Goal: Information Seeking & Learning: Learn about a topic

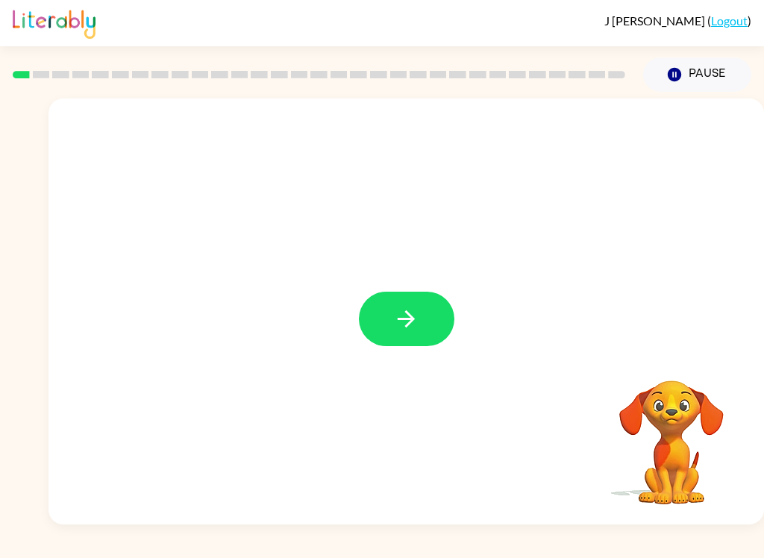
click at [401, 327] on icon "button" at bounding box center [406, 319] width 26 height 26
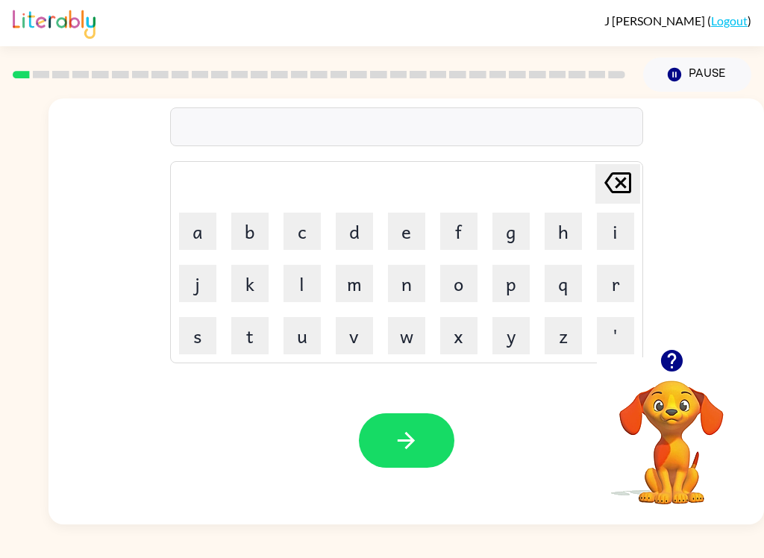
click at [241, 238] on button "b" at bounding box center [249, 231] width 37 height 37
click at [459, 284] on button "o" at bounding box center [458, 283] width 37 height 37
click at [612, 286] on button "r" at bounding box center [615, 283] width 37 height 37
click at [356, 227] on button "d" at bounding box center [354, 231] width 37 height 37
click at [402, 230] on button "e" at bounding box center [406, 231] width 37 height 37
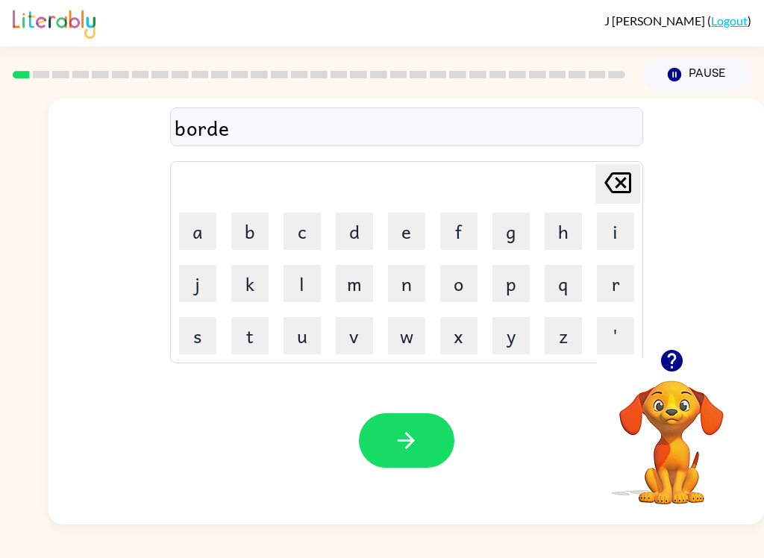
click at [614, 280] on button "r" at bounding box center [615, 283] width 37 height 37
click at [398, 452] on icon "button" at bounding box center [406, 440] width 26 height 26
click at [349, 236] on button "d" at bounding box center [354, 231] width 37 height 37
click at [617, 183] on icon "[PERSON_NAME] last character input" at bounding box center [618, 183] width 36 height 36
click at [248, 234] on button "b" at bounding box center [249, 231] width 37 height 37
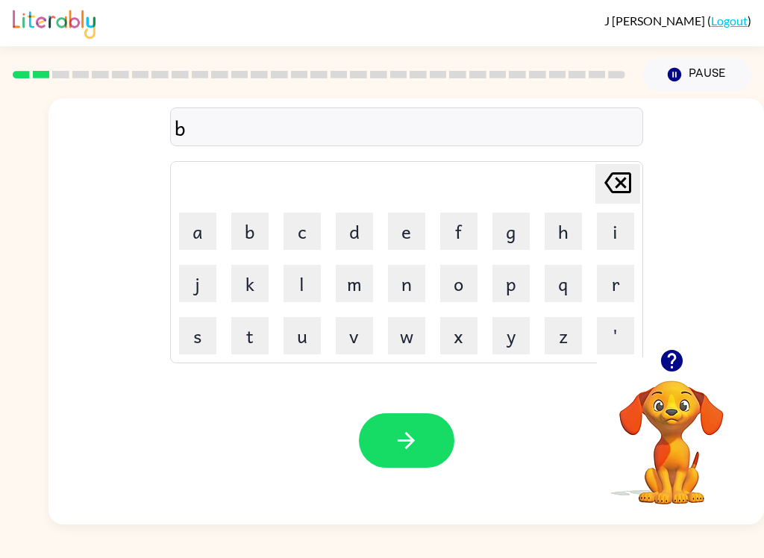
click at [625, 279] on button "r" at bounding box center [615, 283] width 37 height 37
click at [458, 286] on button "o" at bounding box center [458, 283] width 37 height 37
click at [306, 349] on button "u" at bounding box center [301, 335] width 37 height 37
click at [617, 179] on icon at bounding box center [617, 182] width 27 height 21
click at [400, 330] on button "w" at bounding box center [406, 335] width 37 height 37
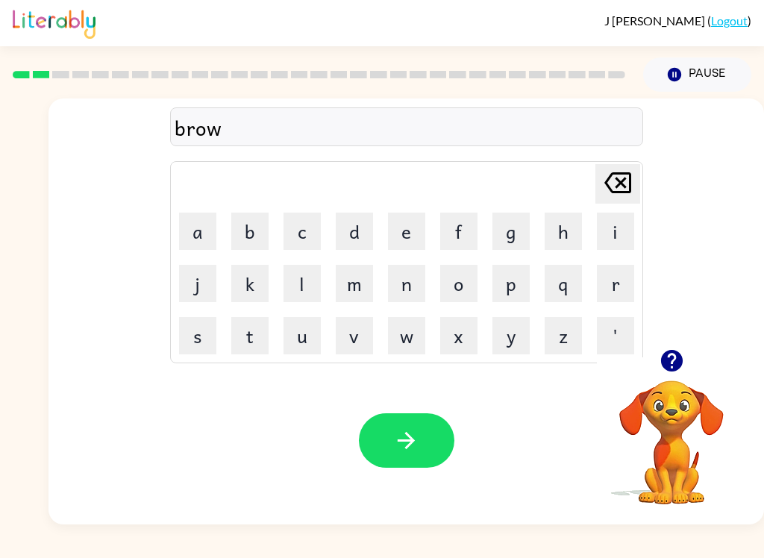
click at [407, 292] on button "n" at bounding box center [406, 283] width 37 height 37
click at [423, 444] on button "button" at bounding box center [406, 440] width 95 height 54
click at [354, 286] on button "m" at bounding box center [354, 283] width 37 height 37
click at [408, 232] on button "e" at bounding box center [406, 231] width 37 height 37
click at [192, 343] on button "s" at bounding box center [197, 335] width 37 height 37
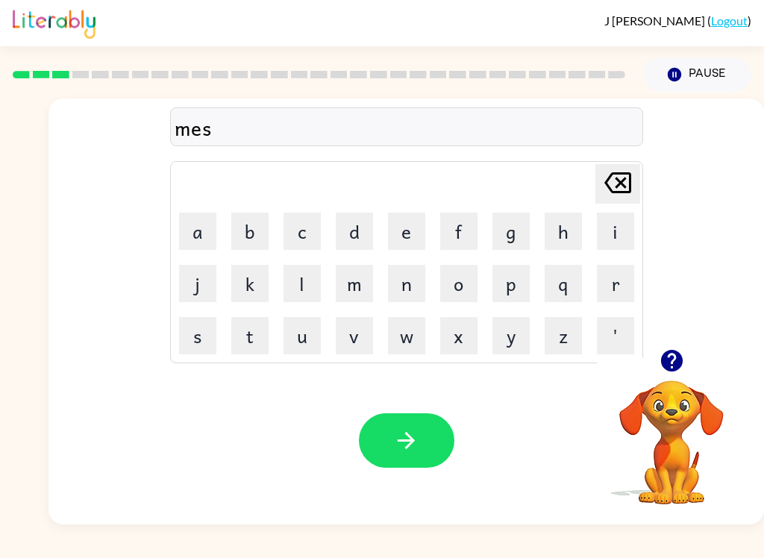
click at [571, 222] on button "h" at bounding box center [562, 231] width 37 height 37
click at [407, 227] on button "e" at bounding box center [406, 231] width 37 height 37
click at [407, 295] on button "n" at bounding box center [406, 283] width 37 height 37
click at [424, 450] on button "button" at bounding box center [406, 440] width 95 height 54
click at [259, 339] on button "t" at bounding box center [249, 335] width 37 height 37
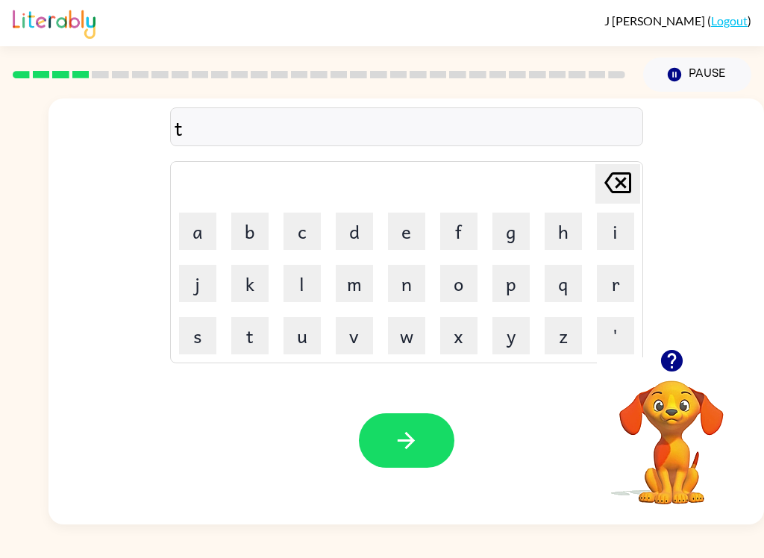
click at [407, 240] on button "e" at bounding box center [406, 231] width 37 height 37
click at [619, 292] on button "r" at bounding box center [615, 283] width 37 height 37
click at [206, 245] on button "a" at bounding box center [197, 231] width 37 height 37
click at [412, 297] on button "n" at bounding box center [406, 283] width 37 height 37
click at [401, 245] on button "e" at bounding box center [406, 231] width 37 height 37
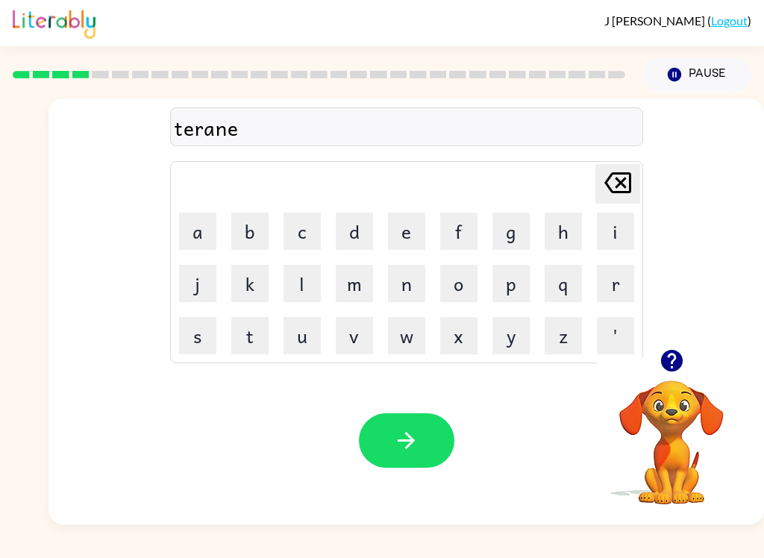
click at [417, 445] on icon "button" at bounding box center [406, 440] width 26 height 26
click at [356, 233] on button "d" at bounding box center [354, 231] width 37 height 37
click at [412, 239] on button "e" at bounding box center [406, 231] width 37 height 37
click at [454, 225] on button "f" at bounding box center [458, 231] width 37 height 37
click at [414, 239] on button "e" at bounding box center [406, 231] width 37 height 37
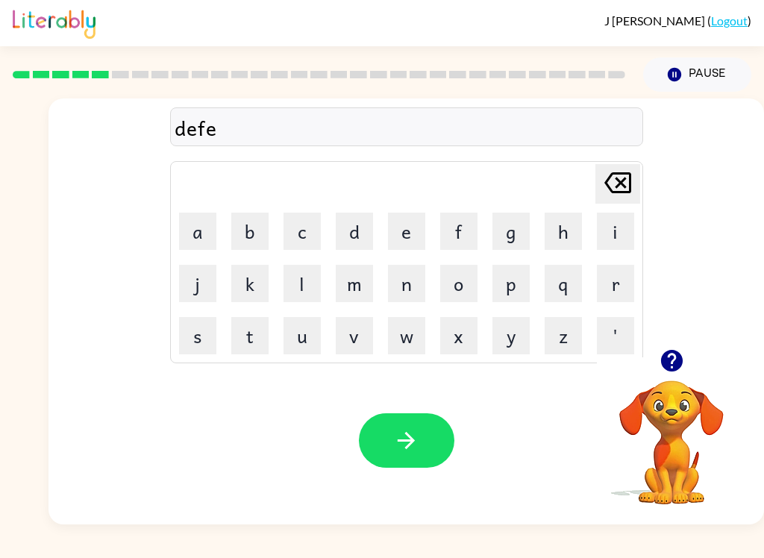
click at [409, 279] on button "n" at bounding box center [406, 283] width 37 height 37
click at [203, 342] on button "s" at bounding box center [197, 335] width 37 height 37
click at [632, 220] on button "i" at bounding box center [615, 231] width 37 height 37
click at [361, 333] on button "v" at bounding box center [354, 335] width 37 height 37
click at [430, 447] on button "button" at bounding box center [406, 440] width 95 height 54
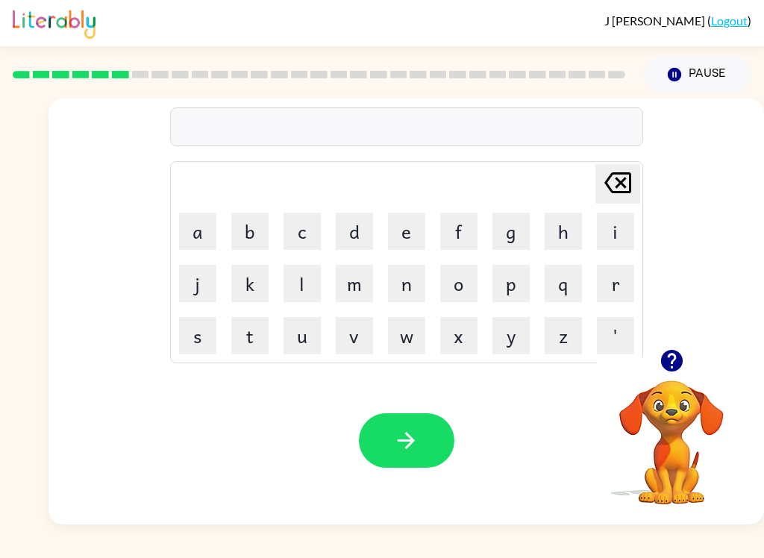
click at [359, 344] on button "v" at bounding box center [354, 335] width 37 height 37
click at [199, 230] on button "a" at bounding box center [197, 231] width 37 height 37
click at [303, 233] on button "c" at bounding box center [301, 231] width 37 height 37
click at [201, 234] on button "a" at bounding box center [197, 231] width 37 height 37
click at [202, 341] on button "s" at bounding box center [197, 335] width 37 height 37
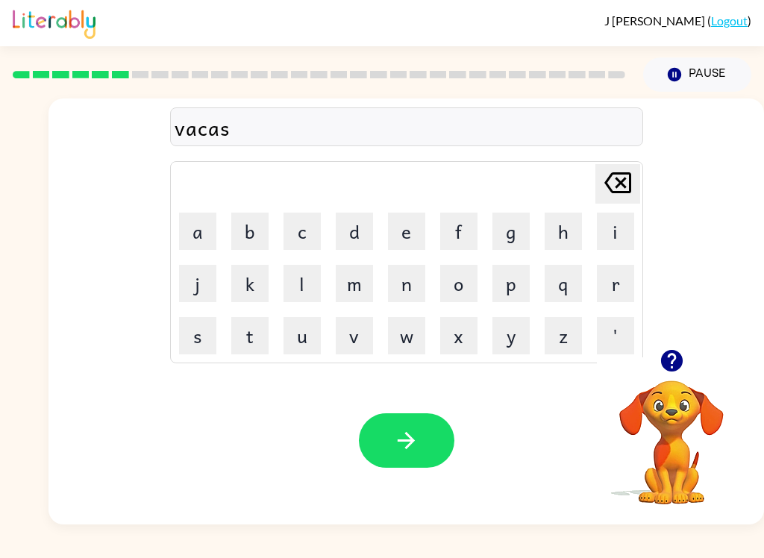
click at [569, 238] on button "h" at bounding box center [562, 231] width 37 height 37
click at [400, 231] on button "e" at bounding box center [406, 231] width 37 height 37
click at [415, 285] on button "n" at bounding box center [406, 283] width 37 height 37
click at [416, 447] on icon "button" at bounding box center [406, 440] width 26 height 26
click at [512, 291] on button "p" at bounding box center [510, 283] width 37 height 37
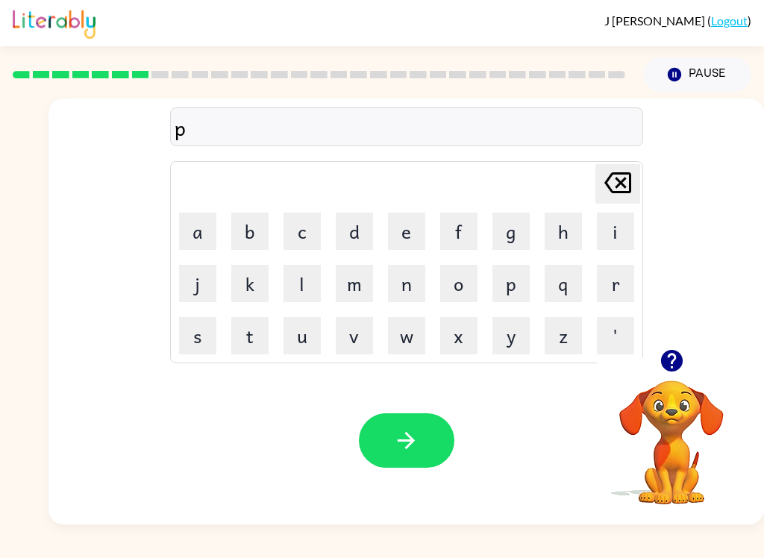
click at [311, 343] on button "u" at bounding box center [301, 335] width 37 height 37
click at [246, 339] on button "t" at bounding box center [249, 335] width 37 height 37
click at [300, 277] on button "l" at bounding box center [301, 283] width 37 height 37
click at [417, 441] on icon "button" at bounding box center [406, 440] width 26 height 26
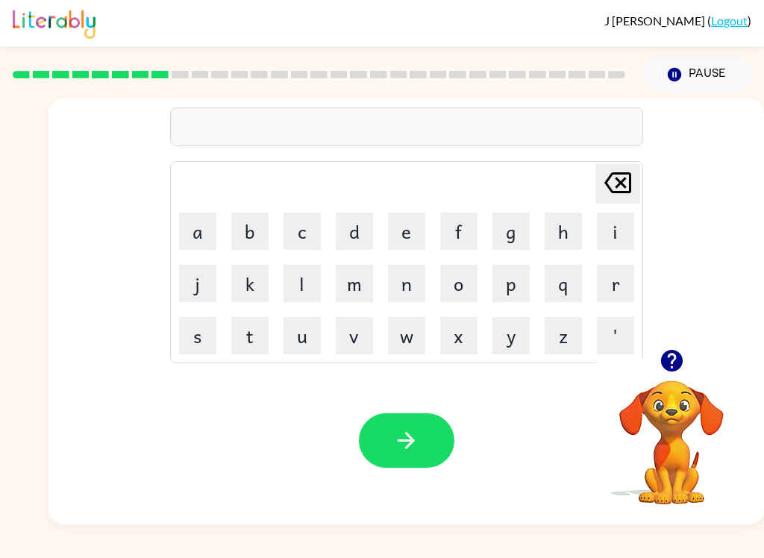
click at [356, 284] on button "m" at bounding box center [354, 283] width 37 height 37
click at [403, 233] on button "e" at bounding box center [406, 231] width 37 height 37
click at [621, 289] on button "r" at bounding box center [615, 283] width 37 height 37
click at [307, 342] on button "u" at bounding box center [301, 335] width 37 height 37
click at [292, 230] on button "c" at bounding box center [301, 231] width 37 height 37
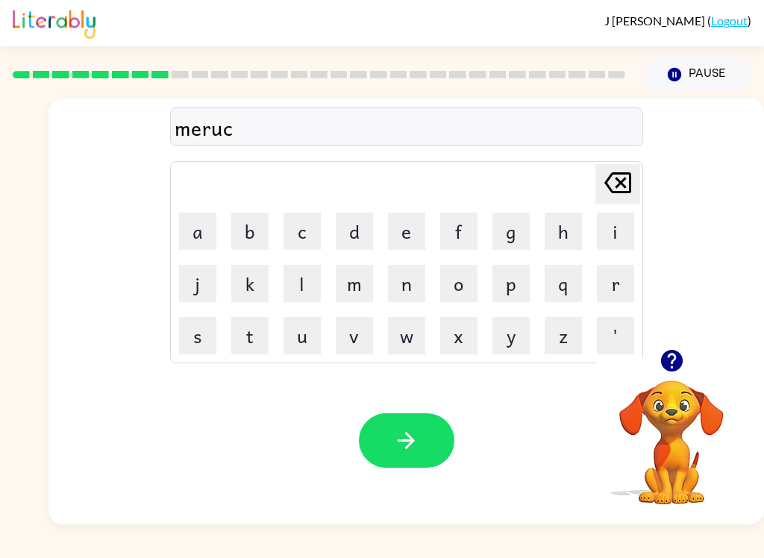
click at [300, 296] on button "l" at bounding box center [301, 283] width 37 height 37
click at [311, 283] on button "l" at bounding box center [301, 283] width 37 height 37
click at [430, 453] on button "button" at bounding box center [406, 440] width 95 height 54
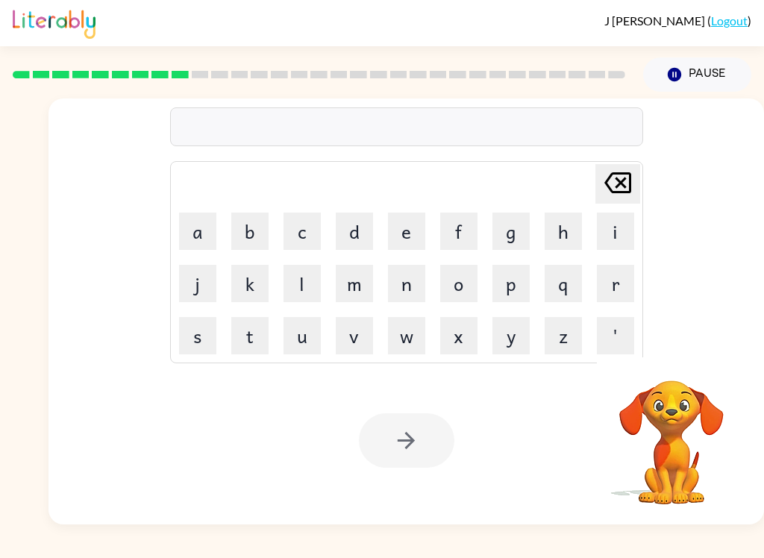
click at [363, 291] on button "m" at bounding box center [354, 283] width 37 height 37
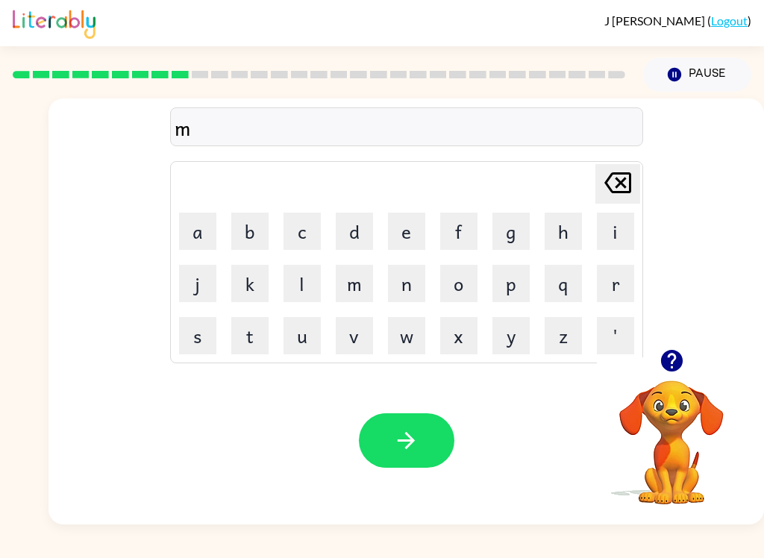
click at [617, 237] on button "i" at bounding box center [615, 231] width 37 height 37
click at [362, 236] on button "d" at bounding box center [354, 231] width 37 height 37
click at [370, 293] on button "m" at bounding box center [354, 283] width 37 height 37
click at [462, 286] on button "o" at bounding box center [458, 283] width 37 height 37
click at [626, 277] on button "r" at bounding box center [615, 283] width 37 height 37
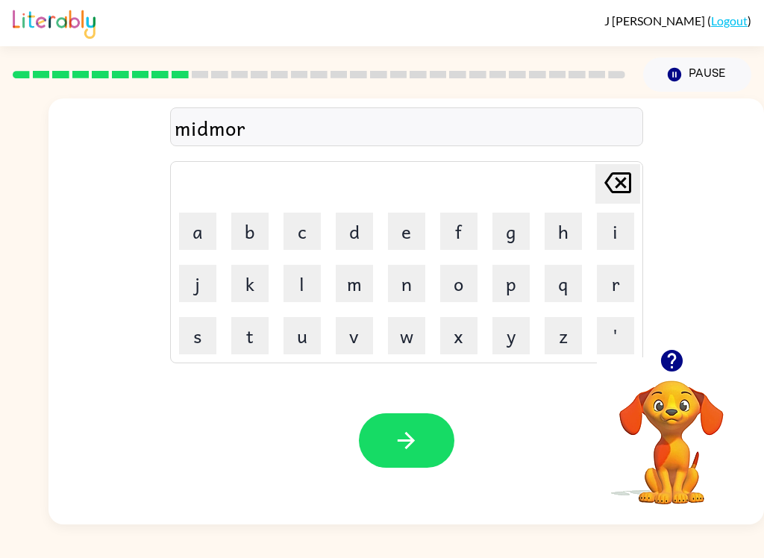
click at [410, 287] on button "n" at bounding box center [406, 283] width 37 height 37
click at [614, 238] on button "i" at bounding box center [615, 231] width 37 height 37
click at [422, 295] on button "n" at bounding box center [406, 283] width 37 height 37
click at [521, 233] on button "g" at bounding box center [510, 231] width 37 height 37
click at [435, 421] on button "button" at bounding box center [406, 440] width 95 height 54
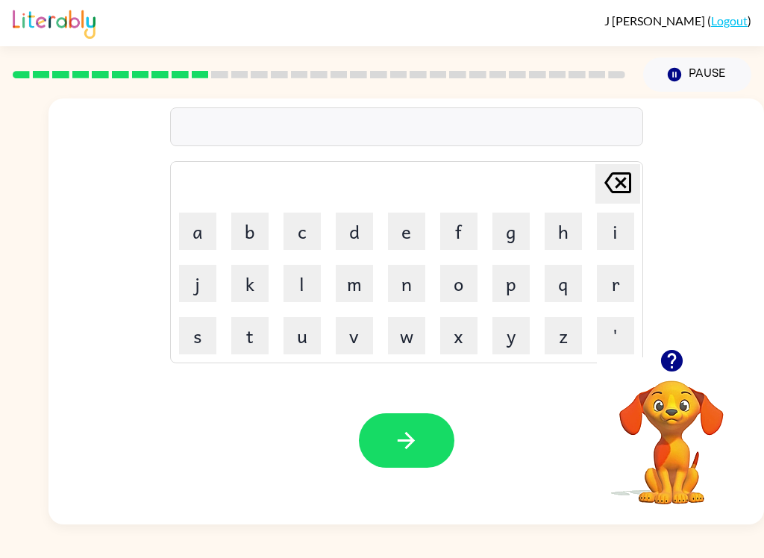
click at [353, 239] on button "d" at bounding box center [354, 231] width 37 height 37
click at [624, 238] on button "i" at bounding box center [615, 231] width 37 height 37
click at [215, 349] on button "s" at bounding box center [197, 335] width 37 height 37
click at [256, 337] on button "t" at bounding box center [249, 335] width 37 height 37
click at [409, 224] on button "e" at bounding box center [406, 231] width 37 height 37
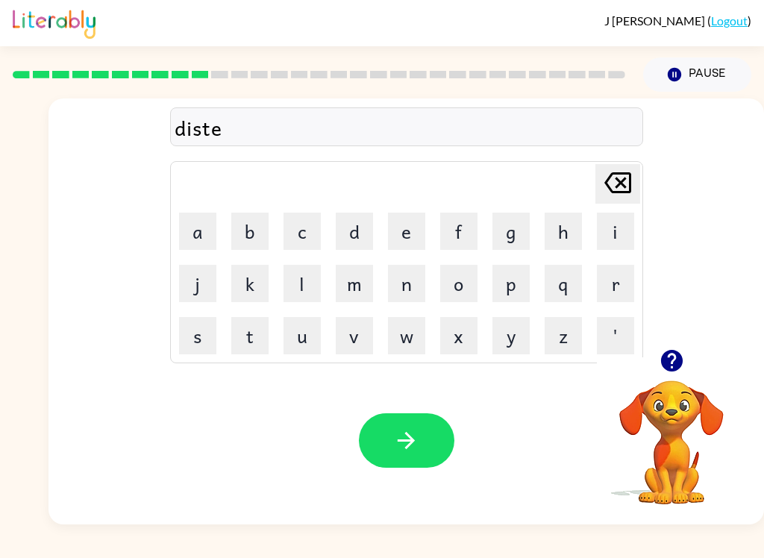
click at [627, 283] on button "r" at bounding box center [615, 283] width 37 height 37
click at [303, 343] on button "u" at bounding box center [301, 335] width 37 height 37
click at [204, 324] on button "s" at bounding box center [197, 335] width 37 height 37
click at [256, 343] on button "t" at bounding box center [249, 335] width 37 height 37
click at [426, 441] on button "button" at bounding box center [406, 440] width 95 height 54
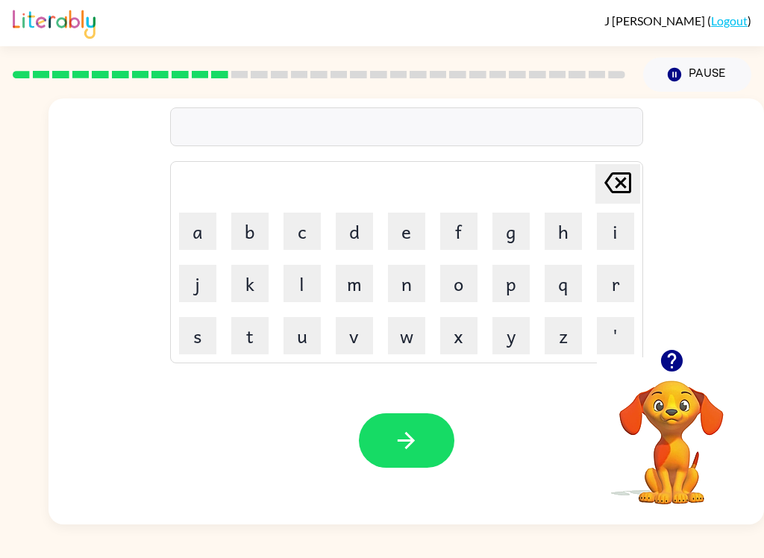
click at [620, 291] on button "r" at bounding box center [615, 283] width 37 height 37
click at [456, 287] on button "o" at bounding box center [458, 283] width 37 height 37
click at [356, 238] on button "d" at bounding box center [354, 231] width 37 height 37
click at [406, 450] on icon "button" at bounding box center [406, 440] width 26 height 26
click at [304, 353] on button "u" at bounding box center [301, 335] width 37 height 37
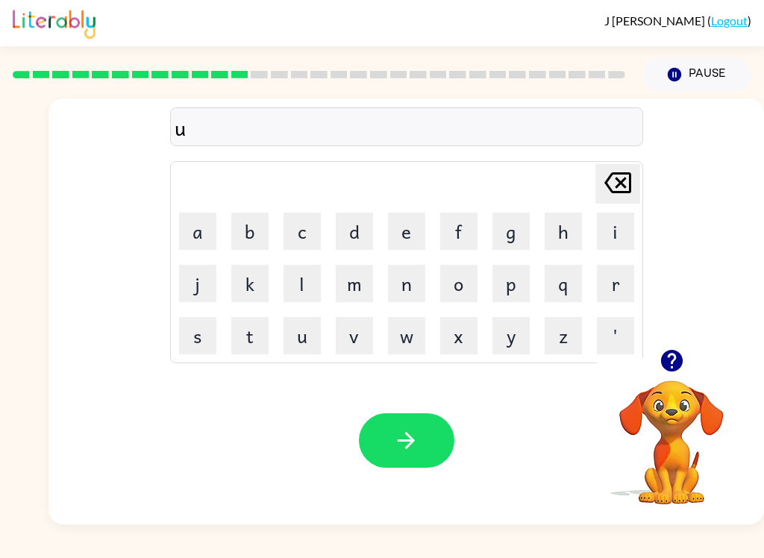
click at [570, 292] on button "q" at bounding box center [562, 283] width 37 height 37
click at [608, 184] on icon "[PERSON_NAME] last character input" at bounding box center [618, 183] width 36 height 36
click at [511, 295] on button "p" at bounding box center [510, 283] width 37 height 37
click at [520, 240] on button "g" at bounding box center [510, 231] width 37 height 37
click at [621, 288] on button "r" at bounding box center [615, 283] width 37 height 37
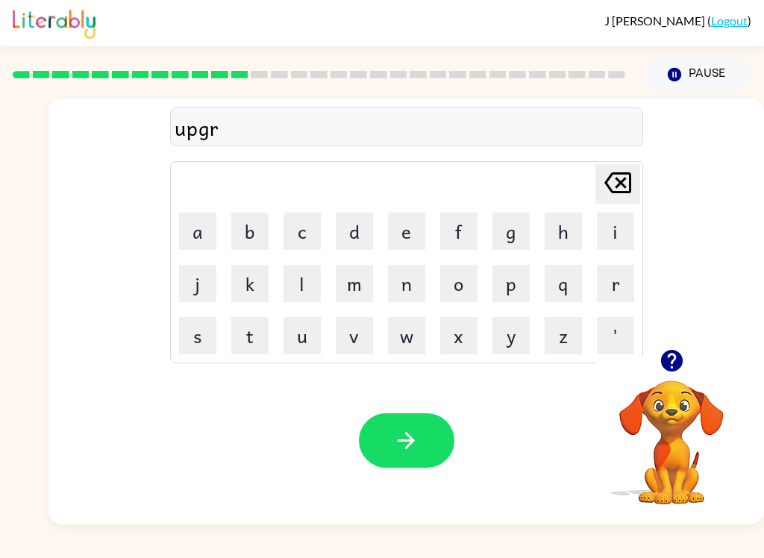
click at [205, 235] on button "a" at bounding box center [197, 231] width 37 height 37
click at [345, 247] on button "d" at bounding box center [354, 231] width 37 height 37
click at [399, 441] on icon "button" at bounding box center [405, 440] width 17 height 17
click at [344, 300] on button "m" at bounding box center [354, 283] width 37 height 37
click at [198, 236] on button "a" at bounding box center [197, 231] width 37 height 37
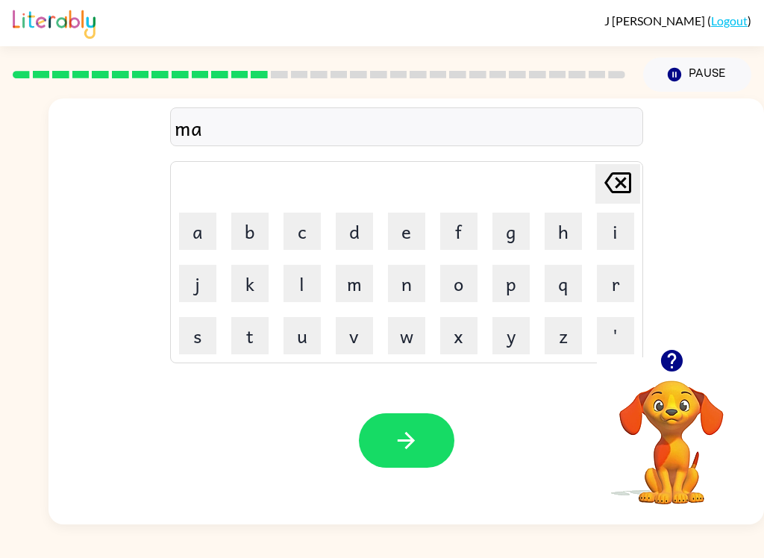
click at [351, 236] on button "d" at bounding box center [354, 231] width 37 height 37
click at [415, 282] on button "n" at bounding box center [406, 283] width 37 height 37
click at [400, 234] on button "e" at bounding box center [406, 231] width 37 height 37
click at [189, 336] on button "s" at bounding box center [197, 335] width 37 height 37
click at [409, 450] on icon "button" at bounding box center [406, 440] width 26 height 26
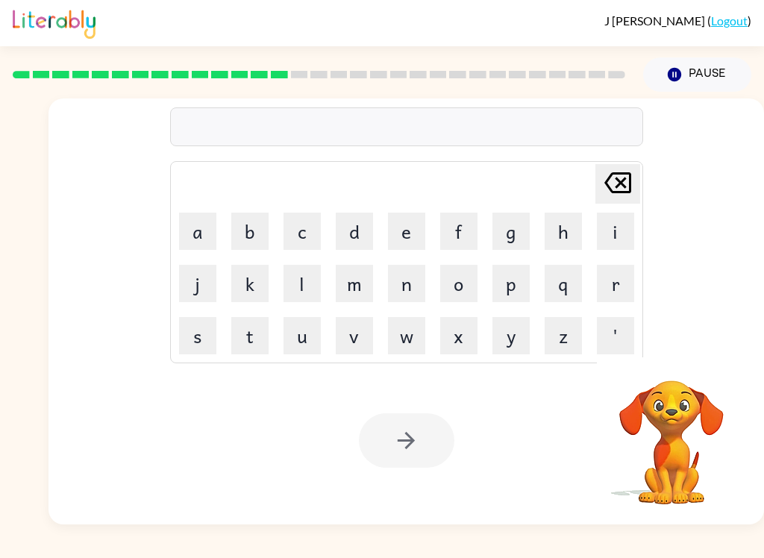
click at [251, 244] on button "b" at bounding box center [249, 231] width 37 height 37
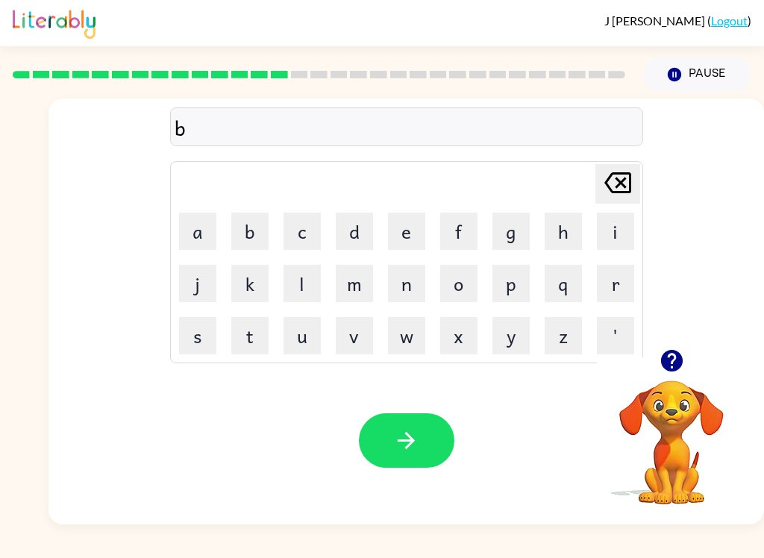
click at [456, 301] on button "o" at bounding box center [458, 283] width 37 height 37
click at [413, 292] on button "n" at bounding box center [406, 283] width 37 height 37
click at [396, 249] on button "e" at bounding box center [406, 231] width 37 height 37
click at [195, 342] on button "s" at bounding box center [197, 335] width 37 height 37
click at [619, 177] on icon "[PERSON_NAME] last character input" at bounding box center [618, 183] width 36 height 36
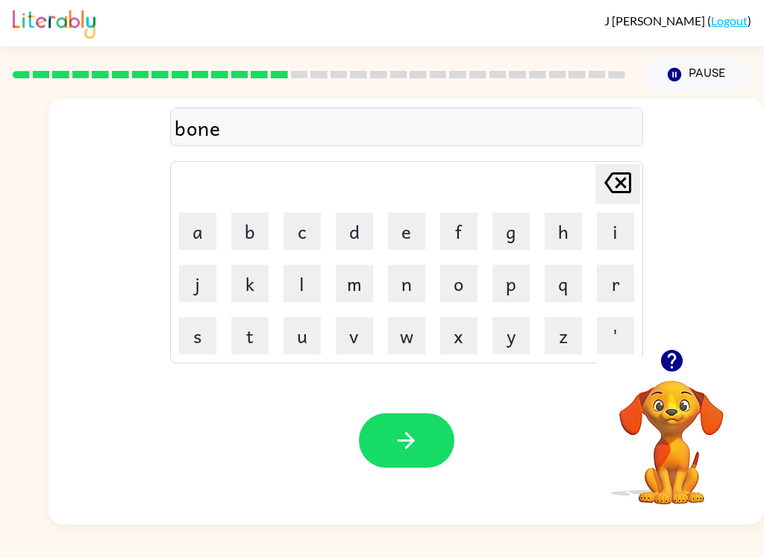
click at [406, 274] on button "n" at bounding box center [406, 283] width 37 height 37
click at [397, 242] on button "e" at bounding box center [406, 231] width 37 height 37
click at [201, 342] on button "s" at bounding box center [197, 335] width 37 height 37
click at [514, 135] on div "bonenes" at bounding box center [406, 127] width 464 height 31
click at [396, 440] on icon "button" at bounding box center [406, 440] width 26 height 26
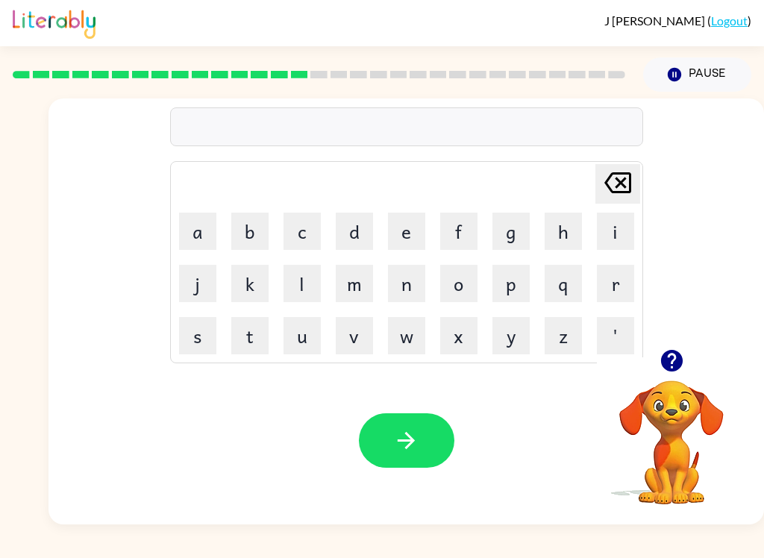
click at [187, 350] on button "s" at bounding box center [197, 335] width 37 height 37
click at [417, 342] on button "w" at bounding box center [406, 335] width 37 height 37
click at [458, 293] on button "o" at bounding box center [458, 283] width 37 height 37
click at [610, 287] on button "r" at bounding box center [615, 283] width 37 height 37
click at [355, 285] on button "m" at bounding box center [354, 283] width 37 height 37
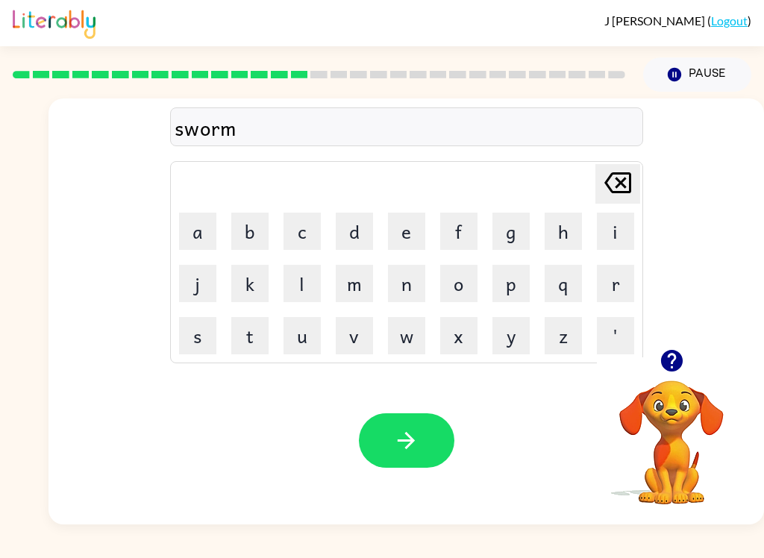
click at [402, 418] on button "button" at bounding box center [406, 440] width 95 height 54
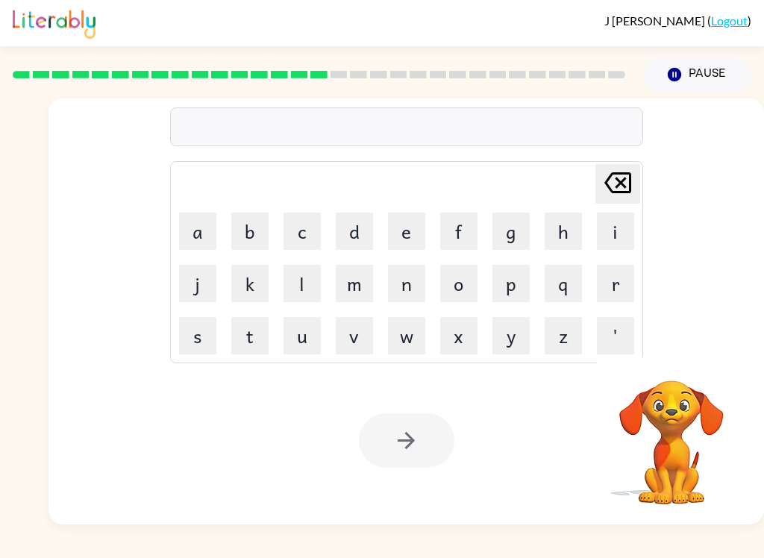
click at [614, 286] on button "r" at bounding box center [615, 283] width 37 height 37
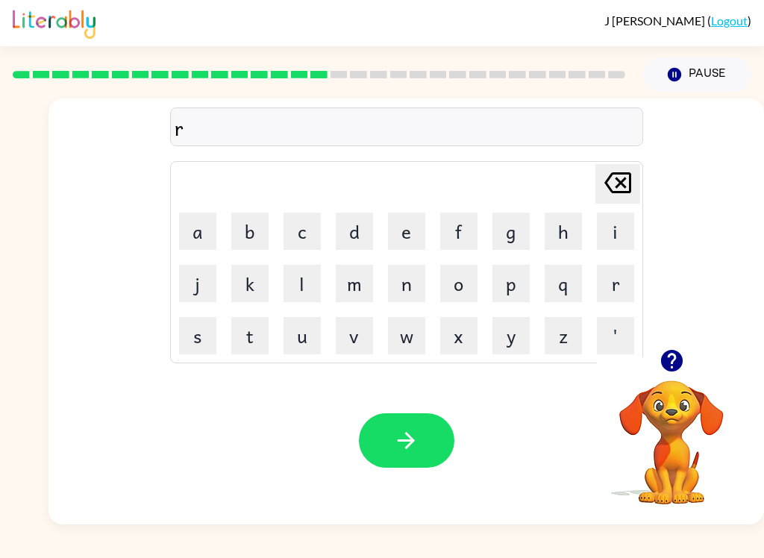
click at [189, 224] on button "a" at bounding box center [197, 231] width 37 height 37
click at [350, 282] on button "m" at bounding box center [354, 283] width 37 height 37
click at [425, 436] on button "button" at bounding box center [406, 440] width 95 height 54
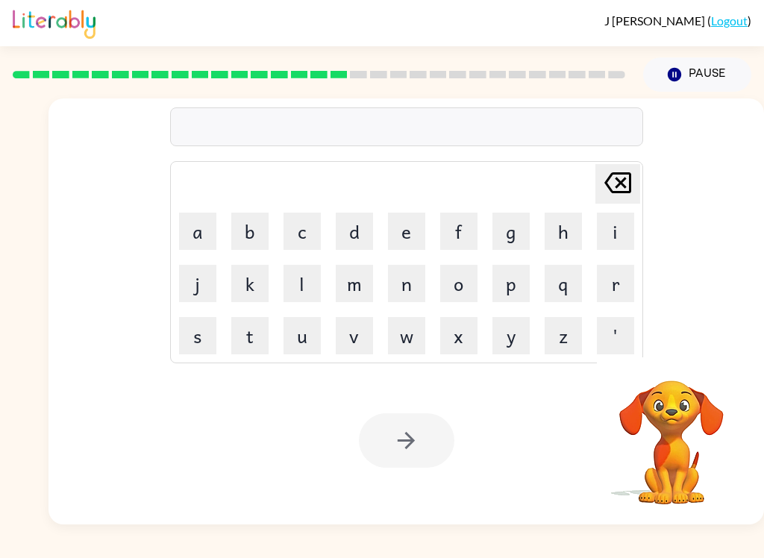
click at [249, 235] on button "b" at bounding box center [249, 231] width 37 height 37
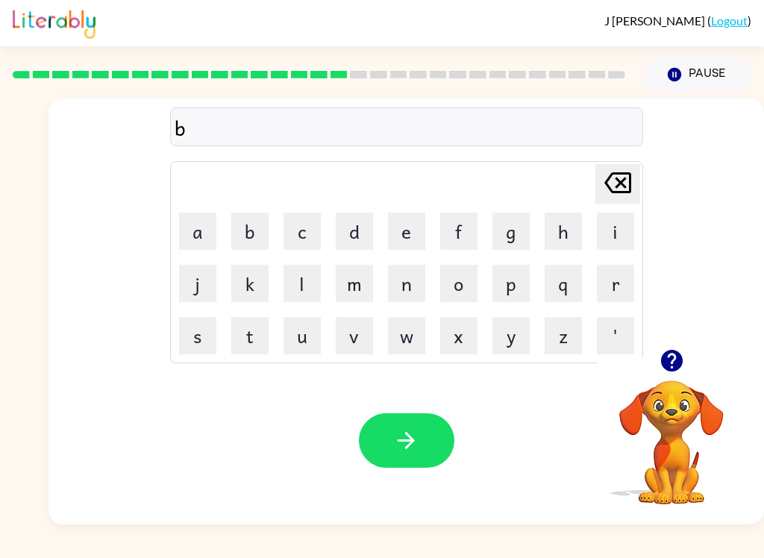
click at [611, 280] on button "r" at bounding box center [615, 283] width 37 height 37
click at [611, 249] on button "i" at bounding box center [615, 231] width 37 height 37
click at [358, 282] on button "m" at bounding box center [354, 283] width 37 height 37
click at [618, 239] on button "i" at bounding box center [615, 231] width 37 height 37
click at [409, 289] on button "n" at bounding box center [406, 283] width 37 height 37
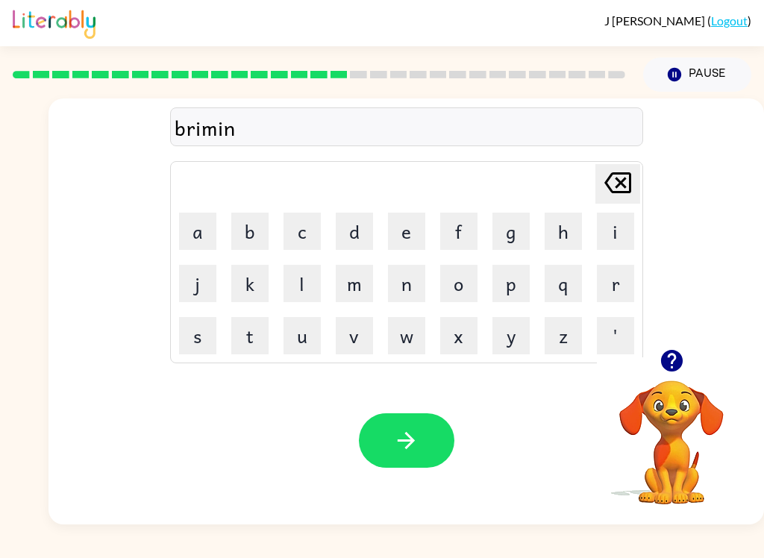
click at [507, 242] on button "g" at bounding box center [510, 231] width 37 height 37
click at [395, 441] on icon "button" at bounding box center [406, 440] width 26 height 26
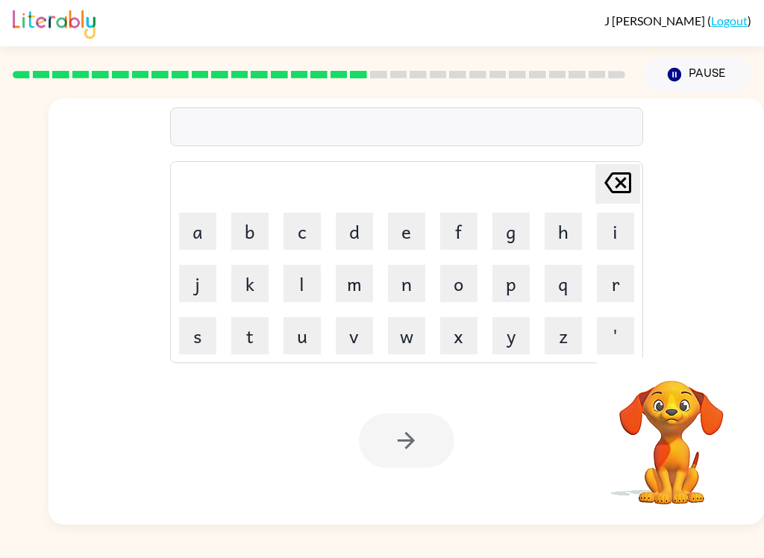
click at [623, 285] on button "r" at bounding box center [615, 283] width 37 height 37
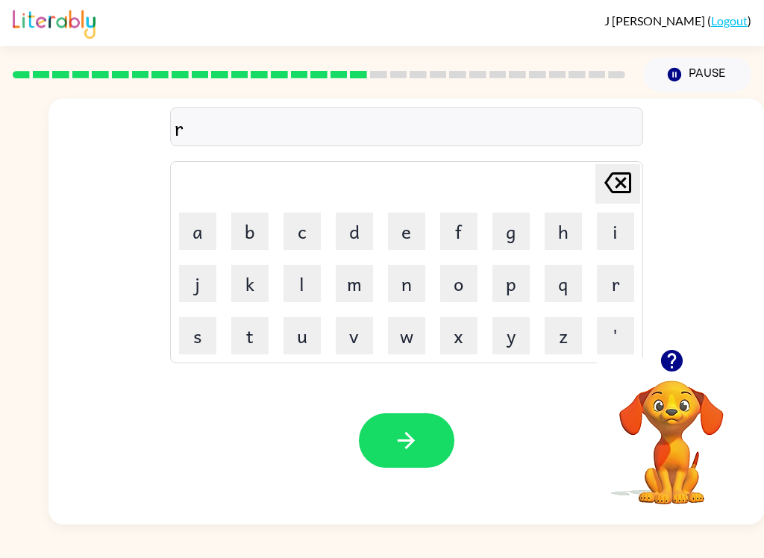
click at [621, 235] on button "i" at bounding box center [615, 231] width 37 height 37
click at [201, 336] on button "s" at bounding box center [197, 335] width 37 height 37
click at [313, 239] on button "c" at bounding box center [301, 231] width 37 height 37
click at [419, 249] on button "e" at bounding box center [406, 231] width 37 height 37
click at [216, 324] on button "s" at bounding box center [197, 335] width 37 height 37
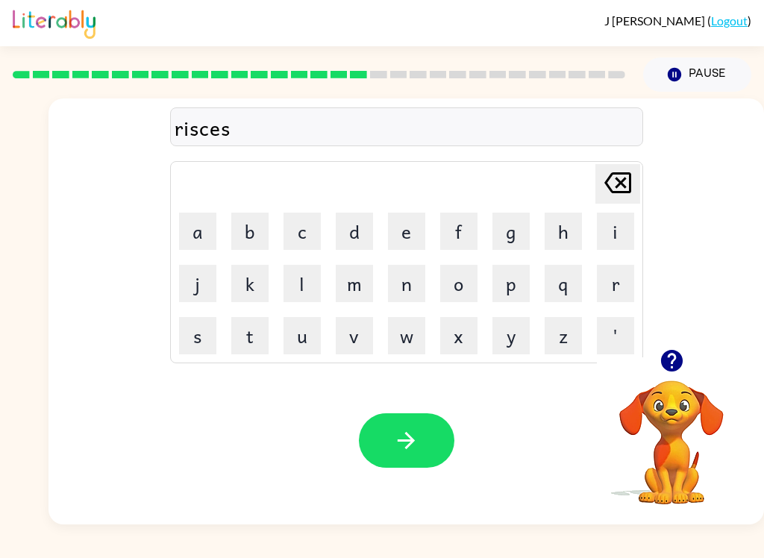
click at [254, 339] on button "t" at bounding box center [249, 335] width 37 height 37
click at [428, 435] on button "button" at bounding box center [406, 440] width 95 height 54
click at [408, 235] on button "e" at bounding box center [406, 231] width 37 height 37
click at [603, 298] on button "r" at bounding box center [615, 283] width 37 height 37
click at [609, 184] on icon "[PERSON_NAME] last character input" at bounding box center [618, 183] width 36 height 36
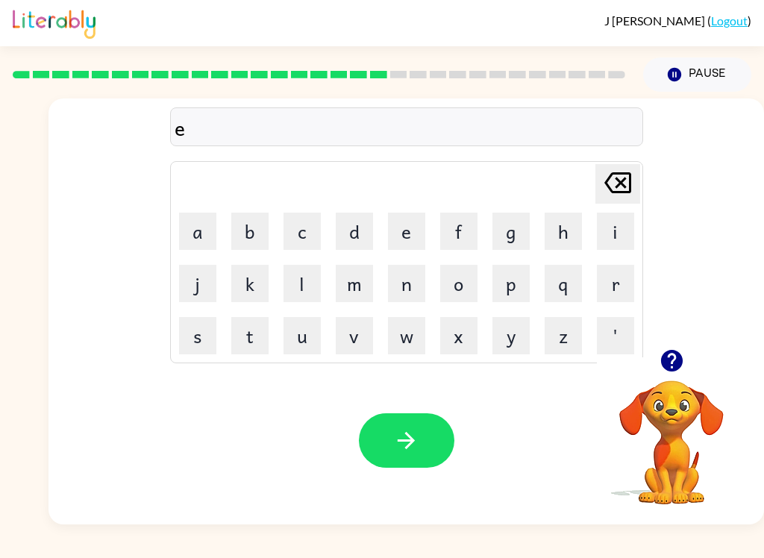
click at [608, 184] on icon "[PERSON_NAME] last character input" at bounding box center [618, 183] width 36 height 36
click at [617, 295] on button "r" at bounding box center [615, 283] width 37 height 37
click at [623, 177] on icon "[PERSON_NAME] last character input" at bounding box center [618, 183] width 36 height 36
click at [203, 233] on button "a" at bounding box center [197, 231] width 37 height 37
click at [611, 285] on button "r" at bounding box center [615, 283] width 37 height 37
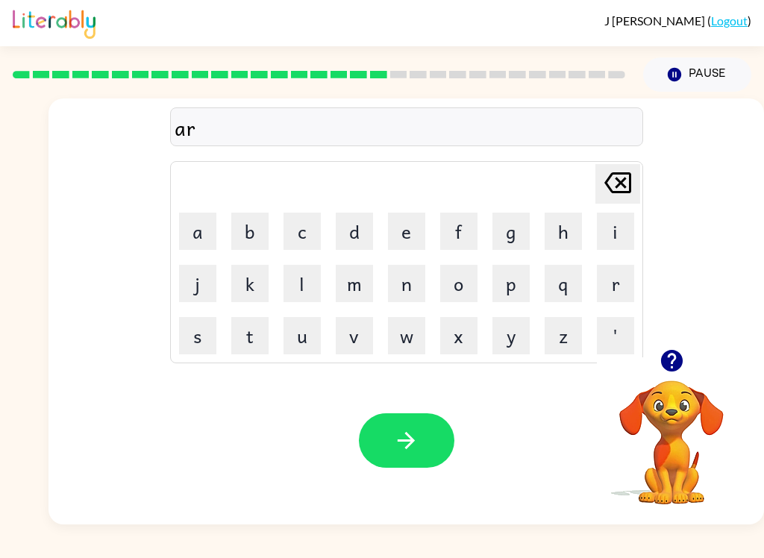
click at [410, 237] on button "e" at bounding box center [406, 231] width 37 height 37
click at [319, 235] on button "c" at bounding box center [301, 231] width 37 height 37
click at [562, 236] on button "h" at bounding box center [562, 231] width 37 height 37
click at [412, 345] on button "w" at bounding box center [406, 335] width 37 height 37
click at [198, 225] on button "a" at bounding box center [197, 231] width 37 height 37
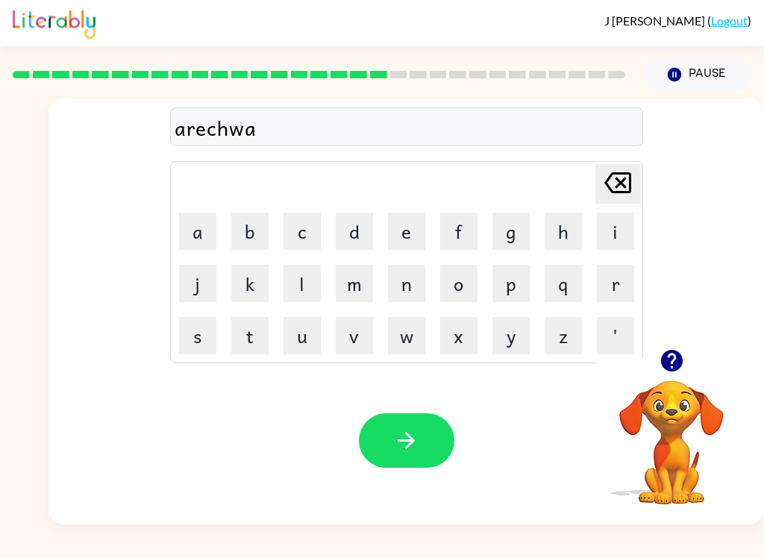
click at [427, 437] on button "button" at bounding box center [406, 440] width 95 height 54
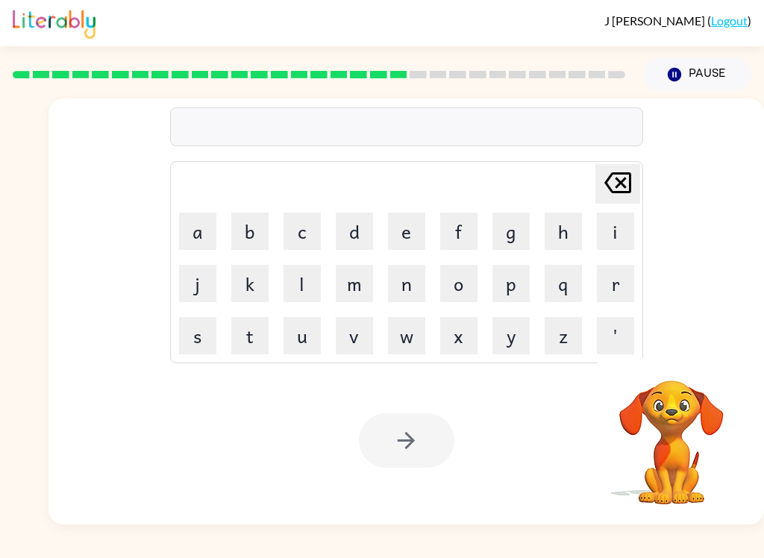
click at [476, 236] on button "f" at bounding box center [458, 231] width 37 height 37
click at [459, 286] on button "o" at bounding box center [458, 283] width 37 height 37
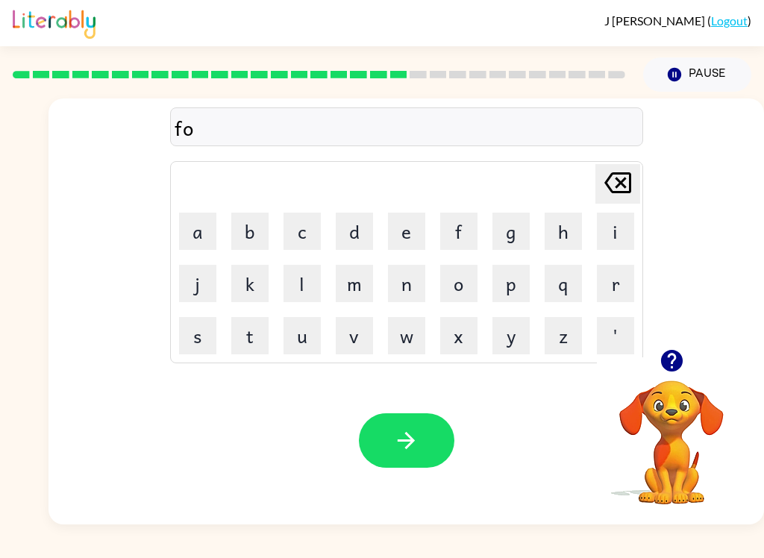
click at [320, 265] on button "l" at bounding box center [301, 283] width 37 height 37
click at [315, 280] on button "l" at bounding box center [301, 283] width 37 height 37
click at [638, 180] on button "[PERSON_NAME] last character input" at bounding box center [617, 184] width 45 height 40
click at [639, 172] on button "[PERSON_NAME] last character input" at bounding box center [617, 184] width 45 height 40
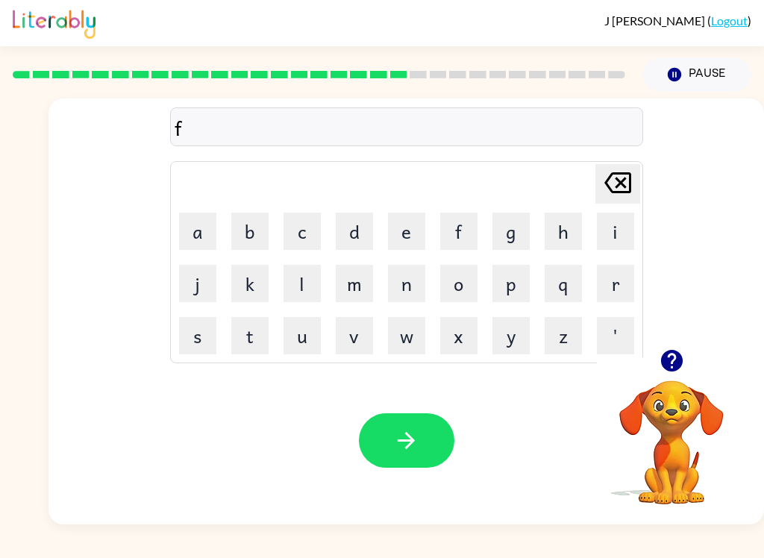
click at [190, 231] on button "a" at bounding box center [197, 231] width 37 height 37
click at [295, 280] on button "l" at bounding box center [301, 283] width 37 height 37
click at [302, 280] on button "l" at bounding box center [301, 283] width 37 height 37
click at [461, 295] on button "o" at bounding box center [458, 283] width 37 height 37
click at [365, 237] on button "d" at bounding box center [354, 231] width 37 height 37
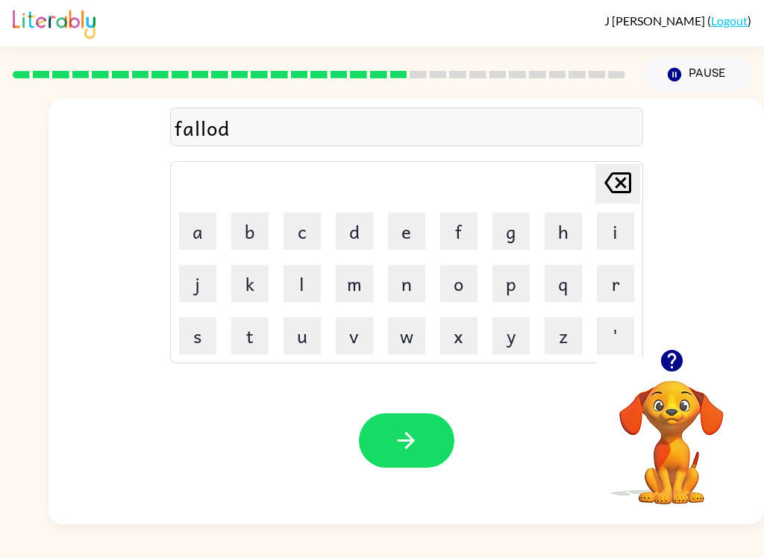
click at [418, 248] on button "e" at bounding box center [406, 231] width 37 height 37
click at [635, 174] on button "[PERSON_NAME] last character input" at bounding box center [617, 184] width 45 height 40
click at [407, 245] on button "e" at bounding box center [406, 231] width 37 height 37
click at [430, 420] on button "button" at bounding box center [406, 440] width 95 height 54
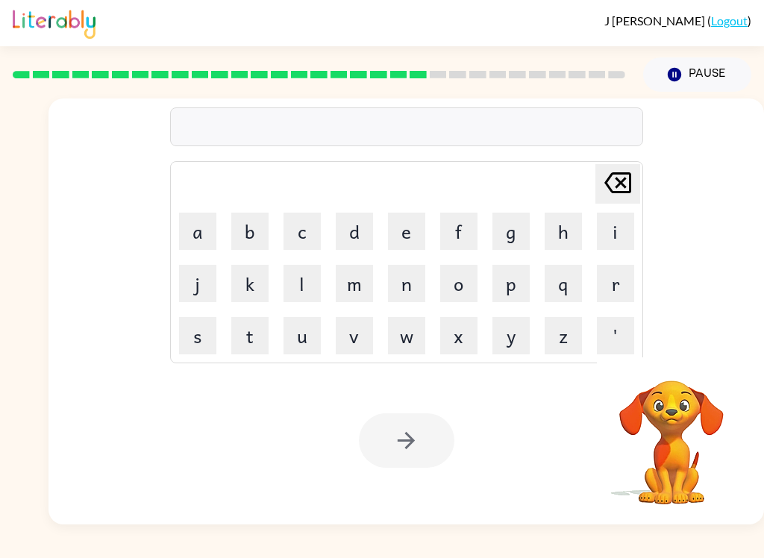
click at [309, 237] on button "c" at bounding box center [301, 231] width 37 height 37
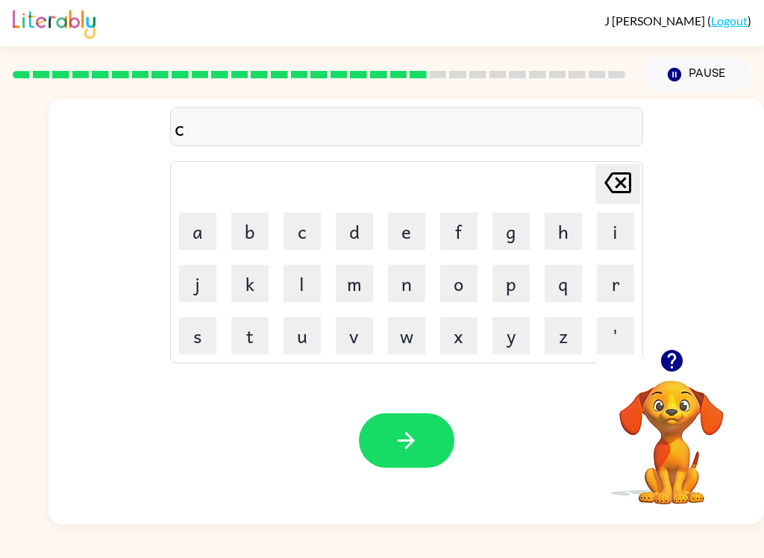
click at [404, 245] on button "e" at bounding box center [406, 231] width 37 height 37
click at [409, 292] on button "n" at bounding box center [406, 283] width 37 height 37
click at [257, 343] on button "t" at bounding box center [249, 335] width 37 height 37
click at [309, 336] on button "u" at bounding box center [301, 335] width 37 height 37
click at [511, 288] on button "p" at bounding box center [510, 283] width 37 height 37
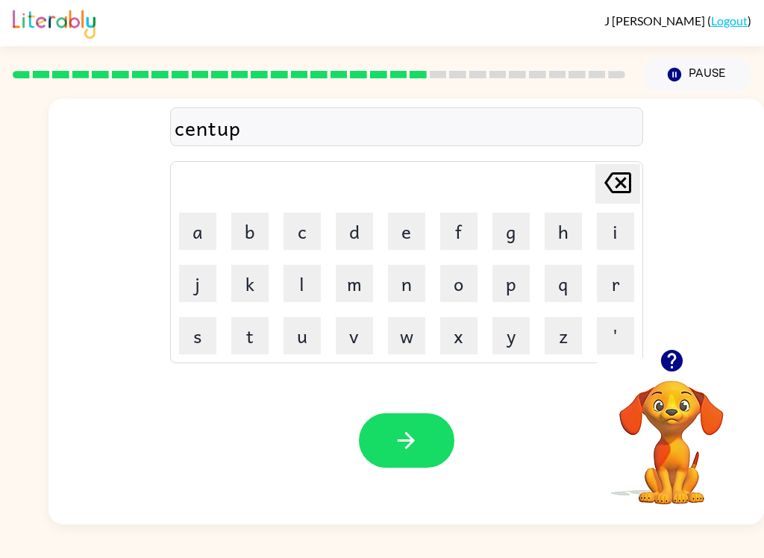
click at [406, 226] on button "e" at bounding box center [406, 231] width 37 height 37
click at [354, 239] on button "d" at bounding box center [354, 231] width 37 height 37
click at [419, 432] on button "button" at bounding box center [406, 440] width 95 height 54
click at [189, 353] on button "s" at bounding box center [197, 335] width 37 height 37
click at [257, 334] on button "t" at bounding box center [249, 335] width 37 height 37
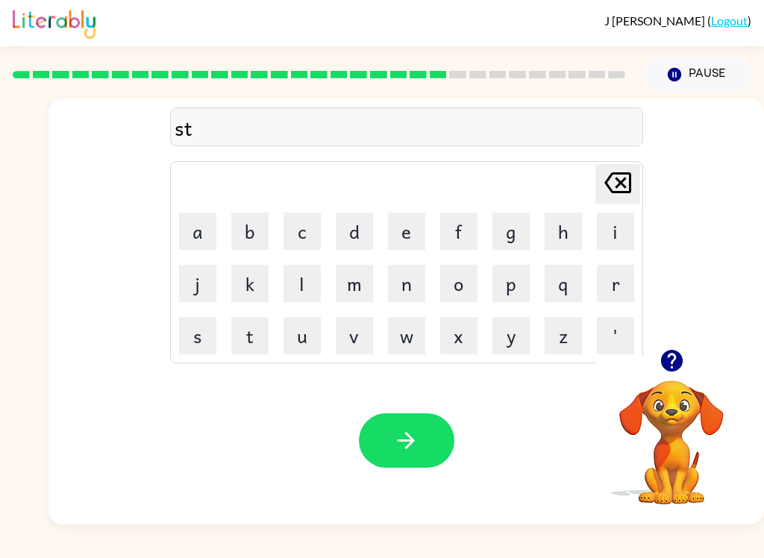
click at [212, 236] on button "a" at bounding box center [197, 231] width 37 height 37
click at [422, 283] on button "n" at bounding box center [406, 283] width 37 height 37
click at [358, 226] on button "d" at bounding box center [354, 231] width 37 height 37
click at [415, 462] on button "button" at bounding box center [406, 440] width 95 height 54
click at [608, 294] on button "r" at bounding box center [615, 283] width 37 height 37
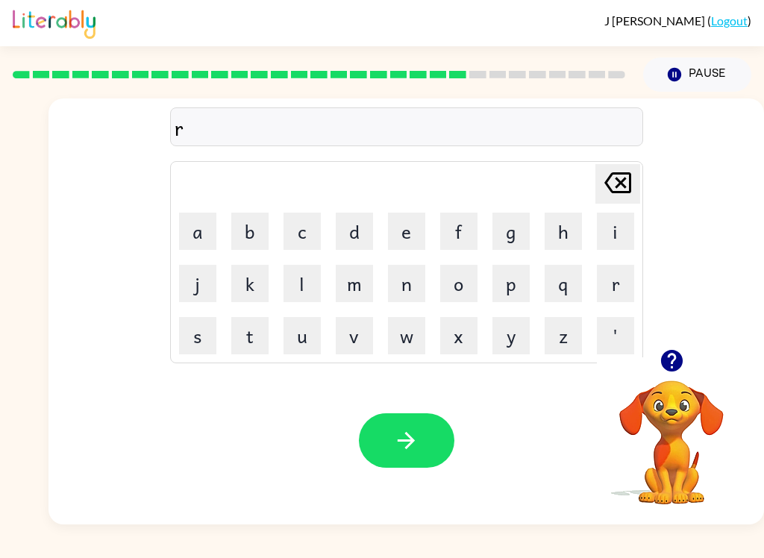
click at [453, 301] on button "o" at bounding box center [458, 283] width 37 height 37
click at [621, 189] on icon "[PERSON_NAME] last character input" at bounding box center [618, 183] width 36 height 36
click at [620, 189] on icon "[PERSON_NAME] last character input" at bounding box center [618, 183] width 36 height 36
click at [456, 285] on button "o" at bounding box center [458, 283] width 37 height 37
click at [624, 179] on icon at bounding box center [617, 182] width 27 height 21
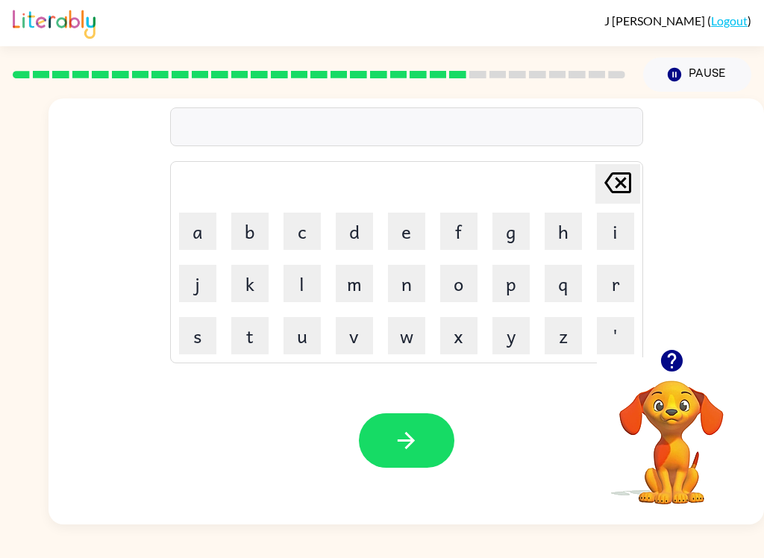
click at [466, 225] on button "f" at bounding box center [458, 231] width 37 height 37
click at [448, 289] on button "o" at bounding box center [458, 283] width 37 height 37
click at [623, 298] on button "r" at bounding box center [615, 283] width 37 height 37
click at [405, 339] on button "w" at bounding box center [406, 335] width 37 height 37
click at [467, 290] on button "o" at bounding box center [458, 283] width 37 height 37
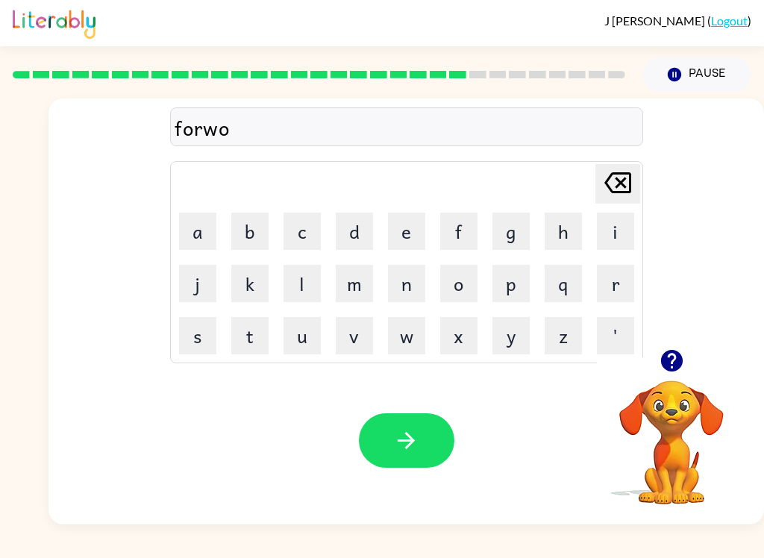
click at [607, 286] on button "r" at bounding box center [615, 283] width 37 height 37
click at [626, 183] on icon "[PERSON_NAME] last character input" at bounding box center [618, 183] width 36 height 36
click at [626, 182] on icon "[PERSON_NAME] last character input" at bounding box center [618, 183] width 36 height 36
click at [391, 244] on button "e" at bounding box center [406, 231] width 37 height 37
click at [613, 297] on button "r" at bounding box center [615, 283] width 37 height 37
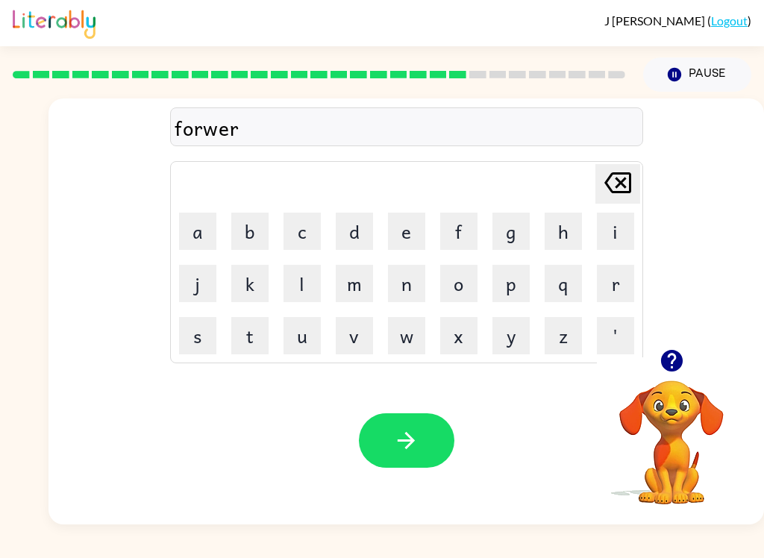
click at [358, 231] on button "d" at bounding box center [354, 231] width 37 height 37
click at [422, 452] on button "button" at bounding box center [406, 440] width 95 height 54
click at [631, 283] on button "r" at bounding box center [615, 283] width 37 height 37
click at [206, 226] on button "a" at bounding box center [197, 231] width 37 height 37
click at [619, 178] on icon "[PERSON_NAME] last character input" at bounding box center [618, 183] width 36 height 36
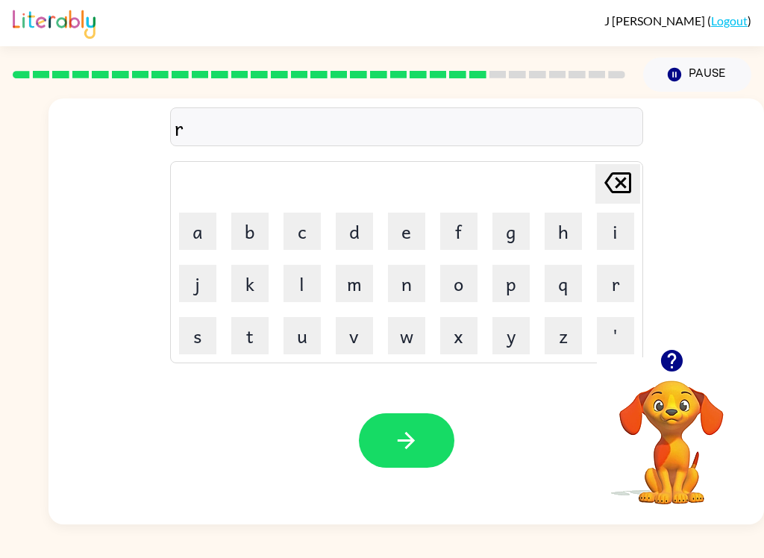
click at [298, 291] on button "l" at bounding box center [301, 283] width 37 height 37
click at [207, 238] on button "a" at bounding box center [197, 231] width 37 height 37
click at [254, 344] on button "t" at bounding box center [249, 335] width 37 height 37
click at [416, 249] on button "e" at bounding box center [406, 231] width 37 height 37
click at [362, 233] on button "d" at bounding box center [354, 231] width 37 height 37
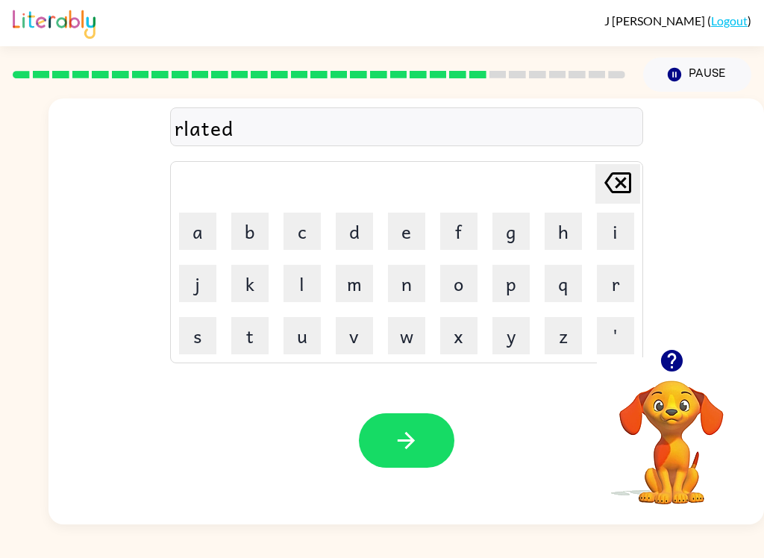
click at [416, 445] on icon "button" at bounding box center [406, 440] width 26 height 26
click at [521, 226] on button "g" at bounding box center [510, 231] width 37 height 37
click at [466, 288] on button "o" at bounding box center [458, 283] width 37 height 37
click at [257, 236] on button "b" at bounding box center [249, 231] width 37 height 37
click at [309, 292] on button "l" at bounding box center [301, 283] width 37 height 37
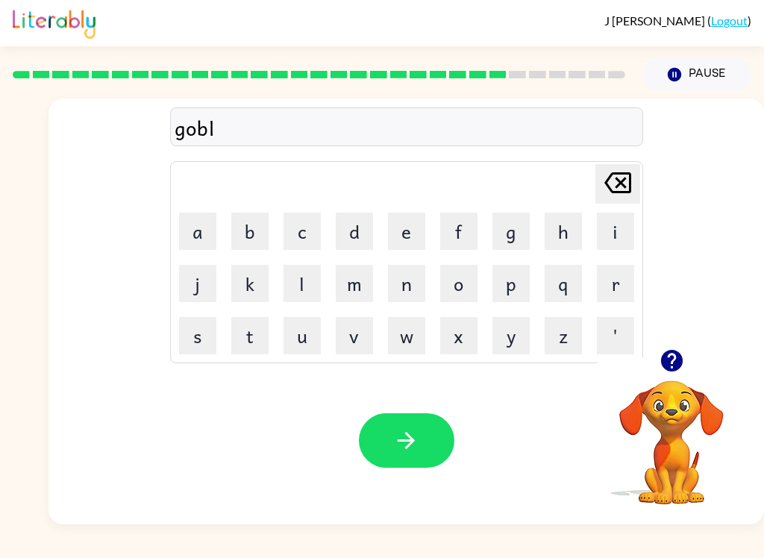
click at [625, 242] on button "i" at bounding box center [615, 231] width 37 height 37
click at [412, 299] on button "n" at bounding box center [406, 283] width 37 height 37
click at [409, 436] on icon "button" at bounding box center [405, 440] width 17 height 17
click at [301, 280] on button "l" at bounding box center [301, 283] width 37 height 37
click at [305, 337] on button "u" at bounding box center [301, 335] width 37 height 37
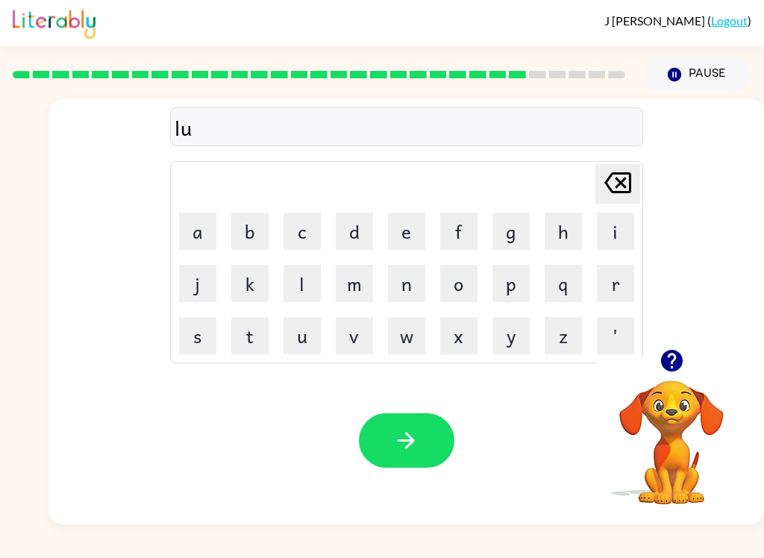
click at [354, 298] on button "m" at bounding box center [354, 283] width 37 height 37
click at [253, 237] on button "b" at bounding box center [249, 231] width 37 height 37
click at [409, 219] on button "e" at bounding box center [406, 231] width 37 height 37
click at [628, 293] on button "r" at bounding box center [615, 283] width 37 height 37
click at [503, 161] on div "lumber [PERSON_NAME] last character input a b c d e f g h i j k l m n o p q r s…" at bounding box center [406, 224] width 473 height 278
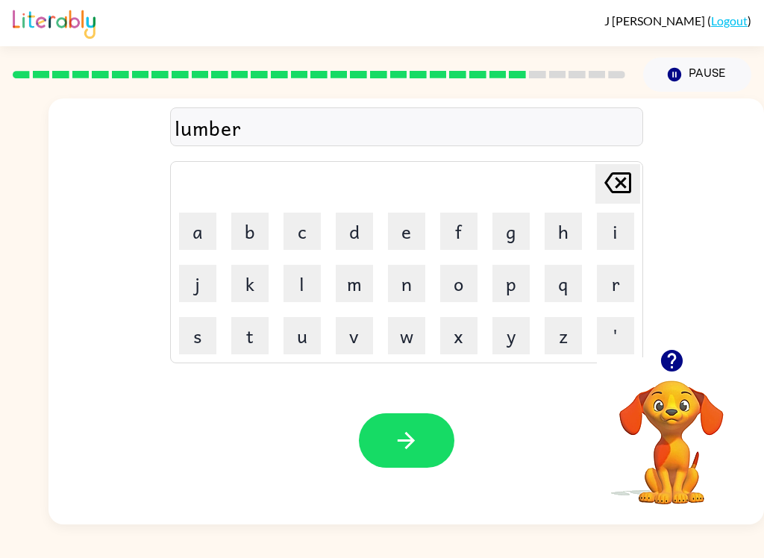
click at [497, 139] on div "lumber" at bounding box center [406, 127] width 464 height 31
click at [198, 296] on button "j" at bounding box center [197, 283] width 37 height 37
click at [203, 244] on button "a" at bounding box center [197, 231] width 37 height 37
click at [291, 244] on button "c" at bounding box center [301, 231] width 37 height 37
click at [250, 297] on button "k" at bounding box center [249, 283] width 37 height 37
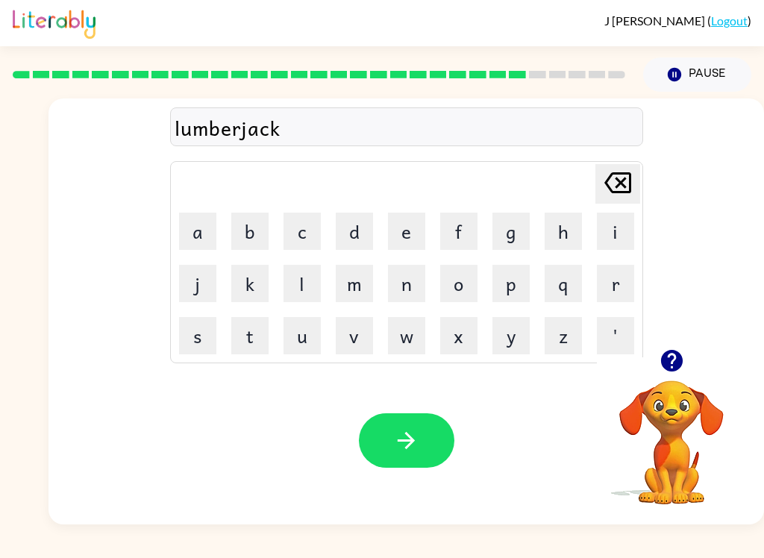
click at [403, 444] on icon "button" at bounding box center [406, 440] width 26 height 26
click at [504, 291] on button "p" at bounding box center [510, 283] width 37 height 37
click at [414, 230] on button "e" at bounding box center [406, 231] width 37 height 37
click at [409, 238] on button "e" at bounding box center [406, 231] width 37 height 37
click at [623, 192] on icon at bounding box center [617, 182] width 27 height 21
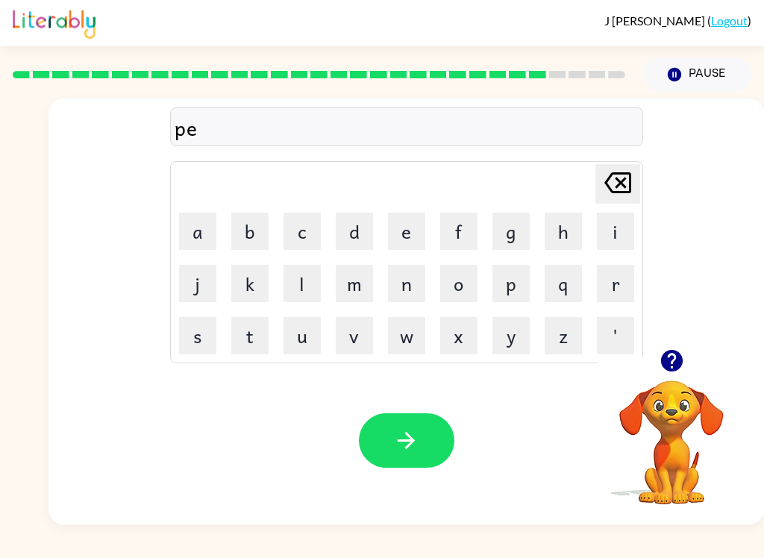
click at [198, 245] on button "a" at bounding box center [197, 231] width 37 height 37
click at [580, 296] on button "q" at bounding box center [562, 283] width 37 height 37
click at [626, 189] on icon "[PERSON_NAME] last character input" at bounding box center [618, 183] width 36 height 36
click at [621, 289] on button "r" at bounding box center [615, 283] width 37 height 37
click at [200, 345] on button "s" at bounding box center [197, 335] width 37 height 37
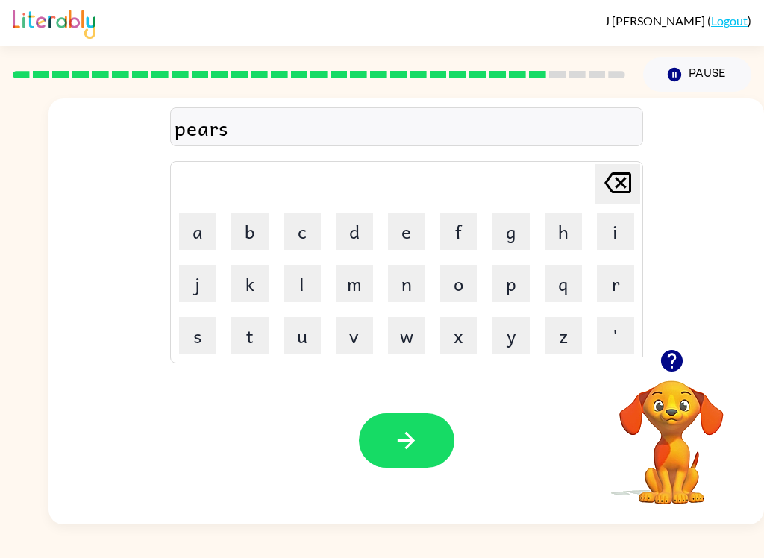
click at [435, 450] on button "button" at bounding box center [406, 440] width 95 height 54
click at [249, 342] on button "t" at bounding box center [249, 335] width 37 height 37
click at [563, 238] on button "h" at bounding box center [562, 231] width 37 height 37
click at [613, 235] on button "i" at bounding box center [615, 231] width 37 height 37
click at [412, 276] on button "n" at bounding box center [406, 283] width 37 height 37
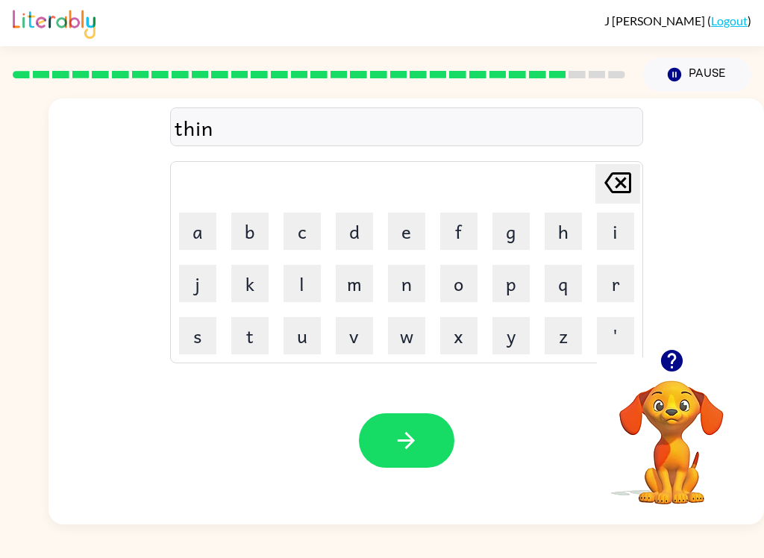
click at [422, 444] on button "button" at bounding box center [406, 440] width 95 height 54
click at [189, 339] on button "s" at bounding box center [197, 335] width 37 height 37
click at [623, 239] on button "i" at bounding box center [615, 231] width 37 height 37
click at [306, 292] on button "l" at bounding box center [301, 283] width 37 height 37
click at [301, 289] on button "l" at bounding box center [301, 283] width 37 height 37
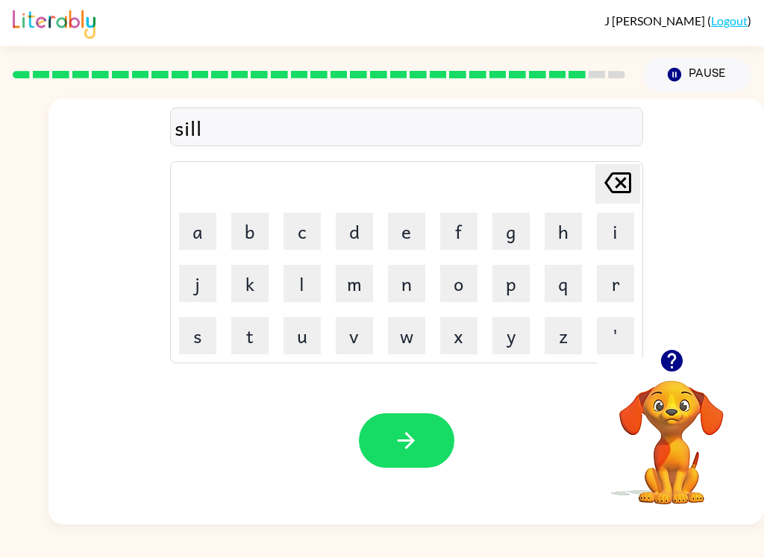
click at [353, 339] on button "v" at bounding box center [354, 335] width 37 height 37
click at [421, 230] on button "e" at bounding box center [406, 231] width 37 height 37
click at [623, 298] on button "r" at bounding box center [615, 283] width 37 height 37
click at [415, 350] on button "w" at bounding box center [406, 335] width 37 height 37
click at [187, 223] on button "a" at bounding box center [197, 231] width 37 height 37
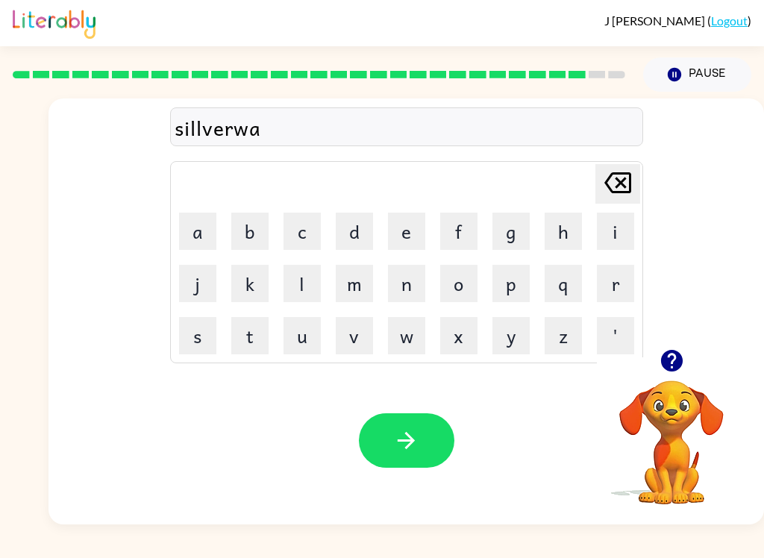
click at [407, 221] on button "e" at bounding box center [406, 231] width 37 height 37
click at [626, 283] on button "r" at bounding box center [615, 283] width 37 height 37
click at [441, 433] on button "button" at bounding box center [406, 440] width 95 height 54
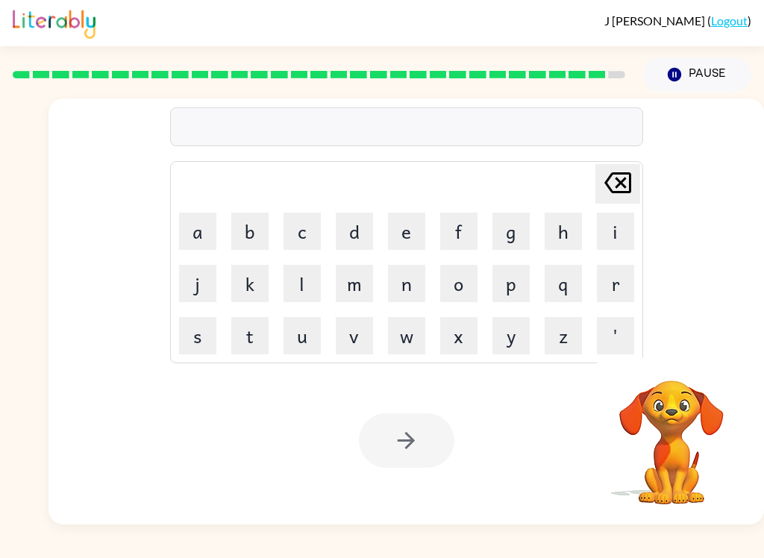
click at [308, 346] on button "u" at bounding box center [301, 335] width 37 height 37
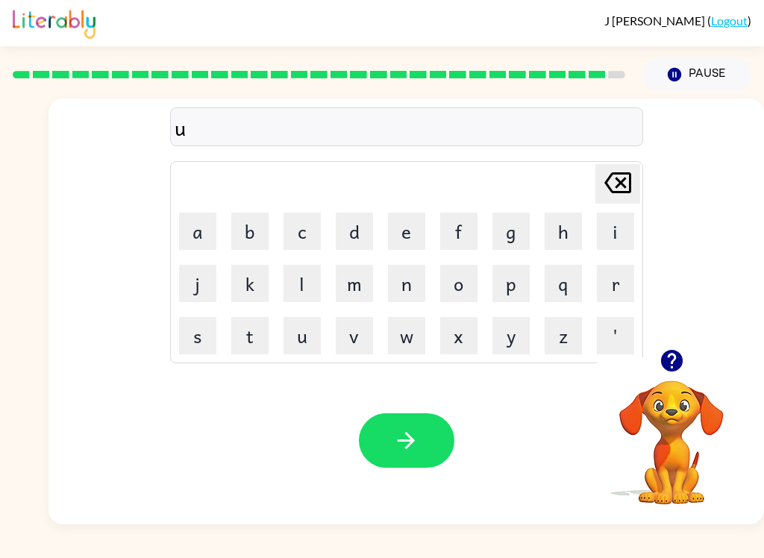
click at [394, 287] on button "n" at bounding box center [406, 283] width 37 height 37
click at [310, 339] on button "u" at bounding box center [301, 335] width 37 height 37
click at [449, 243] on button "f" at bounding box center [458, 231] width 37 height 37
click at [620, 296] on button "r" at bounding box center [615, 283] width 37 height 37
click at [201, 223] on button "a" at bounding box center [197, 231] width 37 height 37
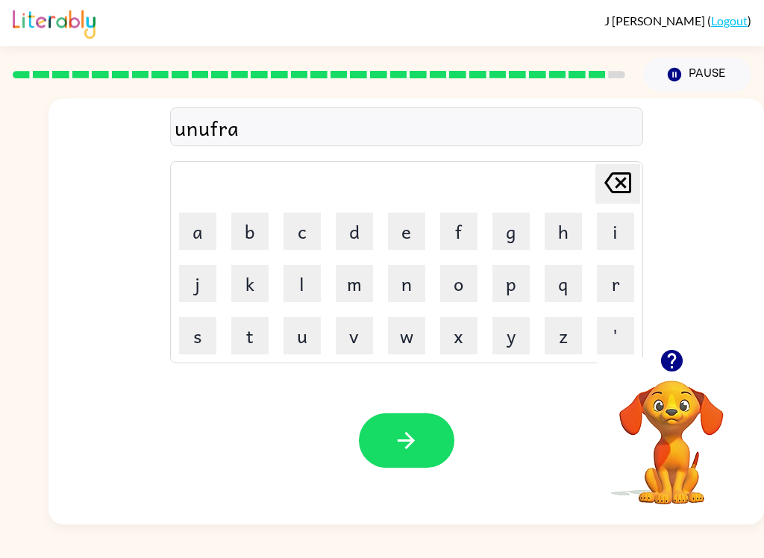
click at [346, 228] on button "d" at bounding box center [354, 231] width 37 height 37
click at [397, 447] on icon "button" at bounding box center [406, 440] width 26 height 26
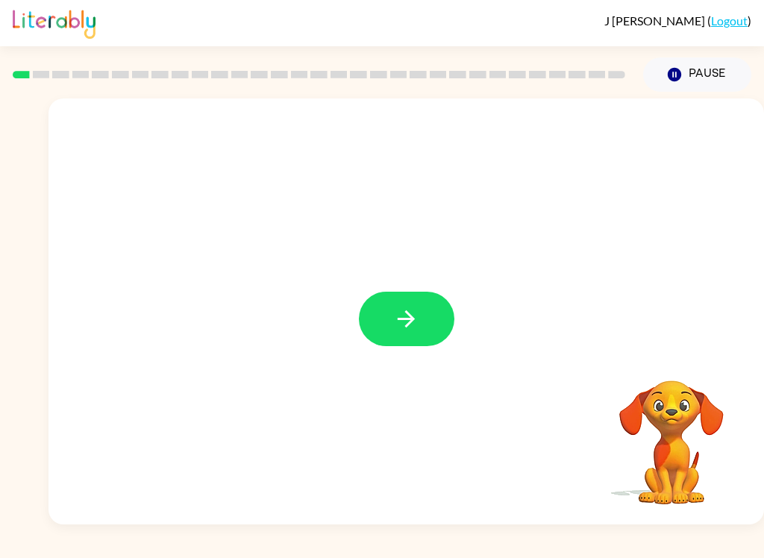
click at [422, 314] on button "button" at bounding box center [406, 319] width 95 height 54
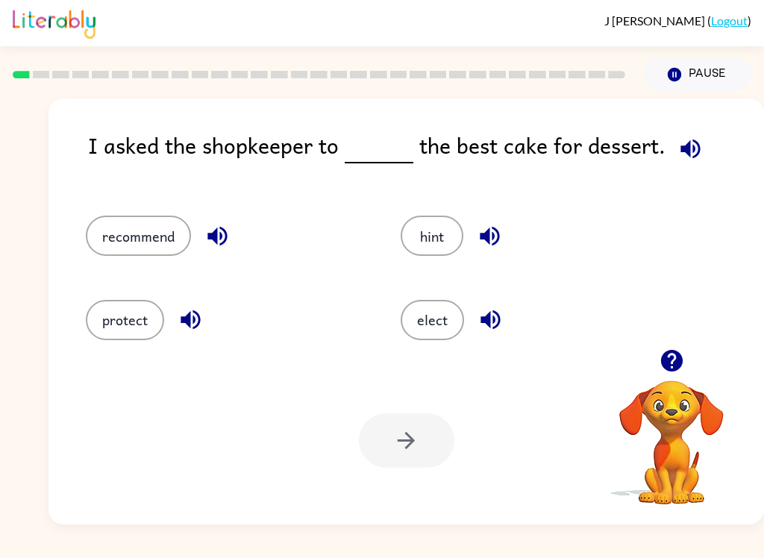
click at [699, 143] on button "button" at bounding box center [690, 149] width 38 height 38
click at [187, 239] on button "recommend" at bounding box center [138, 236] width 105 height 40
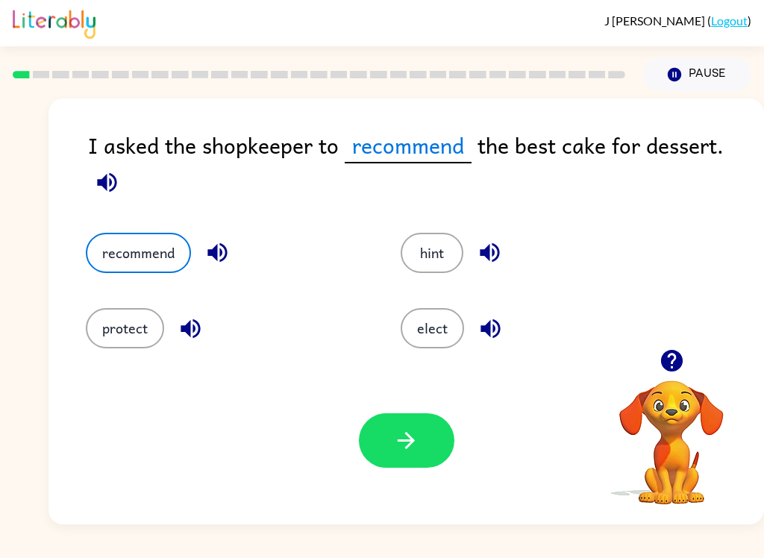
click at [410, 462] on button "button" at bounding box center [406, 440] width 95 height 54
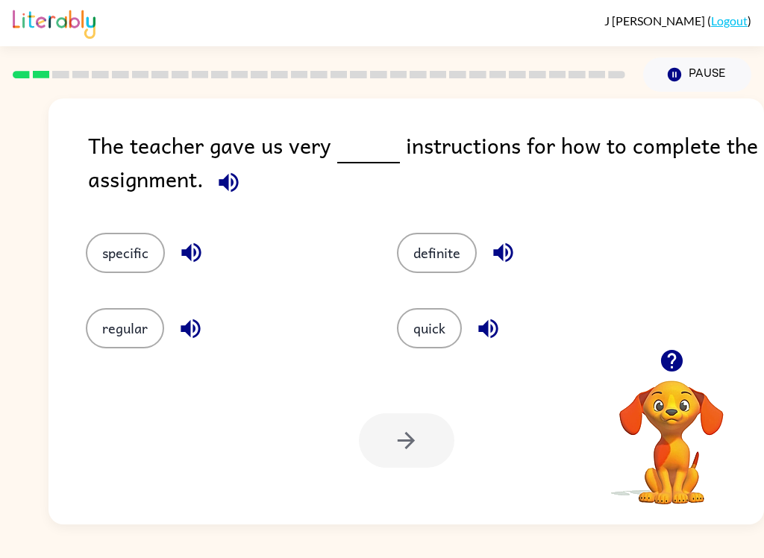
click at [421, 156] on div "The teacher gave us very instructions for how to complete the assignment." at bounding box center [426, 165] width 676 height 75
click at [245, 186] on button "button" at bounding box center [229, 182] width 38 height 38
click at [147, 271] on button "specific" at bounding box center [125, 253] width 79 height 40
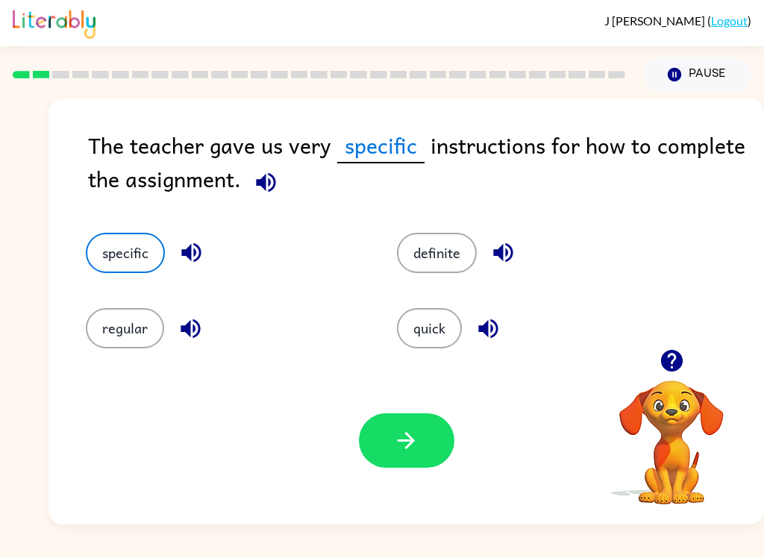
click at [408, 438] on icon "button" at bounding box center [406, 440] width 26 height 26
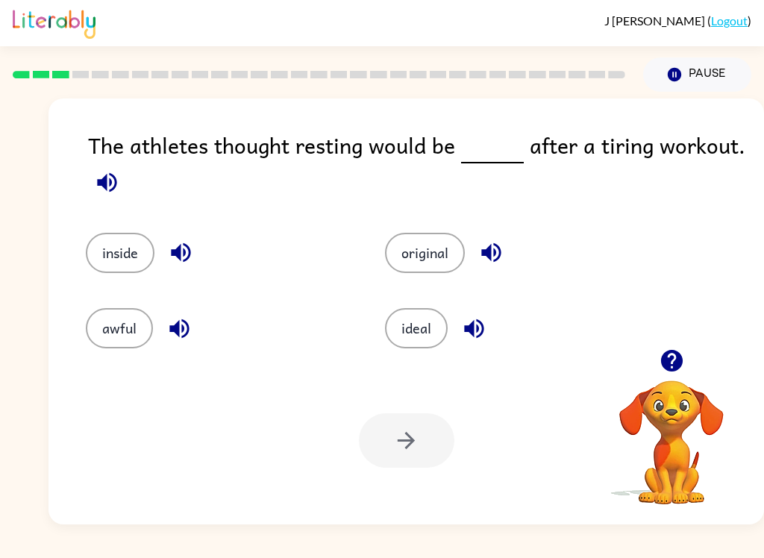
click at [120, 180] on button "button" at bounding box center [107, 182] width 38 height 38
click at [125, 183] on button "button" at bounding box center [107, 182] width 38 height 38
click at [111, 180] on icon "button" at bounding box center [107, 182] width 26 height 26
click at [114, 180] on icon "button" at bounding box center [106, 181] width 19 height 19
click at [125, 284] on div "awful" at bounding box center [206, 317] width 299 height 75
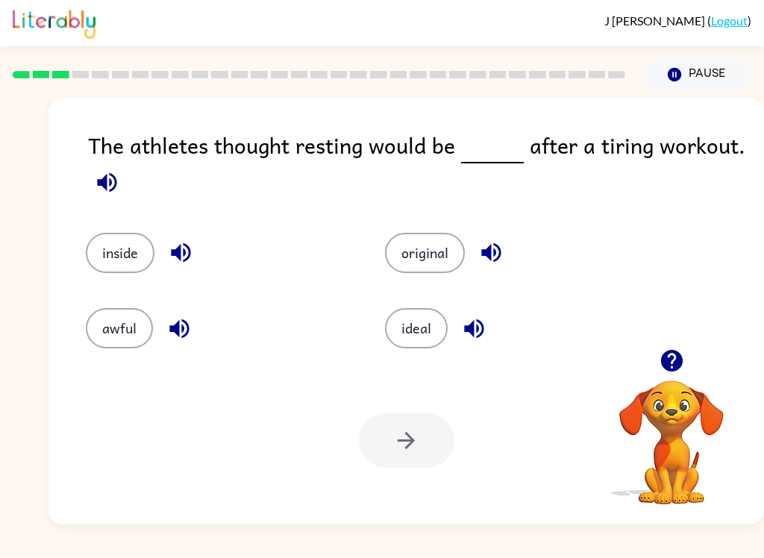
click at [118, 257] on button "inside" at bounding box center [120, 253] width 69 height 40
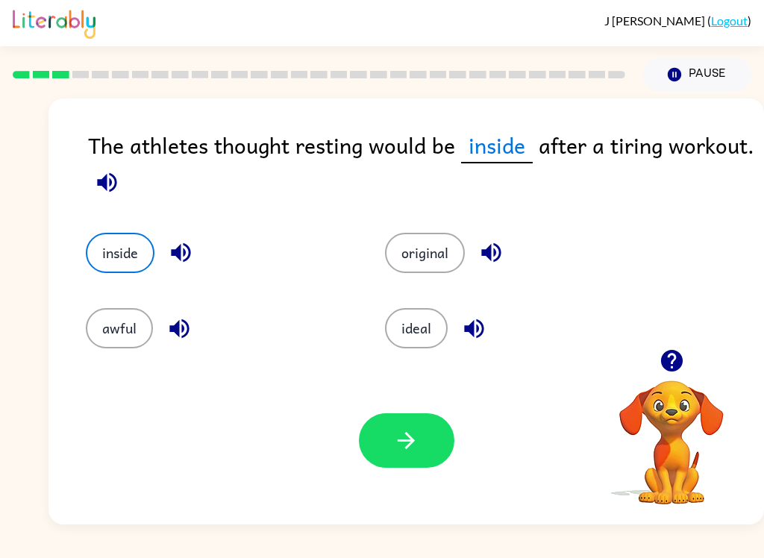
click at [422, 435] on button "button" at bounding box center [406, 440] width 95 height 54
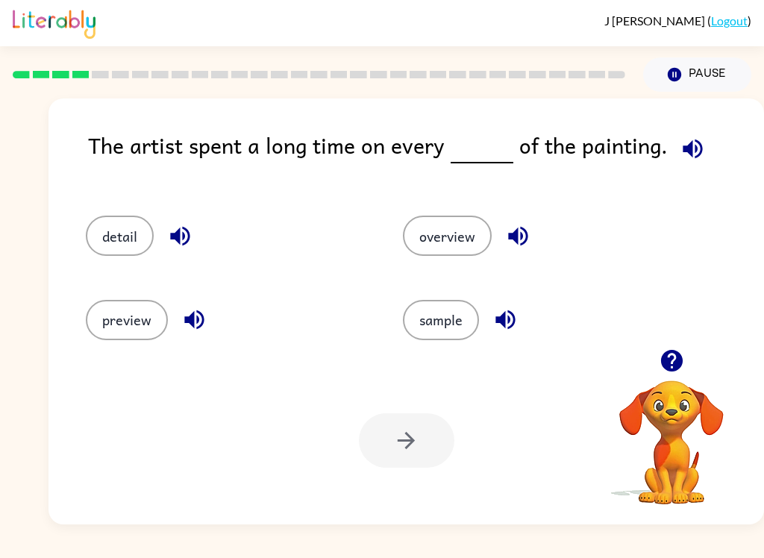
click at [688, 144] on icon "button" at bounding box center [692, 149] width 26 height 26
click at [181, 254] on button "button" at bounding box center [180, 236] width 38 height 38
click at [120, 242] on button "detail" at bounding box center [120, 236] width 68 height 40
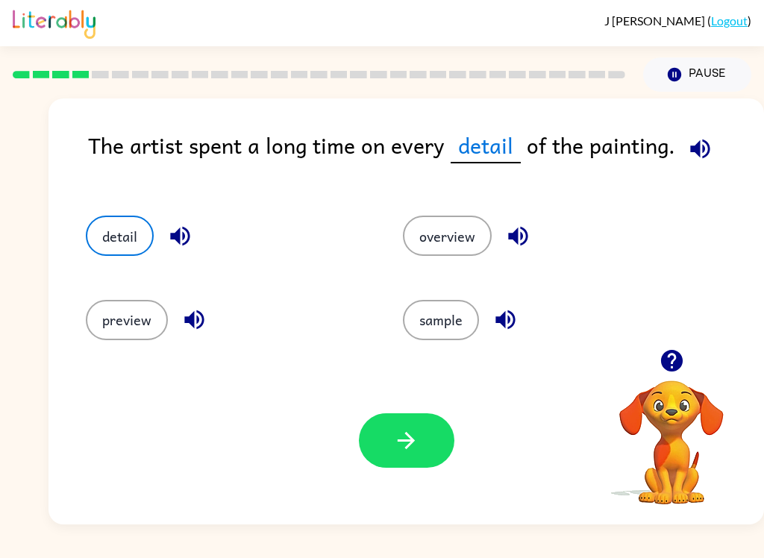
click at [396, 437] on icon "button" at bounding box center [406, 440] width 26 height 26
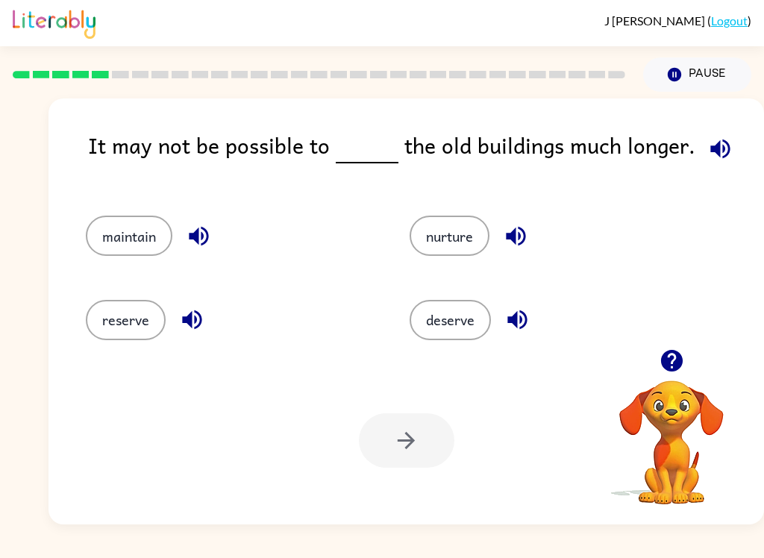
click at [701, 148] on button "button" at bounding box center [720, 149] width 38 height 38
click at [201, 242] on icon "button" at bounding box center [199, 236] width 26 height 26
click at [124, 256] on button "maintain" at bounding box center [129, 236] width 86 height 40
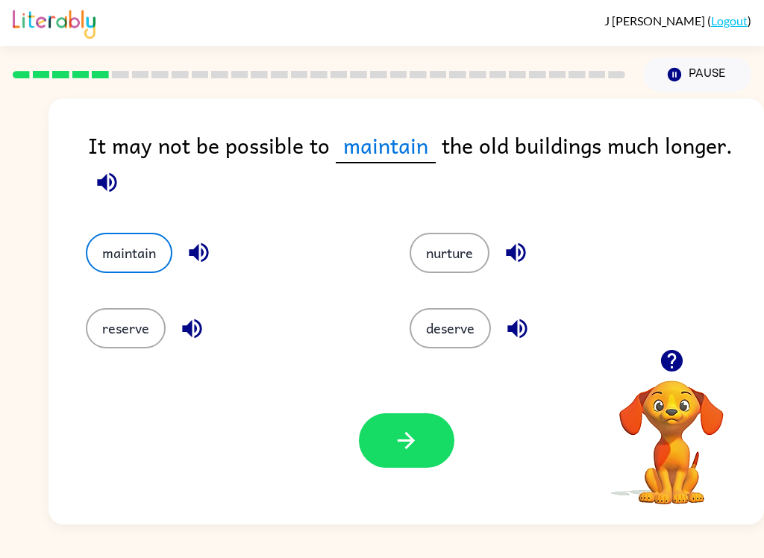
click at [377, 452] on button "button" at bounding box center [406, 440] width 95 height 54
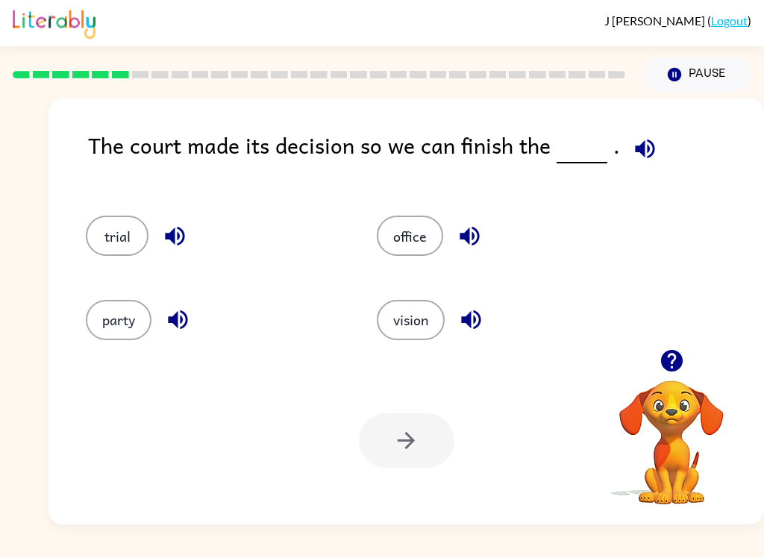
click at [636, 148] on icon "button" at bounding box center [644, 148] width 19 height 19
click at [177, 321] on icon "button" at bounding box center [177, 319] width 19 height 19
click at [177, 230] on icon "button" at bounding box center [175, 236] width 26 height 26
click at [472, 233] on icon "button" at bounding box center [468, 236] width 19 height 19
click at [477, 336] on button "button" at bounding box center [471, 320] width 38 height 38
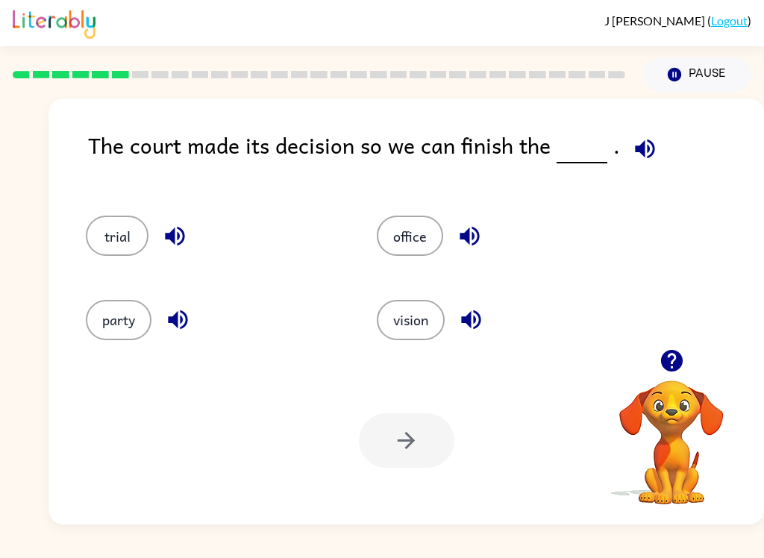
click at [424, 242] on button "office" at bounding box center [410, 236] width 66 height 40
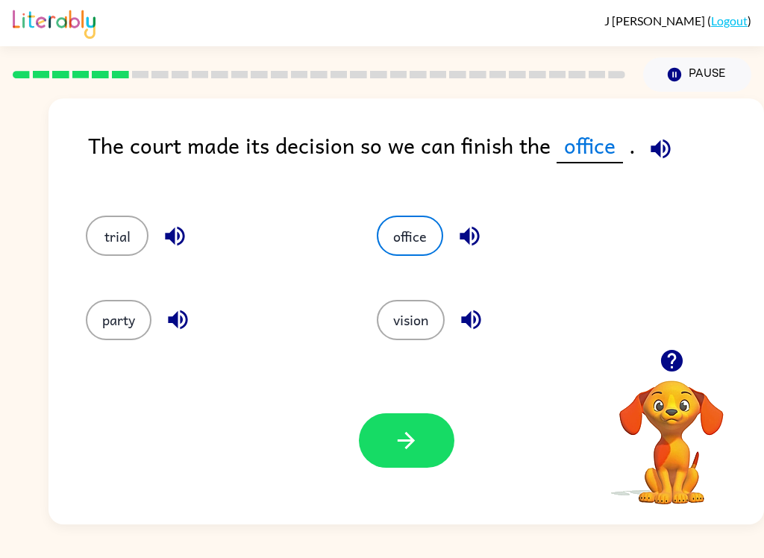
click at [399, 464] on button "button" at bounding box center [406, 440] width 95 height 54
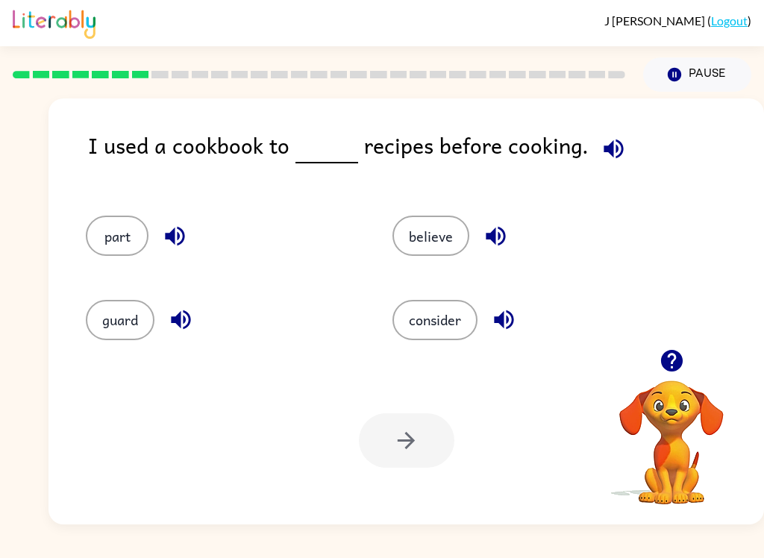
click at [605, 167] on button "button" at bounding box center [613, 149] width 38 height 38
click at [620, 148] on button "button" at bounding box center [613, 149] width 38 height 38
click at [623, 152] on button "button" at bounding box center [613, 149] width 38 height 38
click at [611, 147] on icon "button" at bounding box center [613, 149] width 26 height 26
click at [172, 247] on icon "button" at bounding box center [175, 236] width 26 height 26
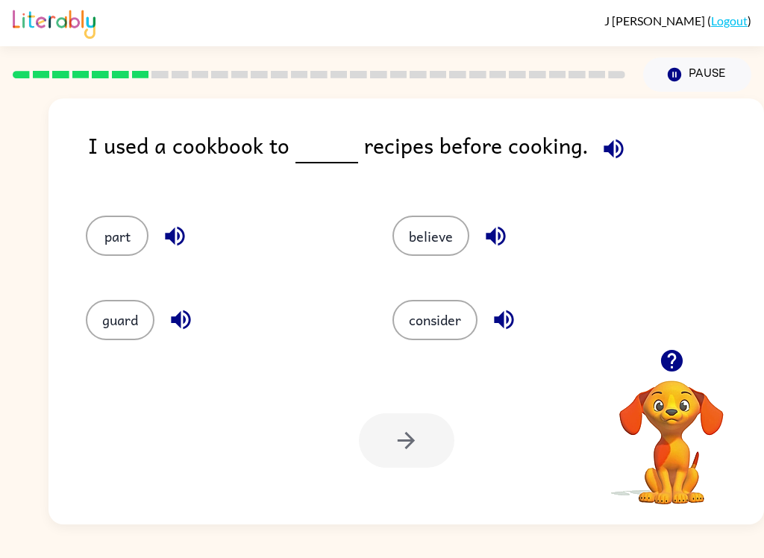
click at [190, 325] on icon "button" at bounding box center [181, 319] width 26 height 26
click at [504, 236] on icon "button" at bounding box center [494, 236] width 19 height 19
click at [518, 330] on button "button" at bounding box center [504, 320] width 38 height 38
click at [608, 150] on icon "button" at bounding box center [612, 148] width 19 height 19
click at [605, 162] on icon "button" at bounding box center [613, 149] width 26 height 26
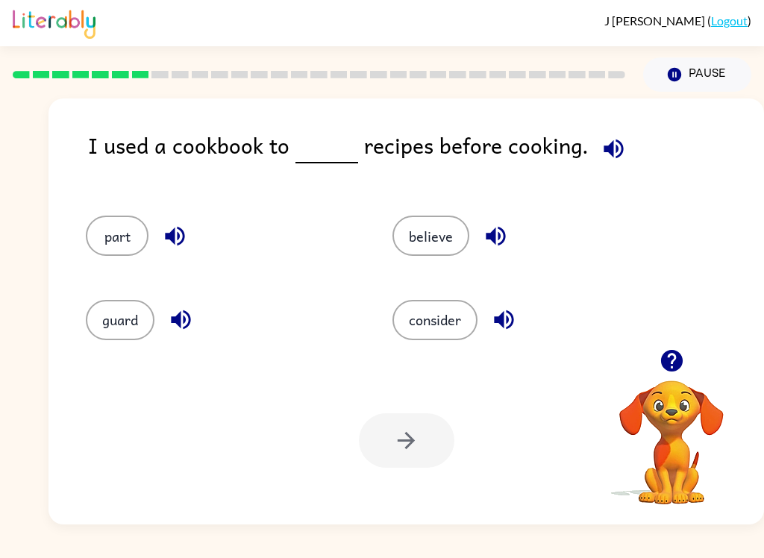
click at [616, 149] on icon "button" at bounding box center [613, 149] width 26 height 26
click at [454, 331] on button "consider" at bounding box center [434, 320] width 85 height 40
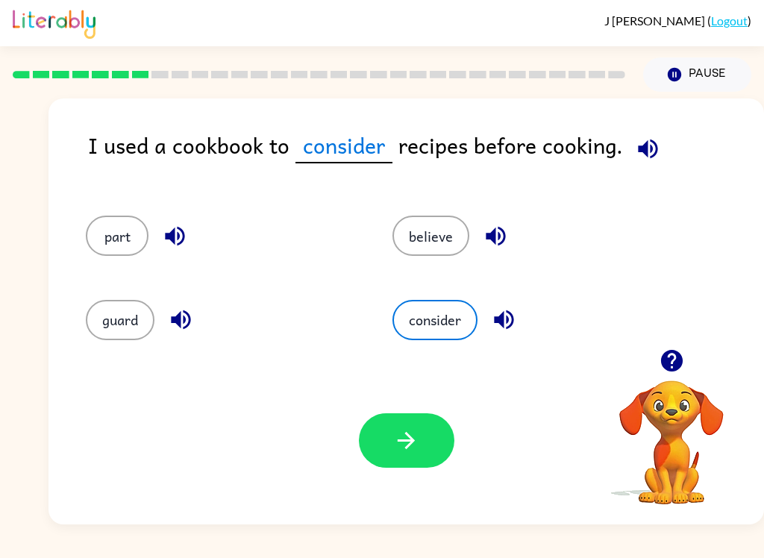
click at [394, 467] on button "button" at bounding box center [406, 440] width 95 height 54
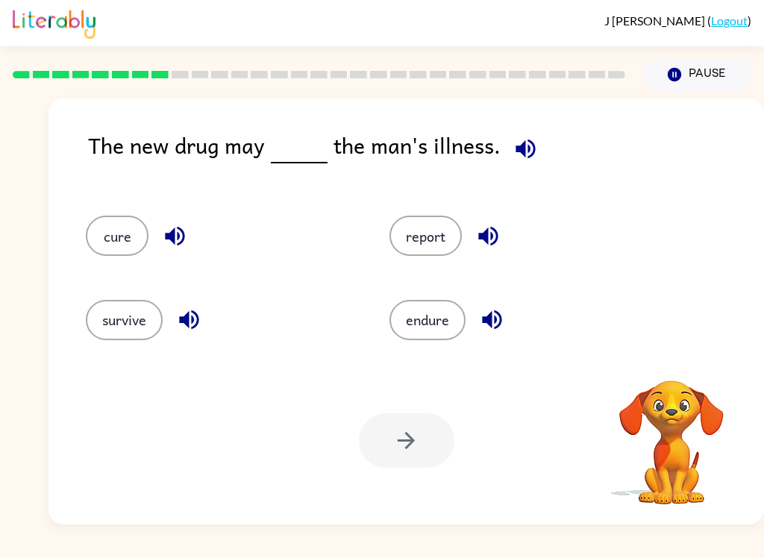
click at [526, 148] on icon "button" at bounding box center [525, 149] width 26 height 26
click at [502, 243] on button "button" at bounding box center [488, 236] width 38 height 38
click at [488, 318] on icon "button" at bounding box center [491, 319] width 19 height 19
click at [183, 328] on icon "button" at bounding box center [189, 319] width 26 height 26
click at [177, 231] on icon "button" at bounding box center [175, 236] width 26 height 26
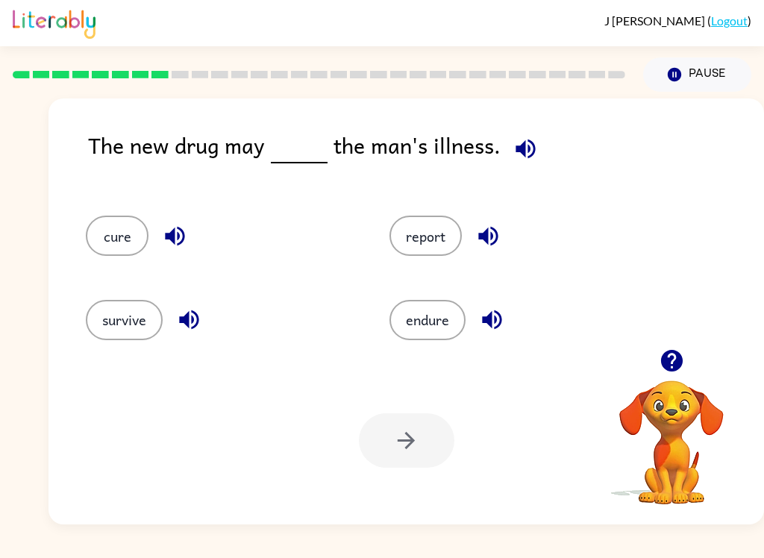
click at [146, 228] on button "cure" at bounding box center [117, 236] width 63 height 40
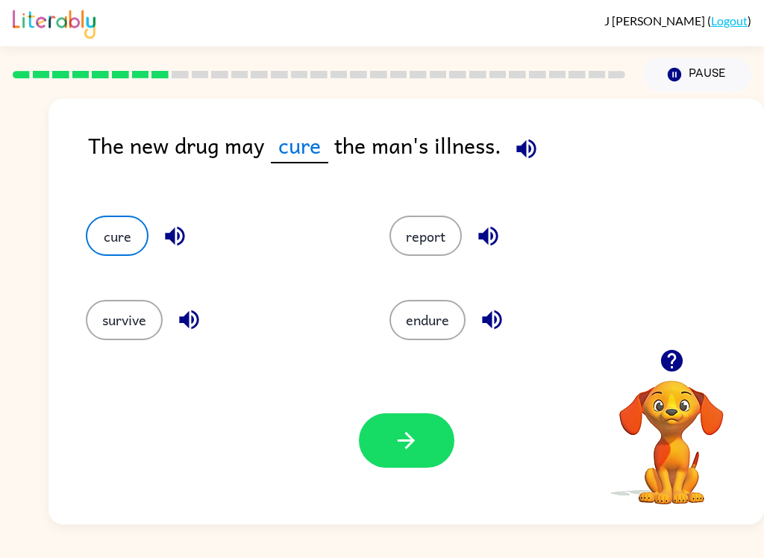
click at [425, 457] on button "button" at bounding box center [406, 440] width 95 height 54
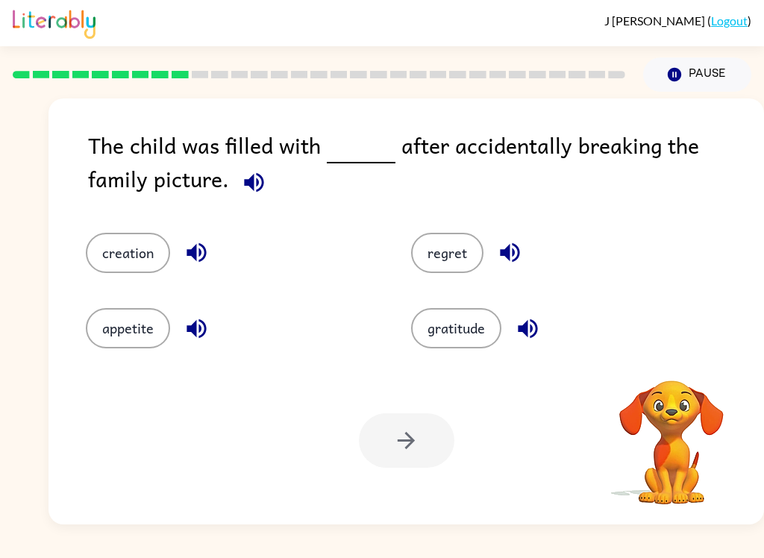
click at [241, 195] on icon "button" at bounding box center [254, 182] width 26 height 26
click at [470, 252] on button "regret" at bounding box center [447, 253] width 72 height 40
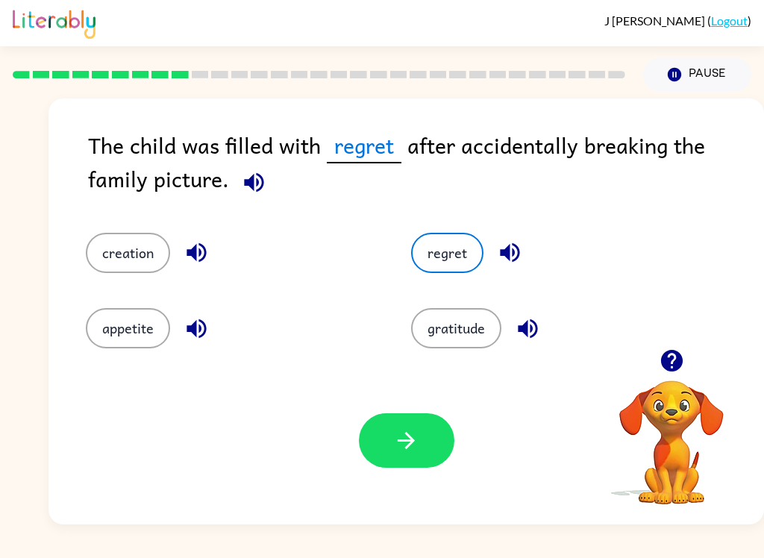
click at [402, 443] on icon "button" at bounding box center [406, 440] width 26 height 26
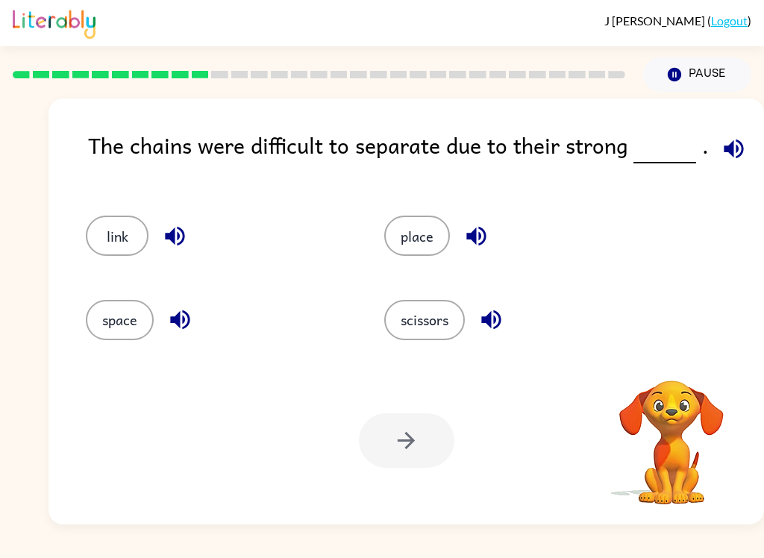
click at [720, 157] on icon "button" at bounding box center [733, 149] width 26 height 26
click at [735, 139] on icon "button" at bounding box center [733, 149] width 26 height 26
click at [169, 326] on icon "button" at bounding box center [180, 319] width 26 height 26
click at [182, 231] on icon "button" at bounding box center [174, 236] width 19 height 19
click at [136, 241] on button "link" at bounding box center [117, 236] width 63 height 40
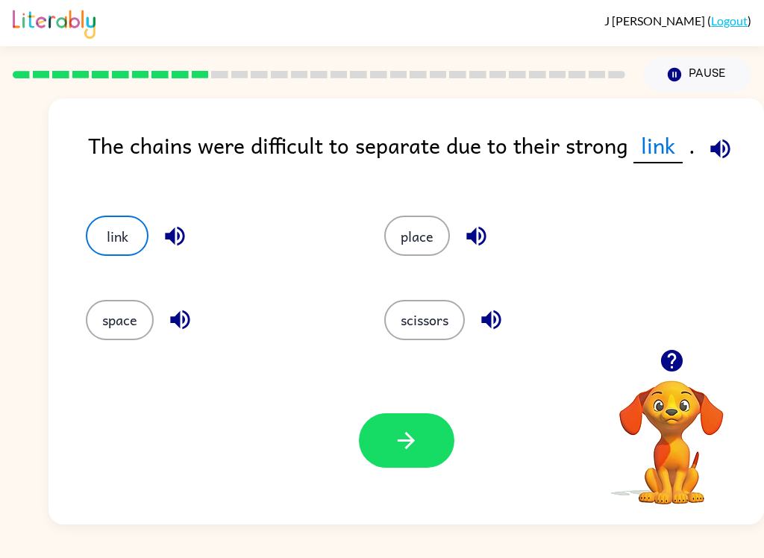
click at [409, 451] on icon "button" at bounding box center [406, 440] width 26 height 26
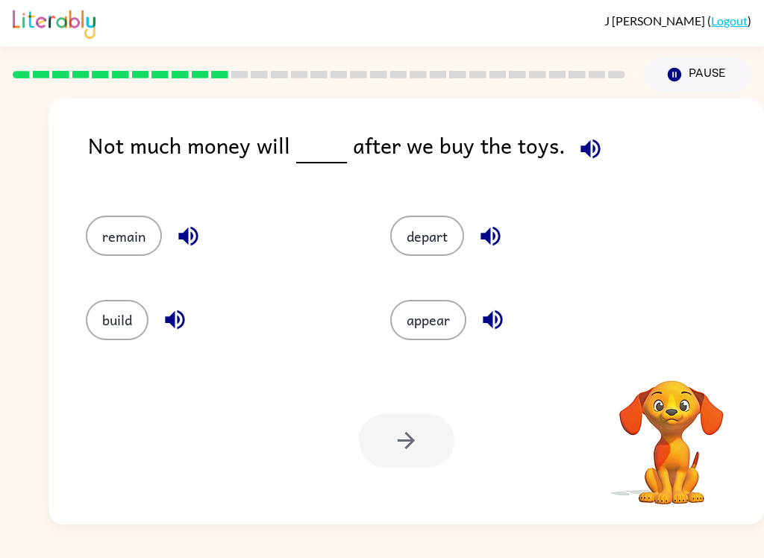
click at [585, 151] on icon "button" at bounding box center [590, 149] width 26 height 26
click at [591, 153] on icon "button" at bounding box center [589, 148] width 19 height 19
click at [599, 154] on button "button" at bounding box center [590, 149] width 38 height 38
click at [580, 154] on icon "button" at bounding box center [589, 148] width 19 height 19
click at [602, 140] on span at bounding box center [587, 145] width 44 height 34
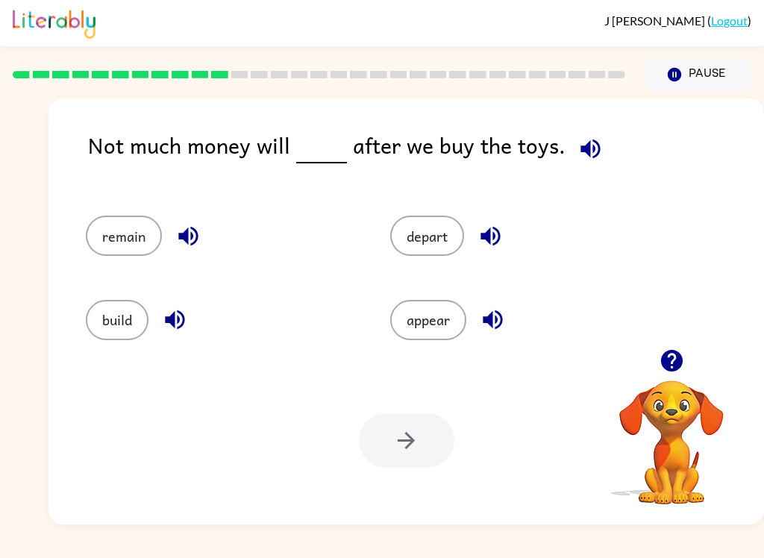
click at [580, 150] on icon "button" at bounding box center [589, 148] width 19 height 19
click at [168, 332] on icon "button" at bounding box center [175, 319] width 26 height 26
click at [193, 236] on icon "button" at bounding box center [188, 236] width 26 height 26
click at [509, 239] on button "button" at bounding box center [490, 236] width 38 height 38
click at [129, 268] on div "remain" at bounding box center [209, 229] width 304 height 84
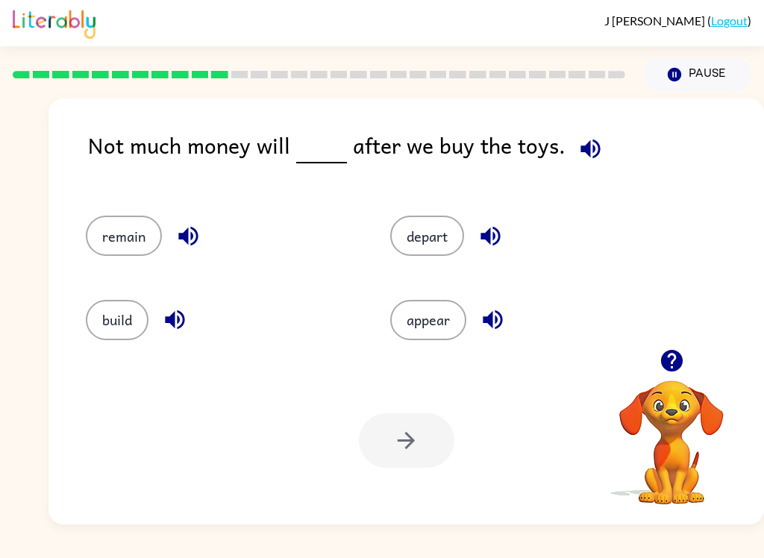
click at [130, 239] on button "remain" at bounding box center [124, 236] width 76 height 40
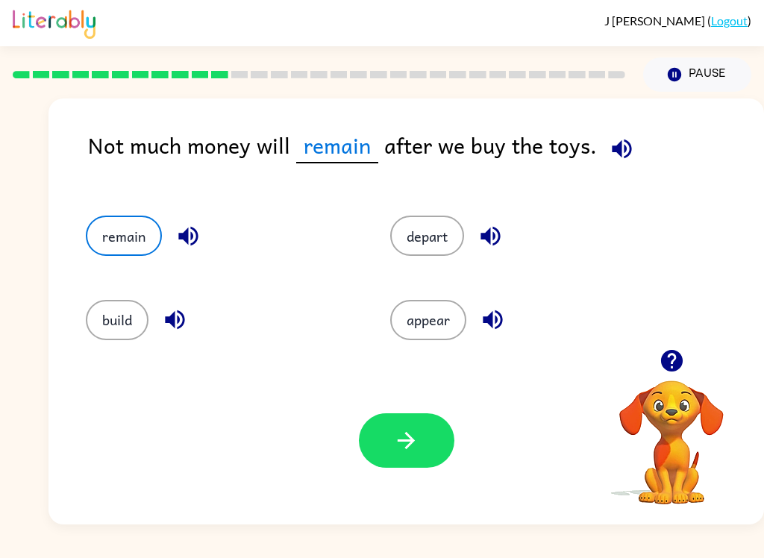
click at [411, 457] on button "button" at bounding box center [406, 440] width 95 height 54
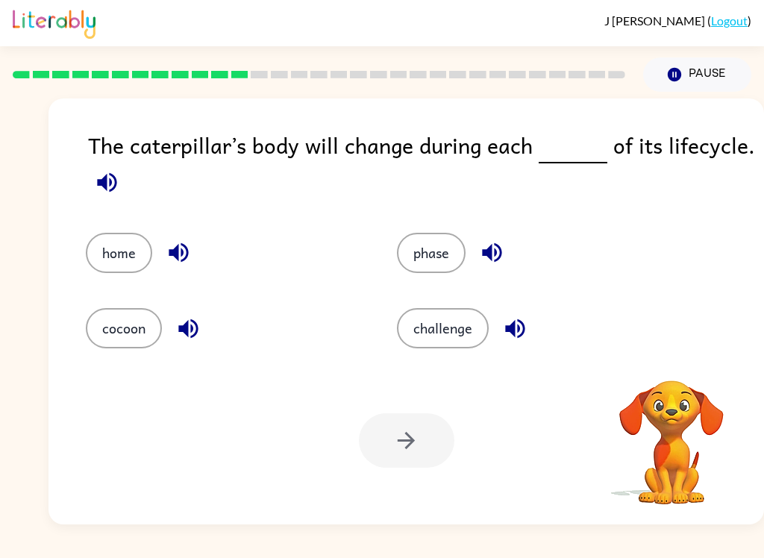
click at [111, 179] on icon "button" at bounding box center [107, 182] width 26 height 26
click at [189, 255] on icon "button" at bounding box center [179, 252] width 26 height 26
click at [186, 339] on icon "button" at bounding box center [188, 328] width 26 height 26
click at [146, 321] on button "cocoon" at bounding box center [124, 328] width 76 height 40
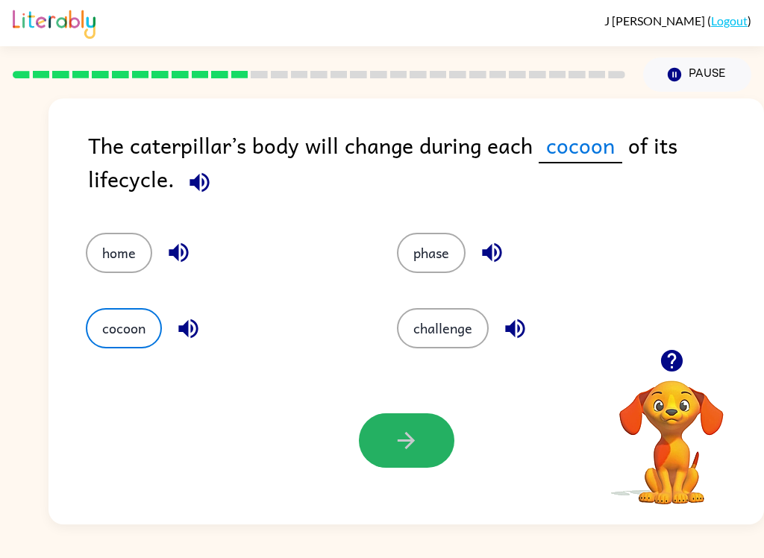
click at [414, 456] on button "button" at bounding box center [406, 440] width 95 height 54
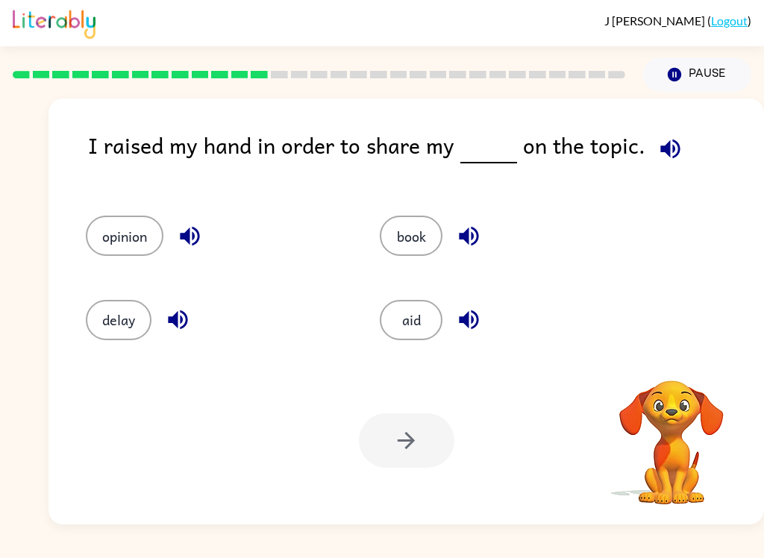
click at [668, 148] on icon "button" at bounding box center [670, 149] width 26 height 26
click at [195, 238] on icon "button" at bounding box center [189, 236] width 19 height 19
click at [177, 326] on icon "button" at bounding box center [177, 319] width 19 height 19
click at [489, 276] on div "aid" at bounding box center [498, 313] width 294 height 84
click at [473, 226] on icon "button" at bounding box center [469, 236] width 26 height 26
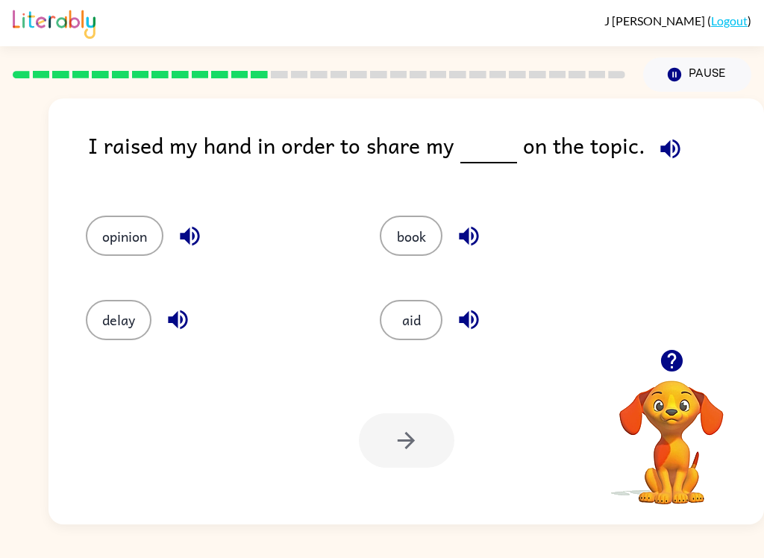
click at [467, 333] on icon "button" at bounding box center [469, 319] width 26 height 26
click at [148, 240] on button "opinion" at bounding box center [125, 236] width 78 height 40
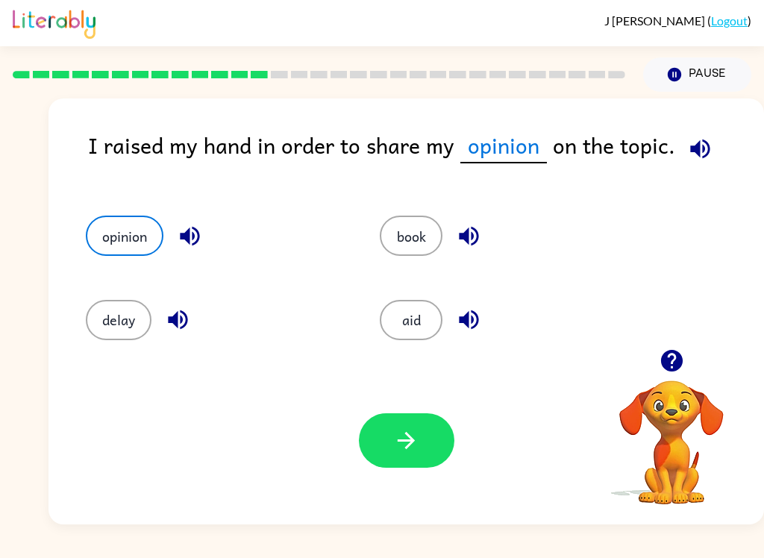
click at [447, 423] on button "button" at bounding box center [406, 440] width 95 height 54
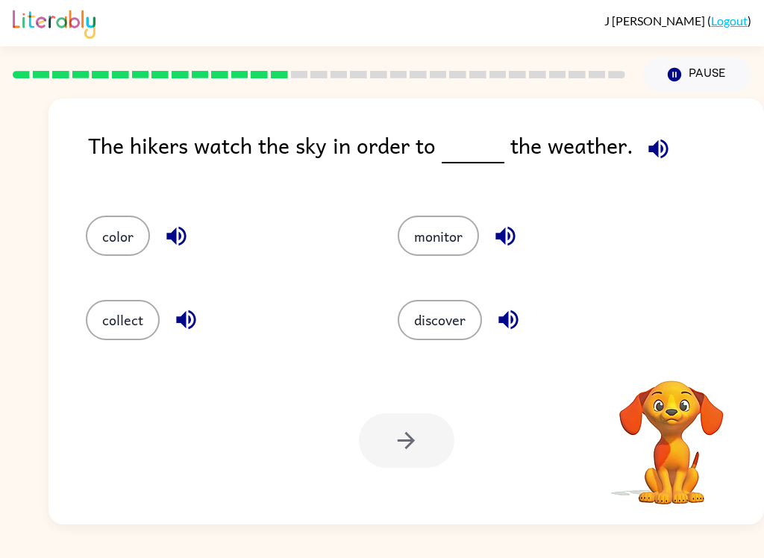
click at [658, 166] on button "button" at bounding box center [658, 149] width 38 height 38
click at [652, 151] on icon "button" at bounding box center [657, 148] width 19 height 19
click at [166, 247] on icon "button" at bounding box center [176, 236] width 26 height 26
click at [191, 328] on icon "button" at bounding box center [185, 319] width 19 height 19
click at [512, 239] on icon "button" at bounding box center [505, 236] width 26 height 26
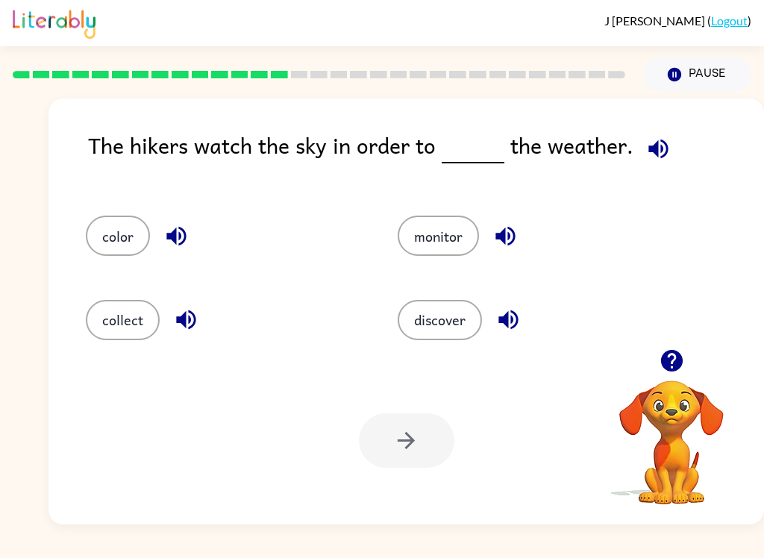
click at [511, 319] on icon "button" at bounding box center [508, 319] width 26 height 26
click at [453, 239] on button "monitor" at bounding box center [437, 236] width 81 height 40
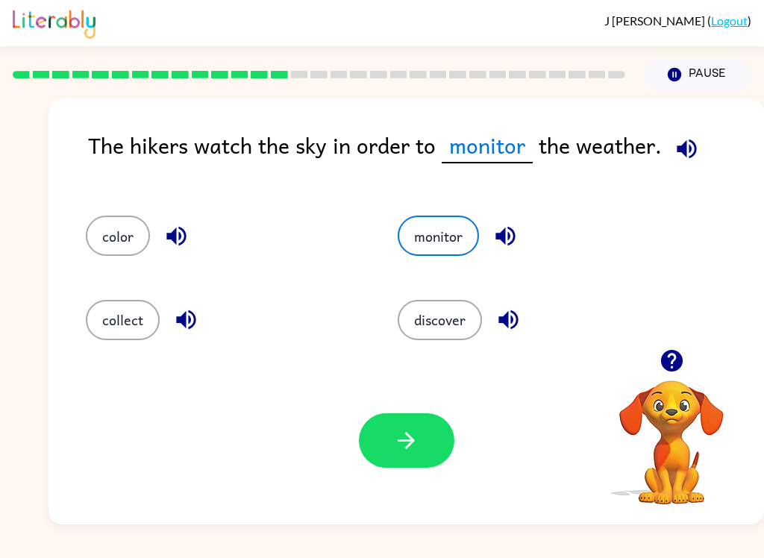
click at [408, 441] on icon "button" at bounding box center [405, 440] width 17 height 17
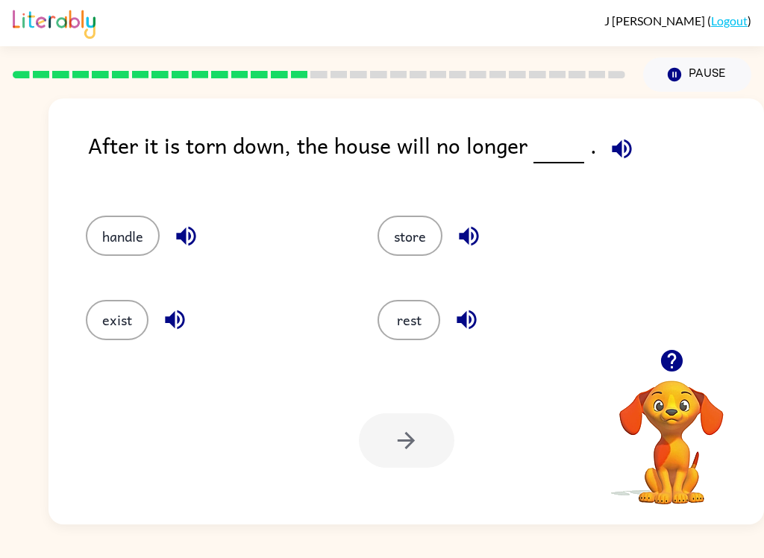
click at [626, 151] on icon "button" at bounding box center [621, 149] width 26 height 26
click at [183, 245] on icon "button" at bounding box center [186, 236] width 26 height 26
click at [165, 328] on icon "button" at bounding box center [175, 319] width 26 height 26
click at [481, 244] on icon "button" at bounding box center [469, 236] width 26 height 26
click at [136, 321] on button "exist" at bounding box center [117, 320] width 63 height 40
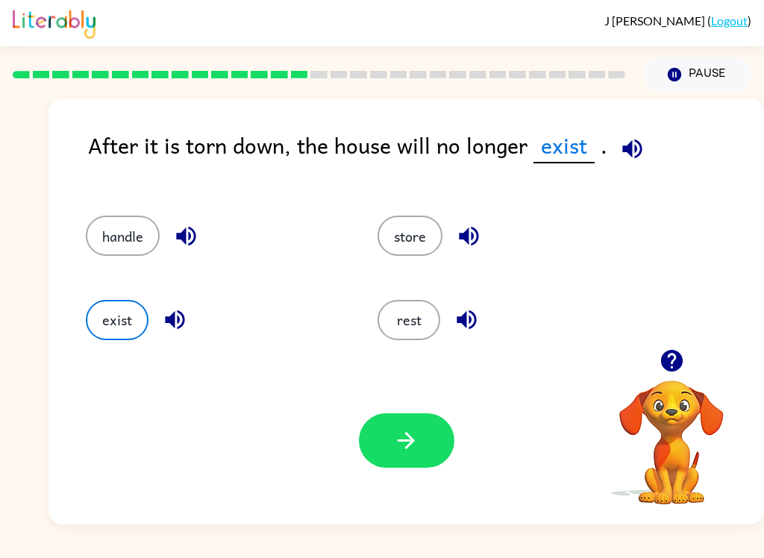
click at [391, 418] on button "button" at bounding box center [406, 440] width 95 height 54
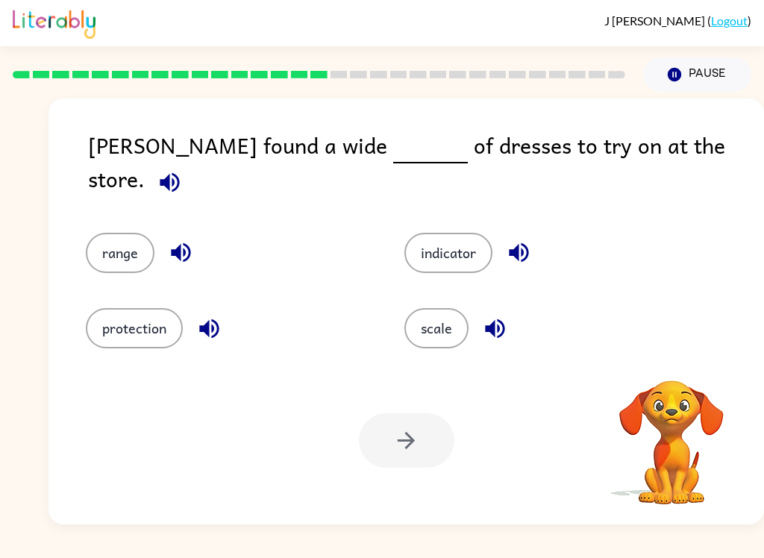
click at [183, 169] on icon "button" at bounding box center [170, 182] width 26 height 26
click at [172, 254] on button "button" at bounding box center [181, 252] width 38 height 38
click at [209, 318] on icon "button" at bounding box center [208, 327] width 19 height 19
click at [535, 241] on button "button" at bounding box center [519, 252] width 38 height 38
click at [491, 333] on icon "button" at bounding box center [495, 328] width 26 height 26
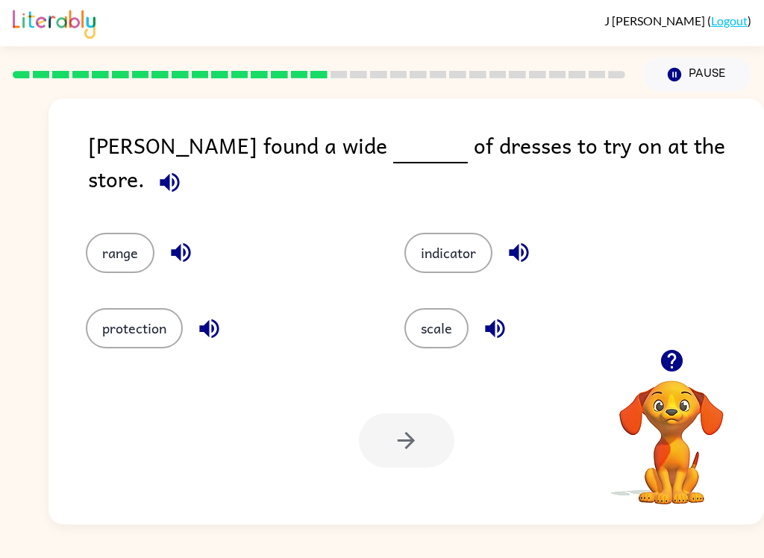
click at [129, 233] on button "range" at bounding box center [120, 253] width 69 height 40
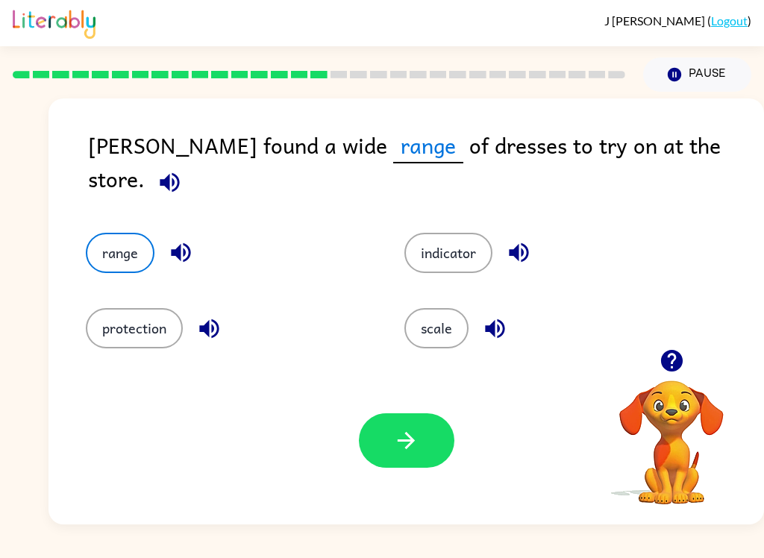
click at [432, 321] on button "scale" at bounding box center [436, 328] width 64 height 40
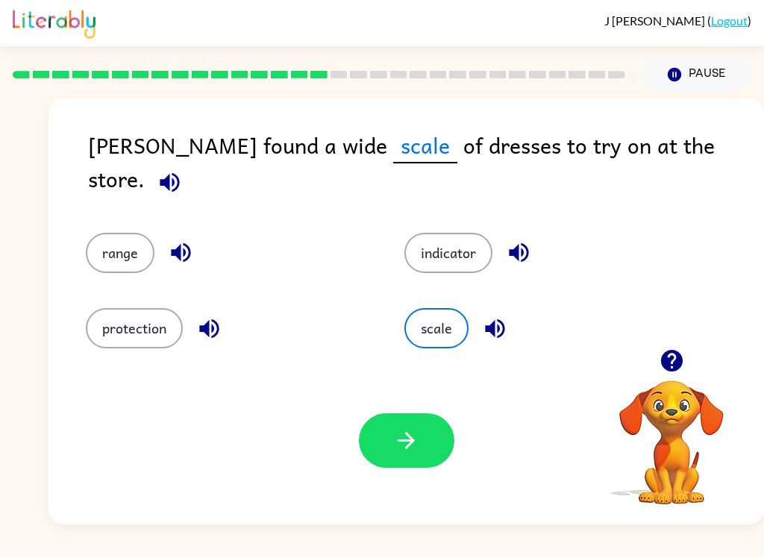
click at [406, 447] on icon "button" at bounding box center [406, 440] width 26 height 26
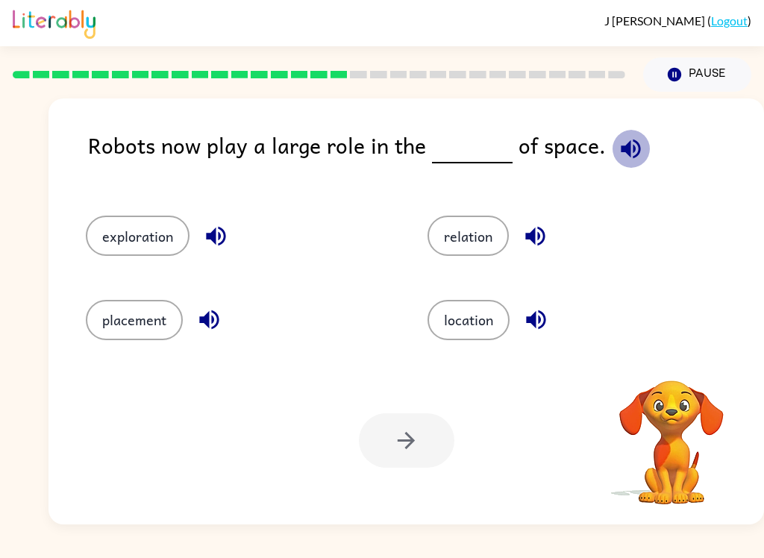
click at [623, 159] on icon "button" at bounding box center [630, 149] width 26 height 26
click at [233, 214] on div "exploration" at bounding box center [228, 229] width 342 height 84
click at [172, 226] on button "exploration" at bounding box center [138, 236] width 104 height 40
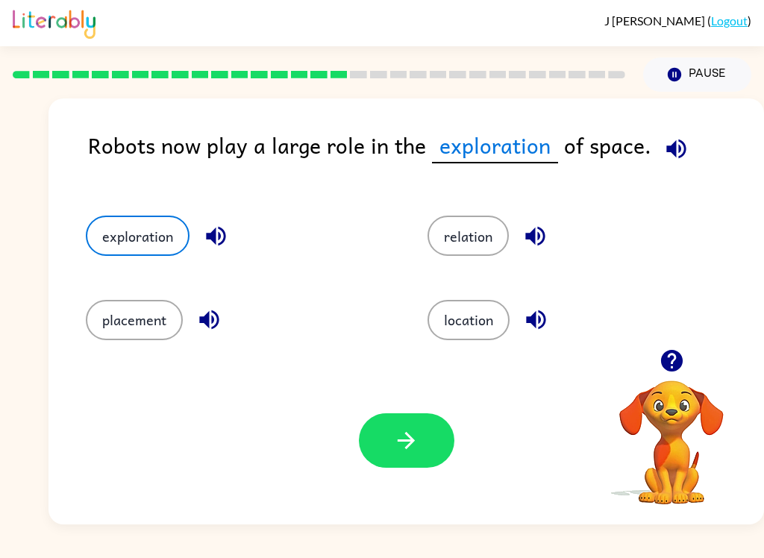
click at [229, 240] on icon "button" at bounding box center [216, 236] width 26 height 26
click at [212, 319] on icon "button" at bounding box center [208, 319] width 19 height 19
click at [549, 237] on button "button" at bounding box center [535, 236] width 38 height 38
click at [534, 336] on button "button" at bounding box center [536, 320] width 38 height 38
click at [665, 156] on icon "button" at bounding box center [676, 149] width 26 height 26
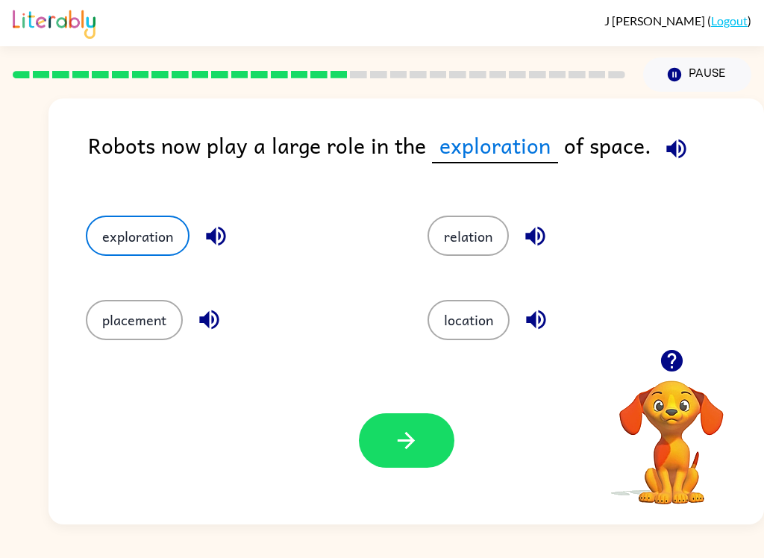
click at [463, 236] on button "relation" at bounding box center [467, 236] width 81 height 40
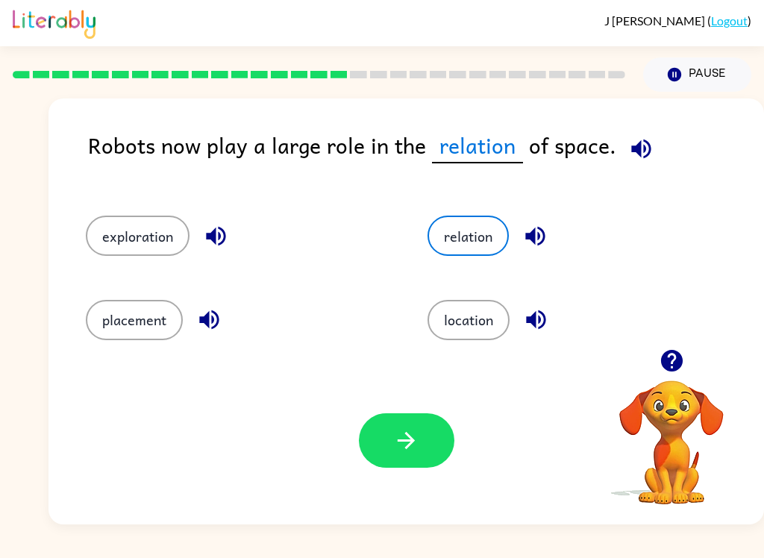
click at [544, 233] on icon "button" at bounding box center [534, 236] width 19 height 19
click at [539, 323] on icon "button" at bounding box center [535, 319] width 19 height 19
click at [211, 324] on icon "button" at bounding box center [209, 319] width 26 height 26
click at [224, 229] on icon "button" at bounding box center [216, 236] width 26 height 26
click at [218, 236] on icon "button" at bounding box center [216, 236] width 26 height 26
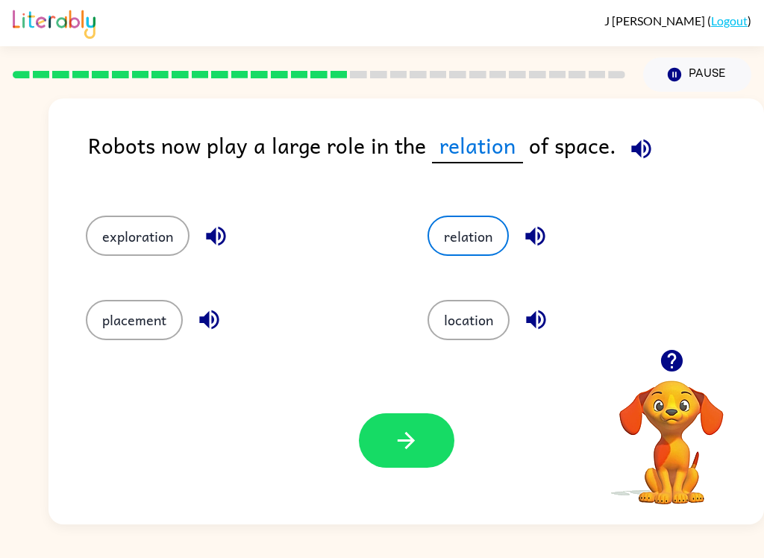
click at [535, 244] on icon "button" at bounding box center [534, 236] width 19 height 19
click at [469, 254] on button "relation" at bounding box center [467, 236] width 81 height 40
click at [418, 415] on button "button" at bounding box center [406, 440] width 95 height 54
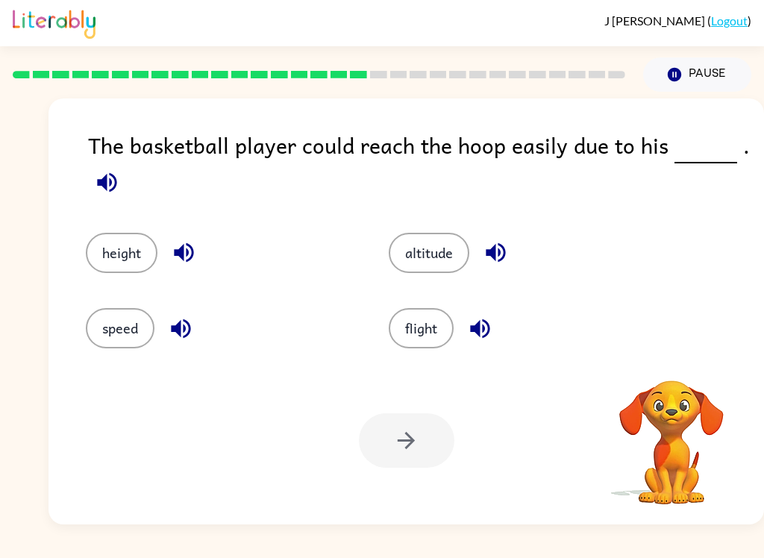
click at [99, 201] on button "button" at bounding box center [107, 182] width 38 height 38
click at [177, 251] on icon "button" at bounding box center [183, 252] width 19 height 19
click at [130, 250] on button "height" at bounding box center [122, 253] width 72 height 40
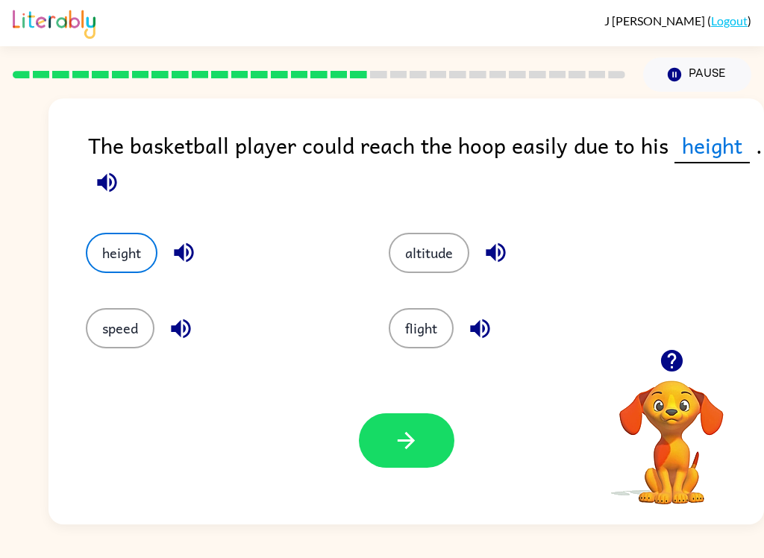
click at [389, 441] on button "button" at bounding box center [406, 440] width 95 height 54
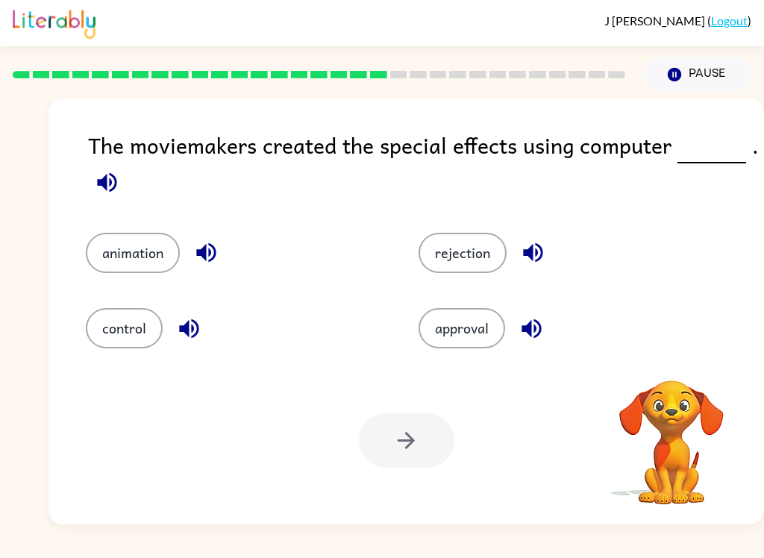
click at [130, 174] on div "The moviemakers created the special effects using computer ." at bounding box center [426, 165] width 676 height 75
click at [106, 192] on icon "button" at bounding box center [107, 182] width 26 height 26
click at [102, 167] on button "button" at bounding box center [107, 182] width 38 height 38
click at [104, 175] on icon "button" at bounding box center [107, 182] width 26 height 26
click at [181, 345] on button "button" at bounding box center [189, 328] width 38 height 38
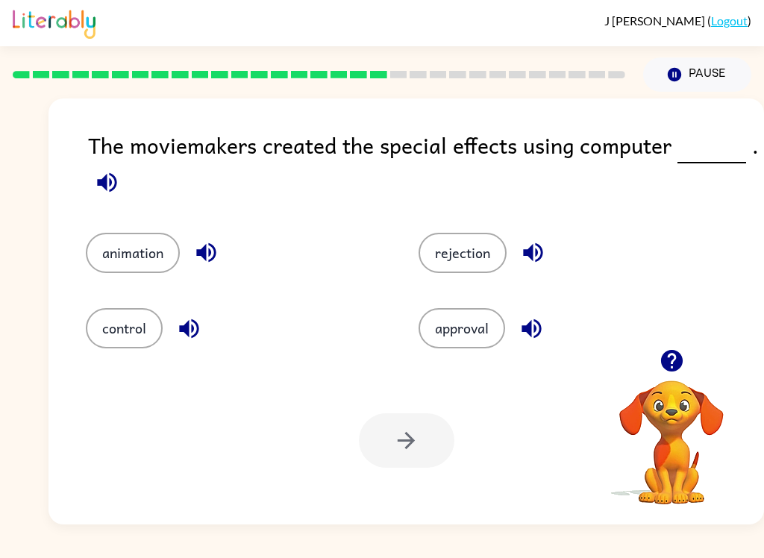
click at [210, 257] on icon "button" at bounding box center [205, 252] width 19 height 19
click at [550, 242] on div "rejection" at bounding box center [567, 253] width 298 height 40
click at [524, 262] on icon "button" at bounding box center [533, 252] width 26 height 26
click at [532, 329] on icon "button" at bounding box center [530, 327] width 19 height 19
click at [116, 348] on button "control" at bounding box center [124, 328] width 77 height 40
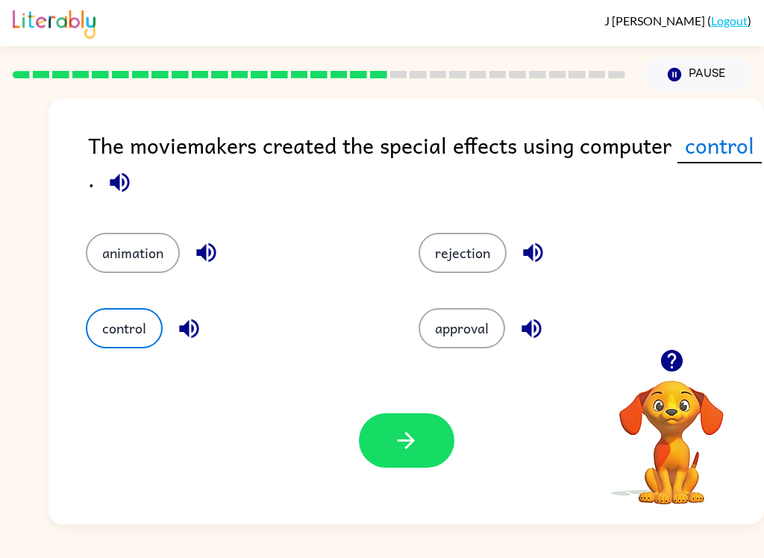
click at [172, 259] on button "animation" at bounding box center [133, 253] width 94 height 40
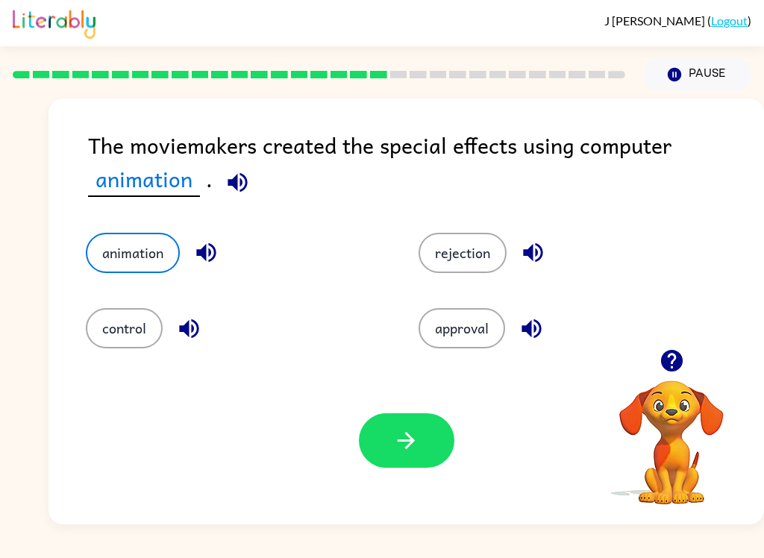
click at [394, 436] on icon "button" at bounding box center [406, 440] width 26 height 26
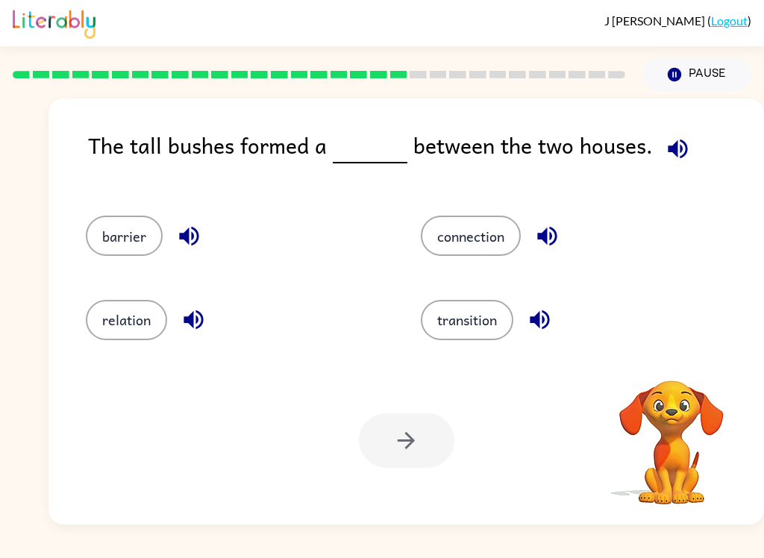
click at [685, 155] on button "button" at bounding box center [677, 149] width 38 height 38
click at [193, 239] on icon "button" at bounding box center [189, 236] width 26 height 26
click at [198, 335] on button "button" at bounding box center [193, 320] width 38 height 38
click at [150, 239] on button "barrier" at bounding box center [124, 236] width 77 height 40
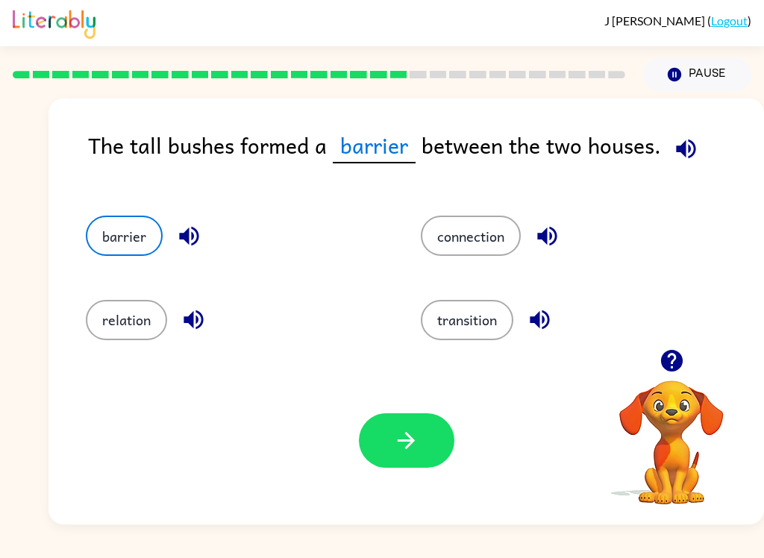
click at [418, 453] on icon "button" at bounding box center [406, 440] width 26 height 26
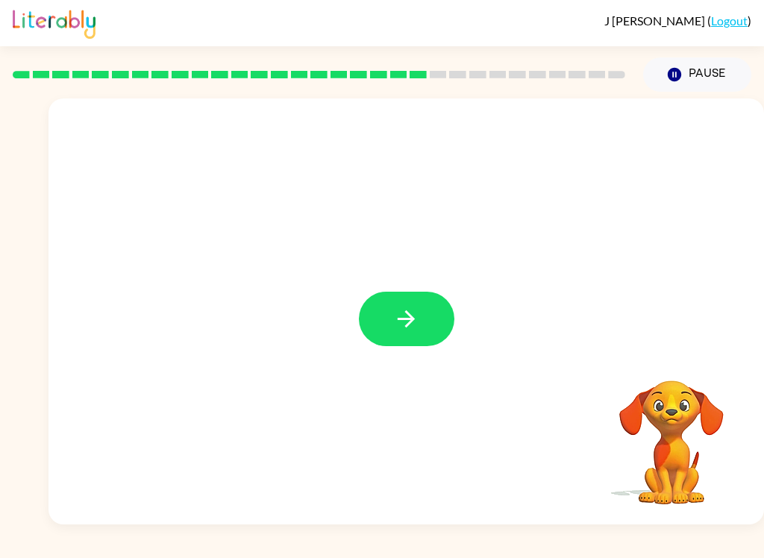
click at [437, 328] on button "button" at bounding box center [406, 319] width 95 height 54
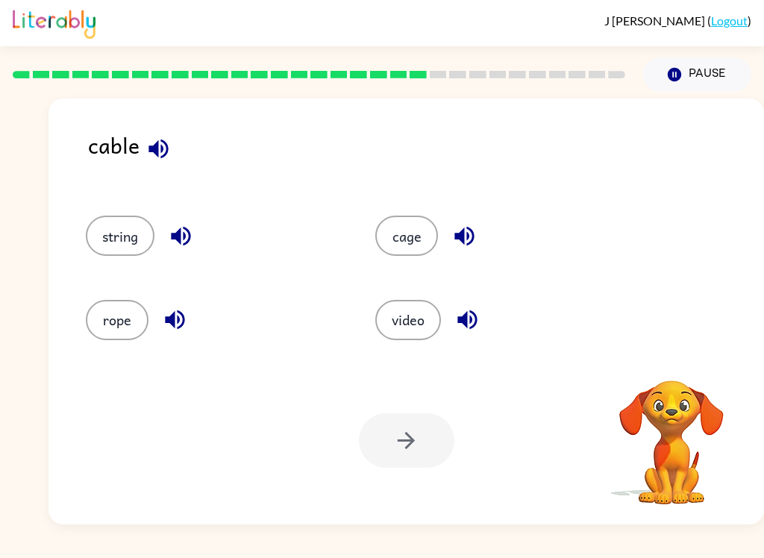
click at [166, 154] on icon "button" at bounding box center [157, 148] width 19 height 19
click at [155, 157] on icon "button" at bounding box center [158, 149] width 26 height 26
click at [187, 241] on icon "button" at bounding box center [181, 236] width 26 height 26
click at [172, 321] on icon "button" at bounding box center [174, 319] width 19 height 19
click at [330, 313] on div "rope" at bounding box center [213, 320] width 255 height 40
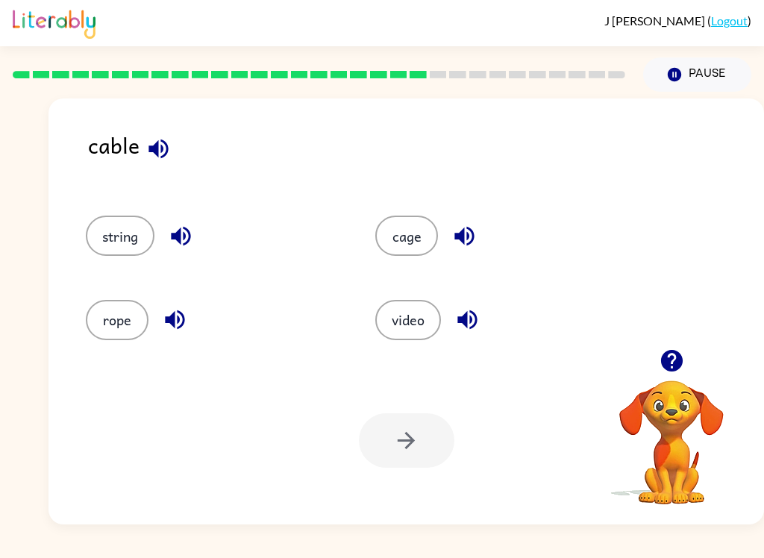
click at [480, 233] on button "button" at bounding box center [464, 236] width 38 height 38
click at [459, 332] on icon "button" at bounding box center [467, 319] width 26 height 26
click at [122, 340] on button "rope" at bounding box center [117, 320] width 63 height 40
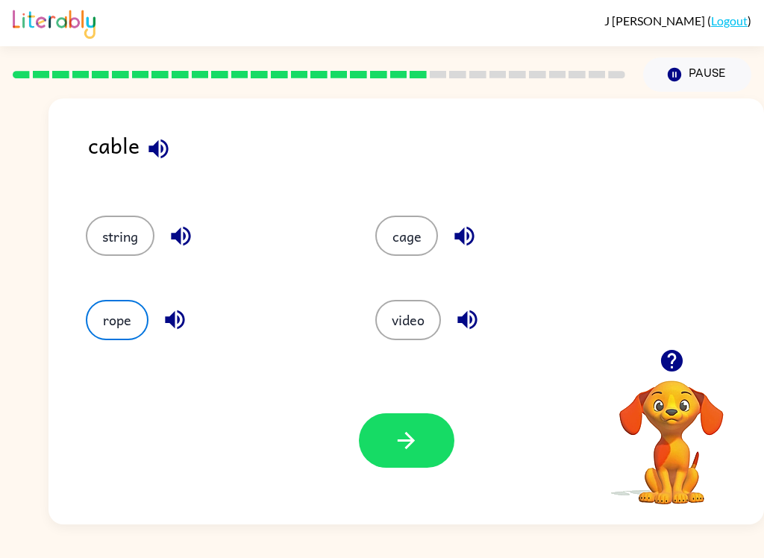
click at [396, 432] on icon "button" at bounding box center [406, 440] width 26 height 26
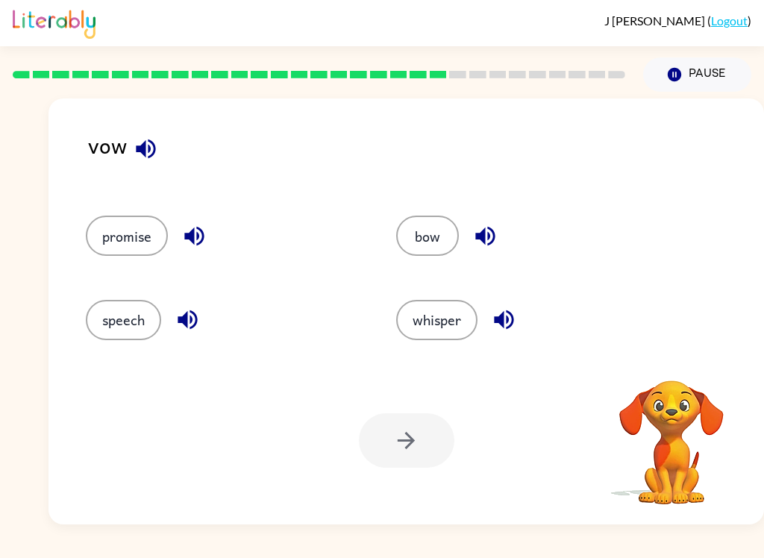
click at [151, 157] on icon "button" at bounding box center [145, 148] width 19 height 19
click at [186, 249] on icon "button" at bounding box center [194, 236] width 26 height 26
click at [178, 326] on icon "button" at bounding box center [187, 319] width 26 height 26
click at [489, 218] on button "button" at bounding box center [485, 236] width 38 height 38
click at [506, 322] on icon "button" at bounding box center [503, 319] width 19 height 19
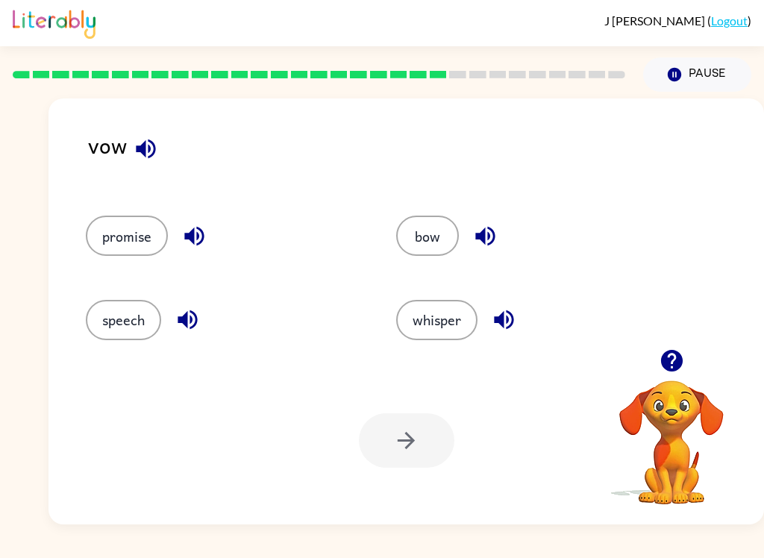
click at [437, 235] on button "bow" at bounding box center [427, 236] width 63 height 40
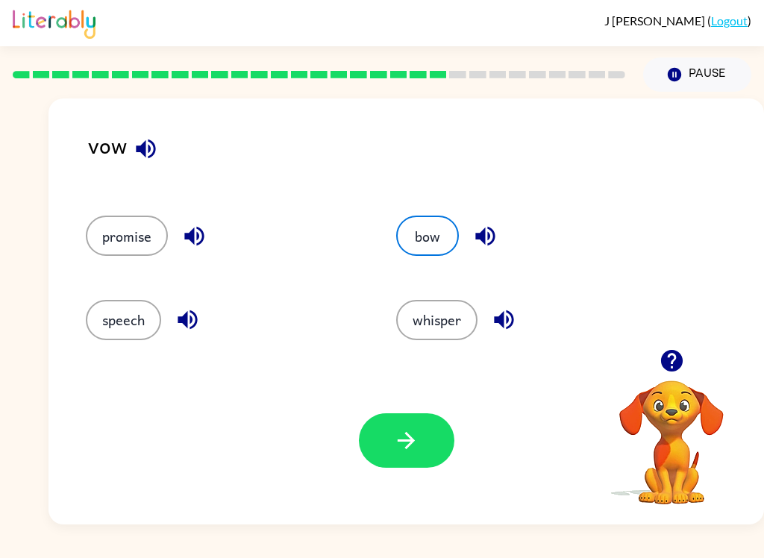
click at [413, 430] on icon "button" at bounding box center [406, 440] width 26 height 26
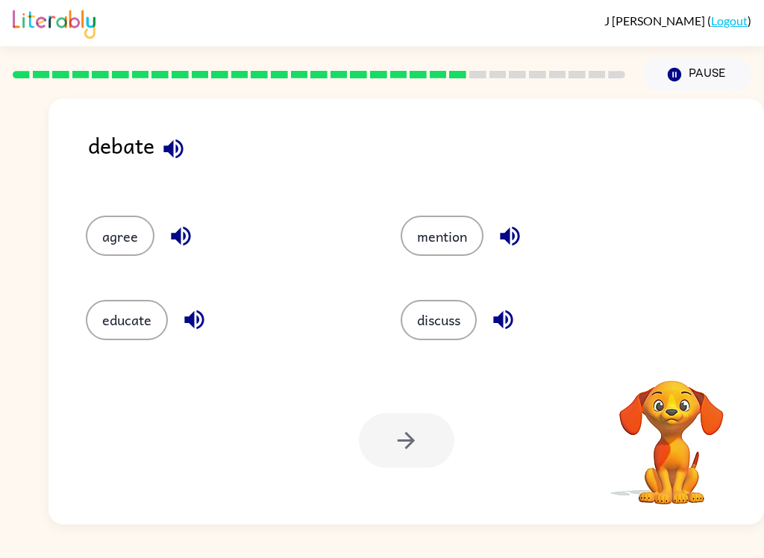
click at [177, 154] on icon "button" at bounding box center [173, 149] width 26 height 26
click at [186, 245] on icon "button" at bounding box center [181, 236] width 26 height 26
click at [204, 332] on icon "button" at bounding box center [194, 319] width 26 height 26
click at [518, 238] on icon "button" at bounding box center [509, 236] width 19 height 19
click at [509, 330] on icon "button" at bounding box center [503, 319] width 26 height 26
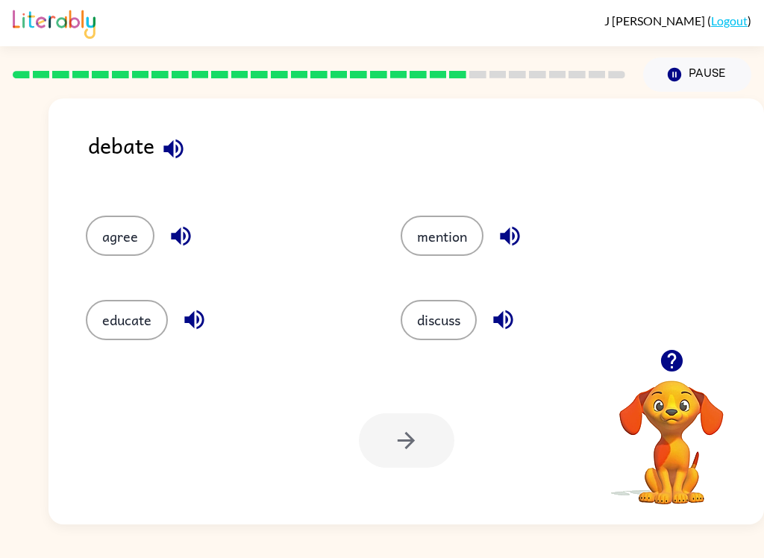
click at [135, 229] on button "agree" at bounding box center [120, 236] width 69 height 40
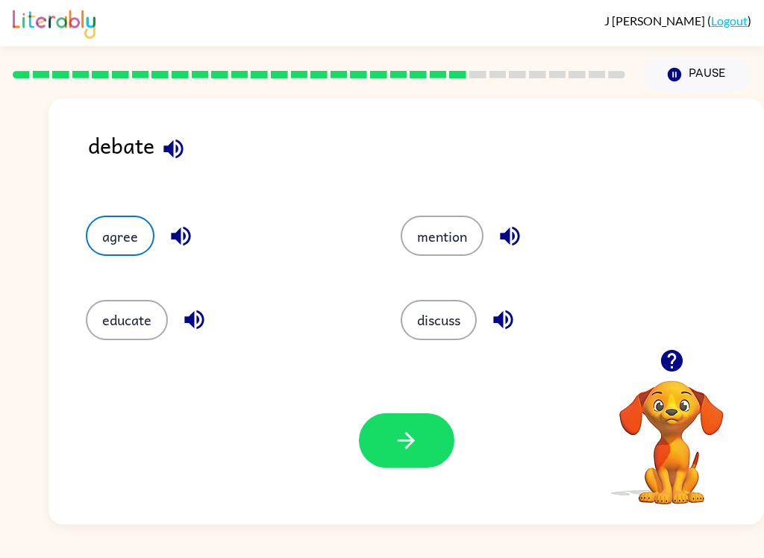
click at [401, 439] on icon "button" at bounding box center [406, 440] width 26 height 26
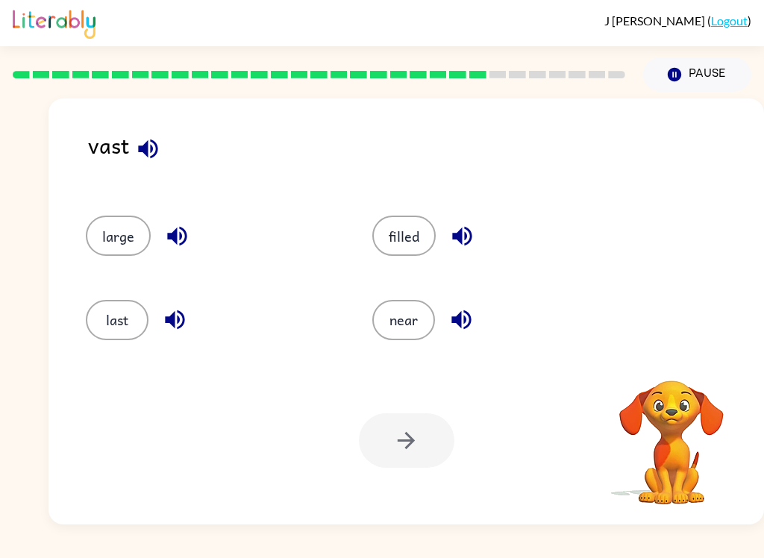
click at [142, 151] on icon "button" at bounding box center [147, 148] width 19 height 19
click at [152, 152] on icon "button" at bounding box center [147, 148] width 19 height 19
click at [174, 286] on div "last" at bounding box center [200, 313] width 286 height 84
click at [183, 235] on icon "button" at bounding box center [177, 236] width 26 height 26
click at [128, 230] on button "large" at bounding box center [118, 236] width 65 height 40
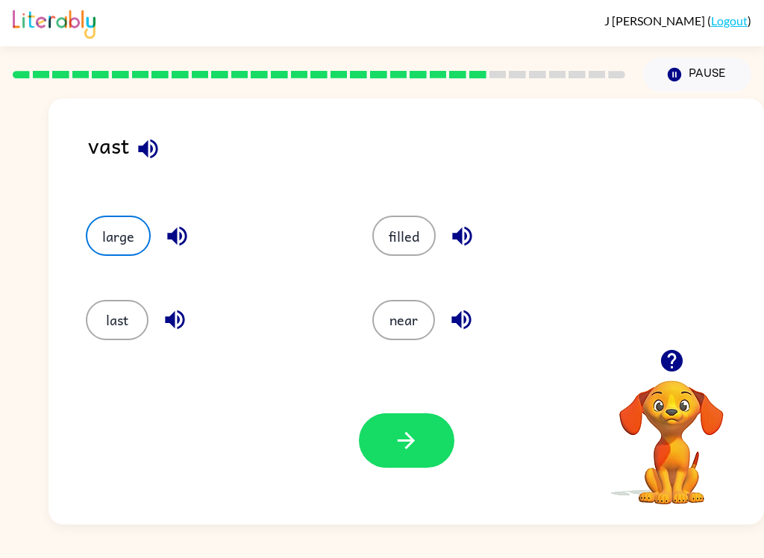
click at [404, 453] on icon "button" at bounding box center [406, 440] width 26 height 26
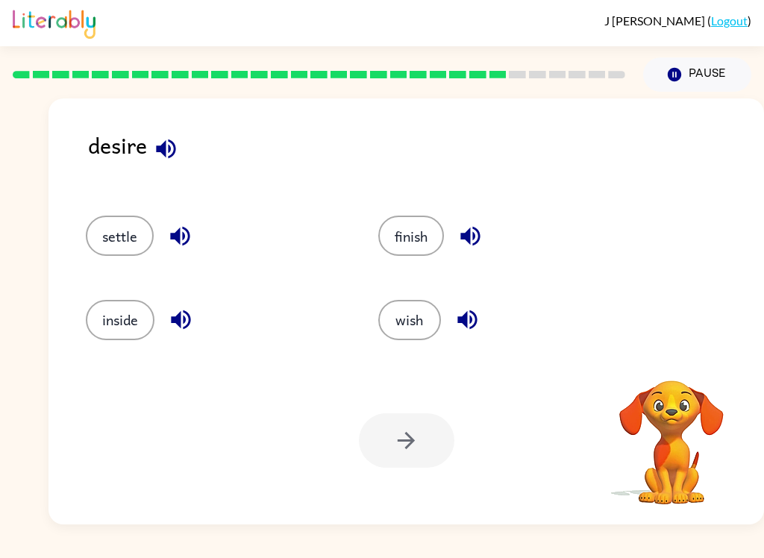
click at [156, 162] on icon "button" at bounding box center [166, 149] width 26 height 26
click at [162, 147] on icon "button" at bounding box center [165, 148] width 19 height 19
click at [172, 243] on icon "button" at bounding box center [180, 236] width 26 height 26
click at [189, 329] on icon "button" at bounding box center [181, 319] width 26 height 26
click at [480, 246] on icon "button" at bounding box center [470, 236] width 26 height 26
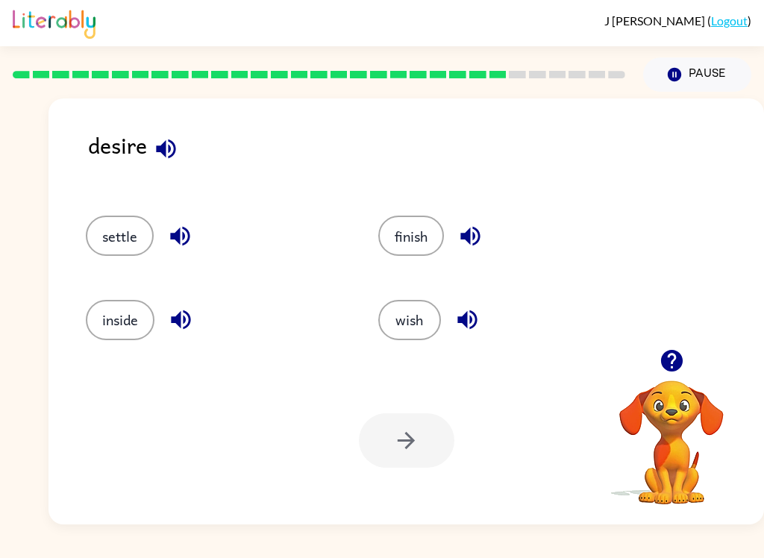
click at [467, 329] on icon "button" at bounding box center [467, 319] width 26 height 26
click at [409, 338] on button "wish" at bounding box center [409, 320] width 63 height 40
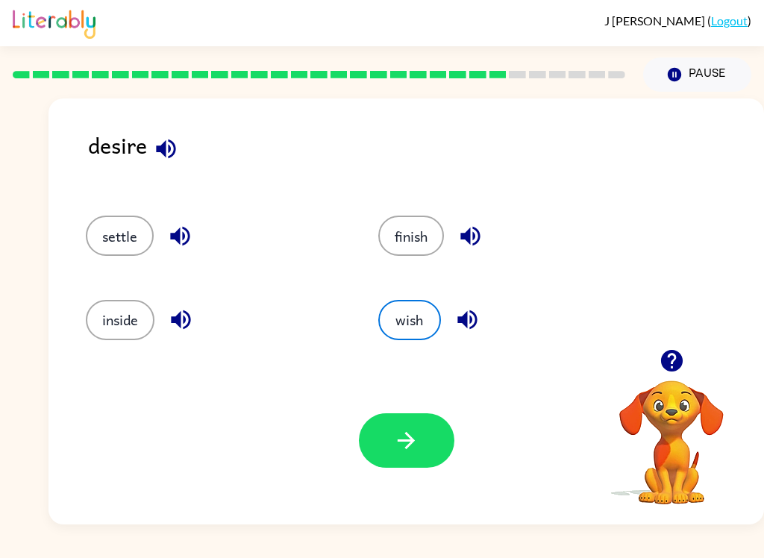
click at [415, 444] on icon "button" at bounding box center [406, 440] width 26 height 26
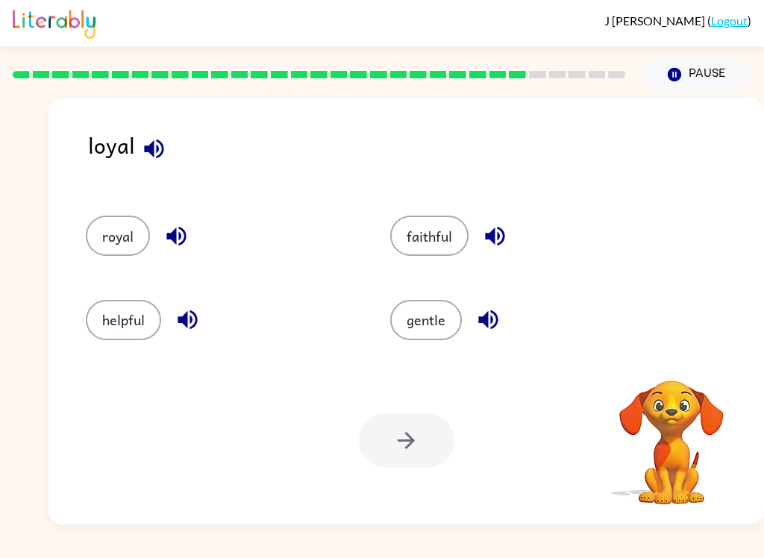
click at [157, 151] on icon "button" at bounding box center [153, 148] width 19 height 19
click at [186, 239] on icon "button" at bounding box center [175, 236] width 19 height 19
click at [133, 239] on button "royal" at bounding box center [118, 236] width 64 height 40
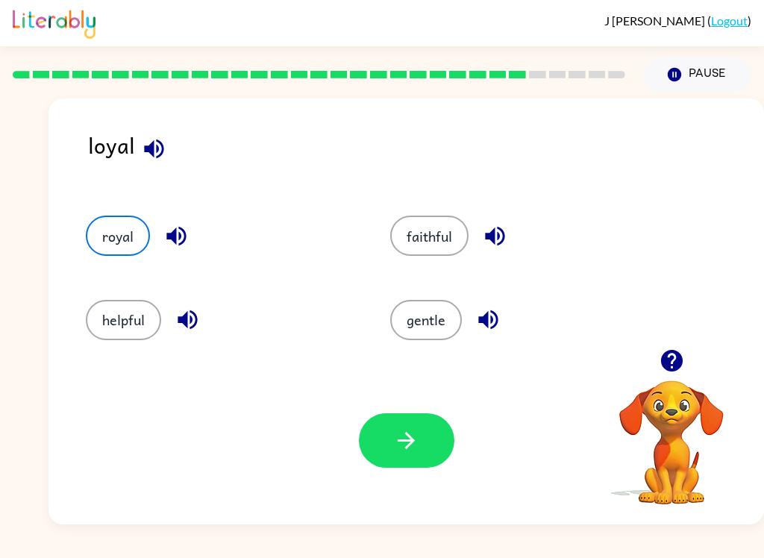
click at [394, 459] on button "button" at bounding box center [406, 440] width 95 height 54
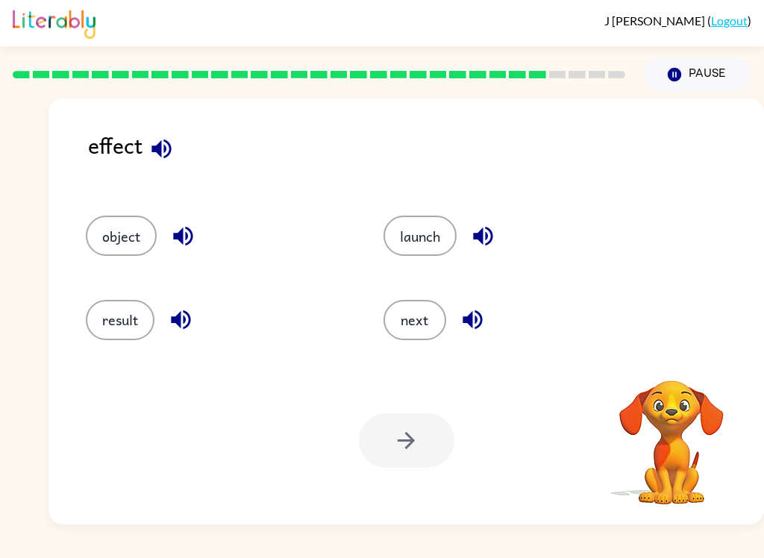
click at [174, 135] on div "effect" at bounding box center [426, 156] width 676 height 57
click at [155, 154] on icon "button" at bounding box center [161, 149] width 26 height 26
click at [160, 168] on button "button" at bounding box center [161, 149] width 38 height 38
click at [173, 150] on icon "button" at bounding box center [161, 149] width 26 height 26
click at [182, 243] on icon "button" at bounding box center [182, 236] width 19 height 19
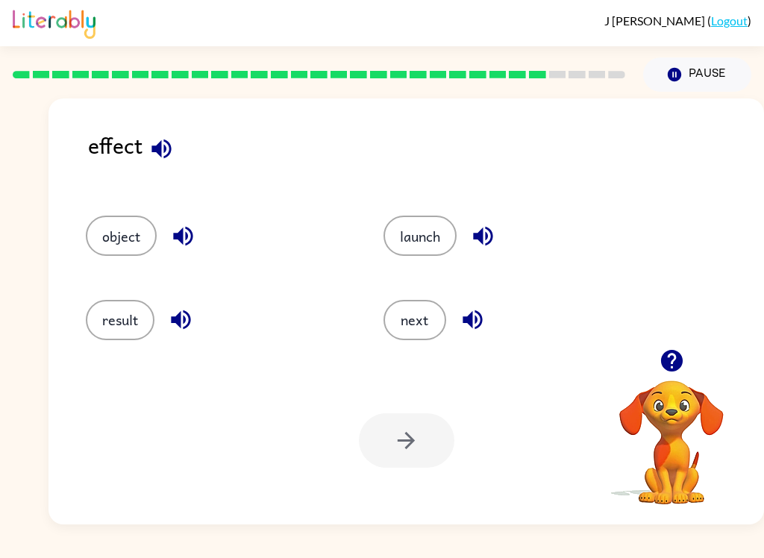
click at [189, 318] on icon "button" at bounding box center [180, 319] width 19 height 19
click at [492, 246] on icon "button" at bounding box center [483, 236] width 26 height 26
click at [477, 333] on icon "button" at bounding box center [472, 319] width 26 height 26
click at [176, 151] on button "button" at bounding box center [161, 149] width 38 height 38
click at [187, 245] on icon "button" at bounding box center [182, 236] width 19 height 19
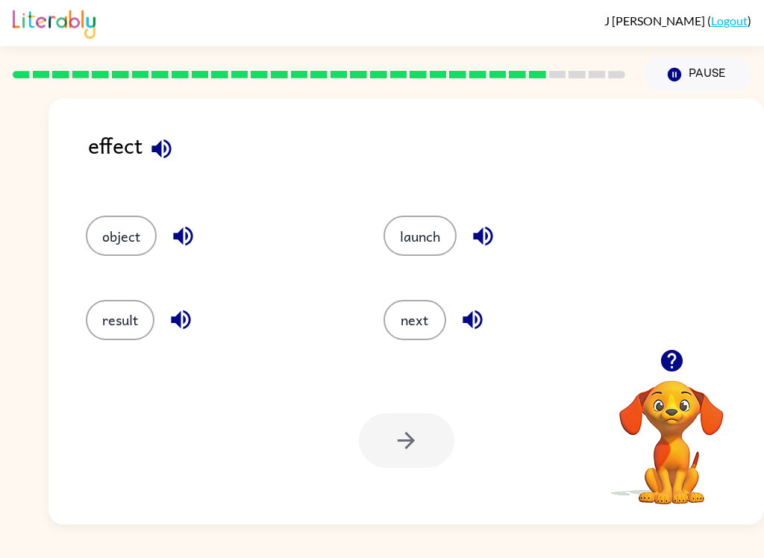
click at [186, 245] on icon "button" at bounding box center [182, 236] width 19 height 19
click at [198, 327] on button "button" at bounding box center [181, 320] width 38 height 38
click at [133, 324] on button "result" at bounding box center [120, 320] width 69 height 40
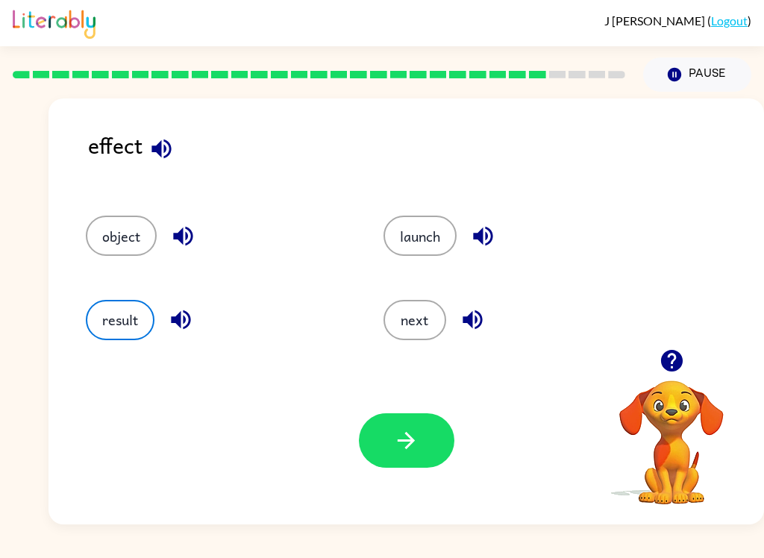
click at [185, 215] on div "object" at bounding box center [206, 229] width 298 height 84
click at [183, 243] on icon "button" at bounding box center [183, 236] width 26 height 26
click at [195, 319] on button "button" at bounding box center [181, 320] width 38 height 38
click at [473, 252] on button "button" at bounding box center [483, 236] width 38 height 38
click at [477, 337] on button "button" at bounding box center [472, 320] width 38 height 38
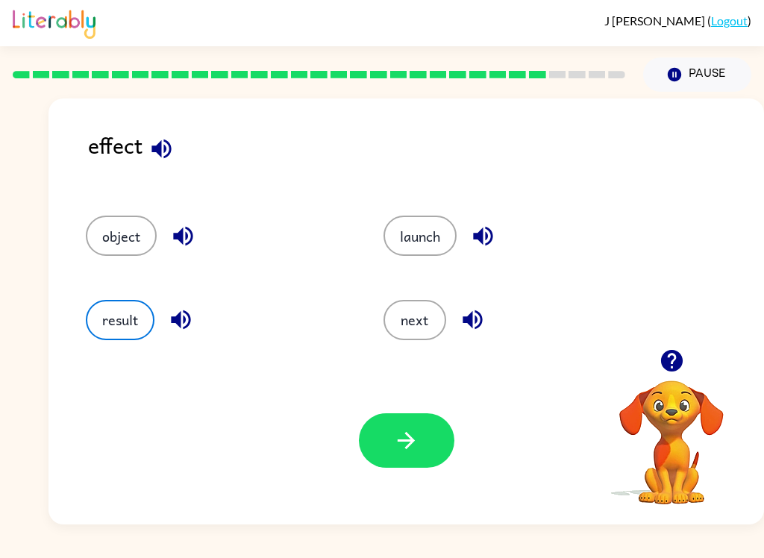
click at [410, 351] on div "next" at bounding box center [504, 313] width 298 height 84
click at [134, 326] on button "result" at bounding box center [120, 320] width 69 height 40
click at [377, 437] on button "button" at bounding box center [406, 440] width 95 height 54
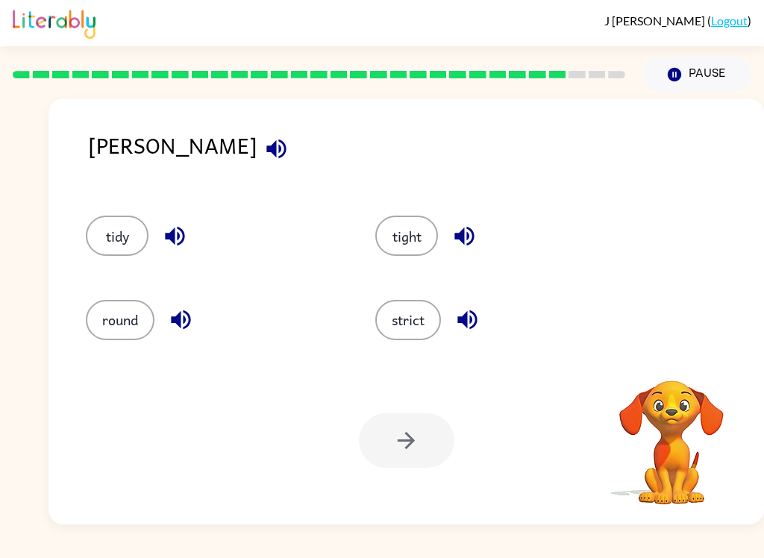
click at [263, 157] on icon "button" at bounding box center [276, 149] width 26 height 26
click at [263, 161] on icon "button" at bounding box center [276, 149] width 26 height 26
click at [175, 238] on icon "button" at bounding box center [175, 236] width 26 height 26
click at [182, 335] on button "button" at bounding box center [181, 320] width 38 height 38
click at [468, 235] on icon "button" at bounding box center [463, 236] width 19 height 19
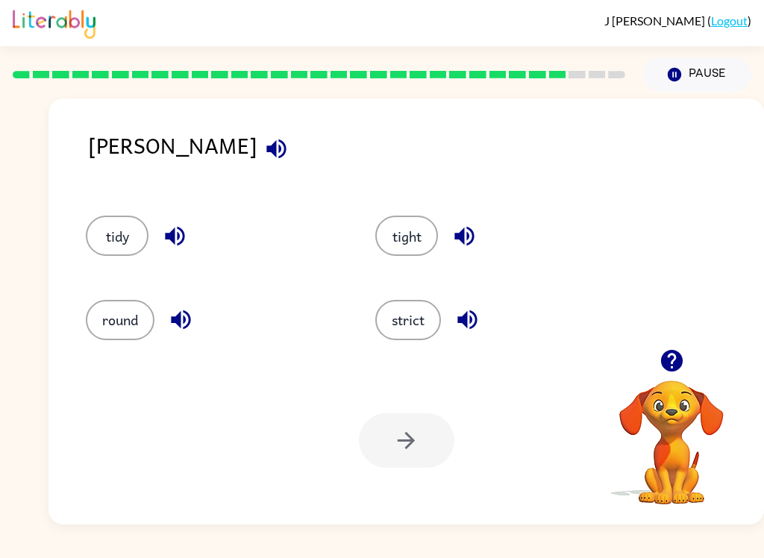
click at [422, 249] on button "tight" at bounding box center [406, 236] width 63 height 40
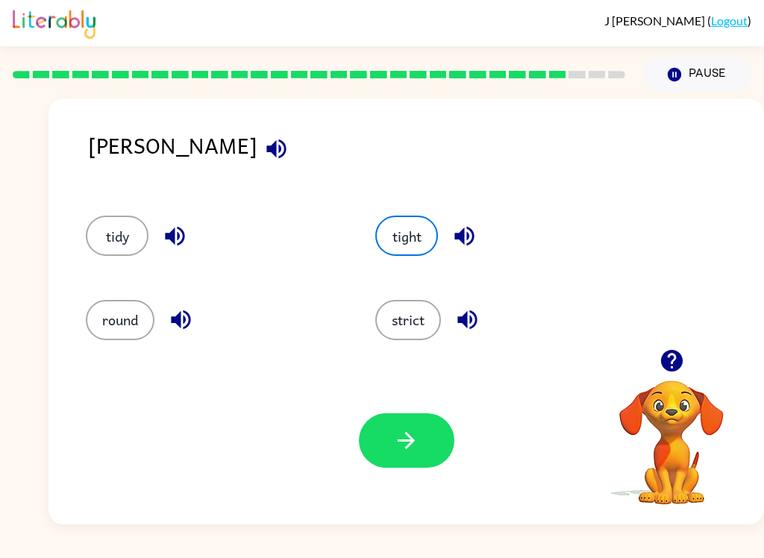
click at [415, 437] on icon "button" at bounding box center [406, 440] width 26 height 26
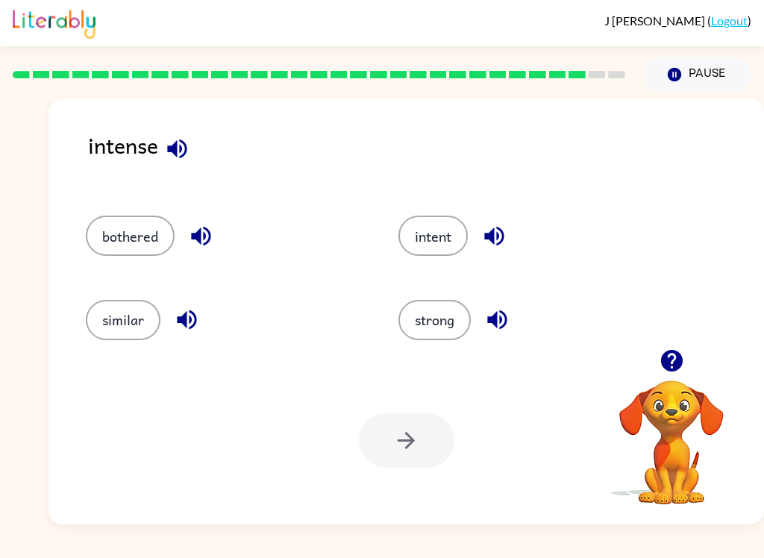
click at [211, 179] on div "intense" at bounding box center [426, 156] width 676 height 57
click at [210, 178] on div "intense" at bounding box center [426, 156] width 676 height 57
click at [180, 142] on icon "button" at bounding box center [176, 148] width 19 height 19
click at [204, 240] on icon "button" at bounding box center [200, 236] width 19 height 19
click at [177, 333] on icon "button" at bounding box center [187, 319] width 26 height 26
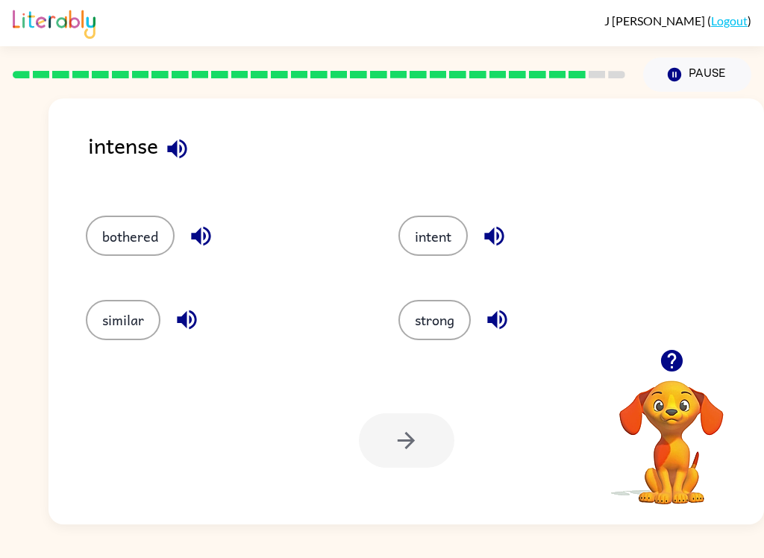
click at [512, 233] on button "button" at bounding box center [494, 236] width 38 height 38
click at [498, 319] on icon "button" at bounding box center [496, 319] width 19 height 19
click at [432, 337] on button "strong" at bounding box center [434, 320] width 72 height 40
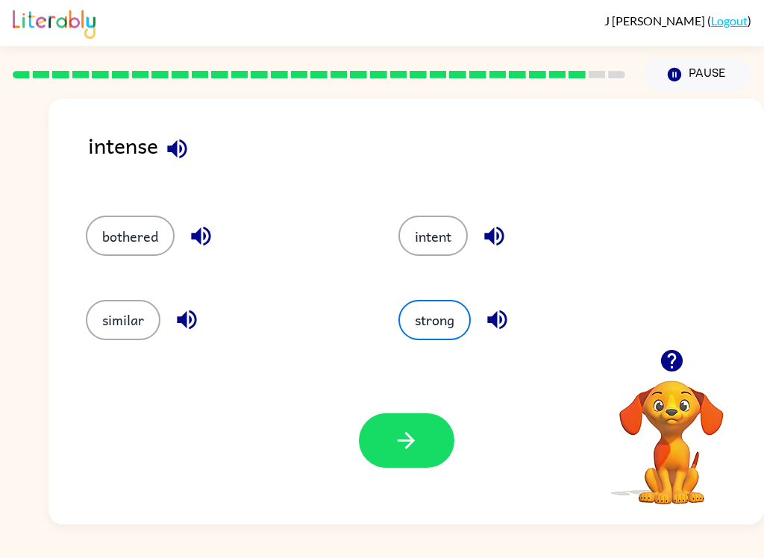
click at [425, 442] on button "button" at bounding box center [406, 440] width 95 height 54
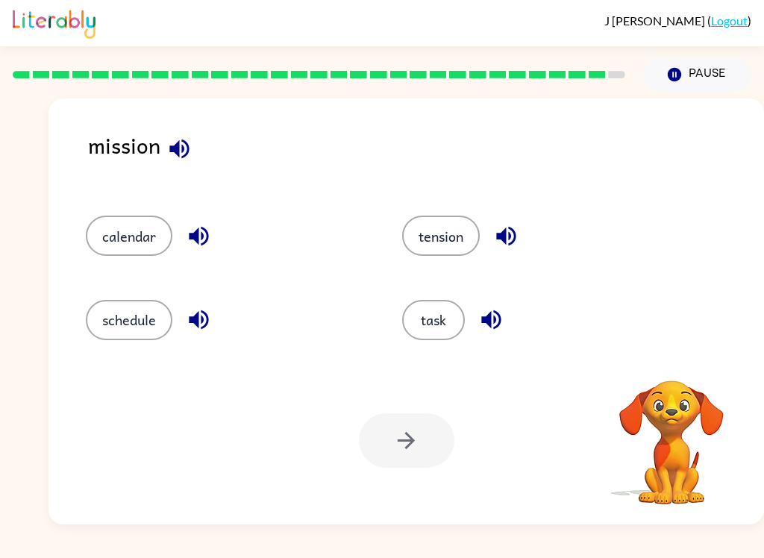
click at [186, 140] on icon "button" at bounding box center [179, 149] width 26 height 26
click at [182, 156] on icon "button" at bounding box center [179, 149] width 26 height 26
click at [177, 158] on icon "button" at bounding box center [179, 149] width 26 height 26
click at [186, 145] on icon "button" at bounding box center [178, 148] width 19 height 19
click at [195, 233] on icon "button" at bounding box center [198, 236] width 19 height 19
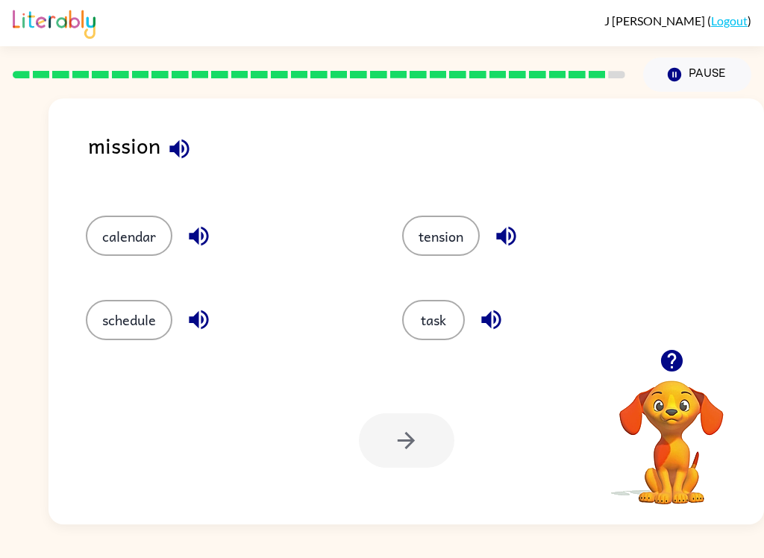
click at [213, 328] on button "button" at bounding box center [199, 320] width 38 height 38
click at [200, 319] on icon "button" at bounding box center [199, 319] width 26 height 26
click at [191, 329] on icon "button" at bounding box center [199, 319] width 26 height 26
click at [503, 230] on icon "button" at bounding box center [506, 236] width 26 height 26
click at [499, 330] on icon "button" at bounding box center [491, 319] width 26 height 26
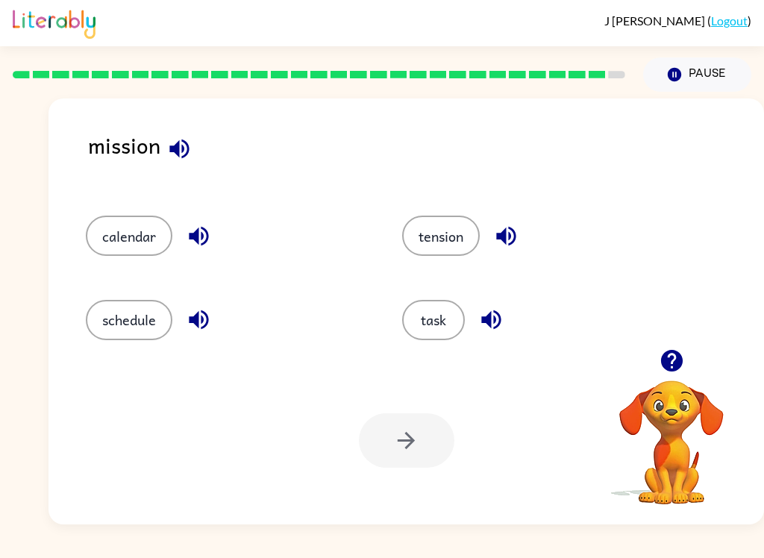
click at [447, 336] on button "task" at bounding box center [433, 320] width 63 height 40
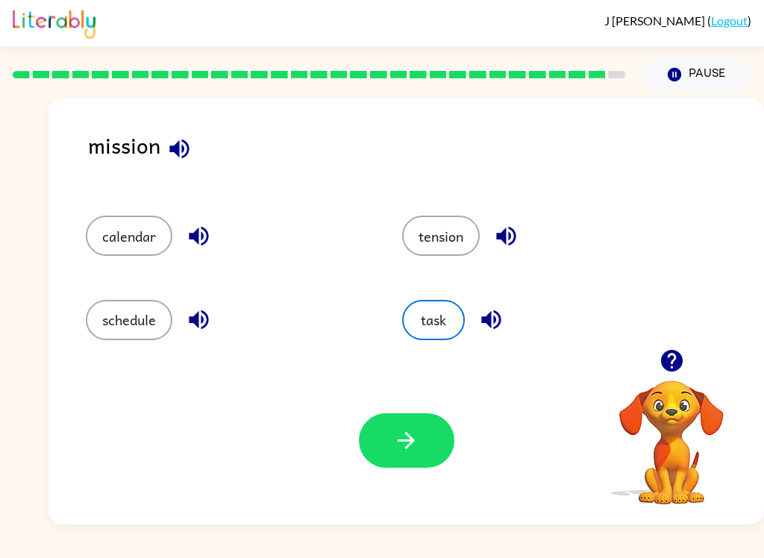
click at [428, 450] on button "button" at bounding box center [406, 440] width 95 height 54
